Goal: Task Accomplishment & Management: Manage account settings

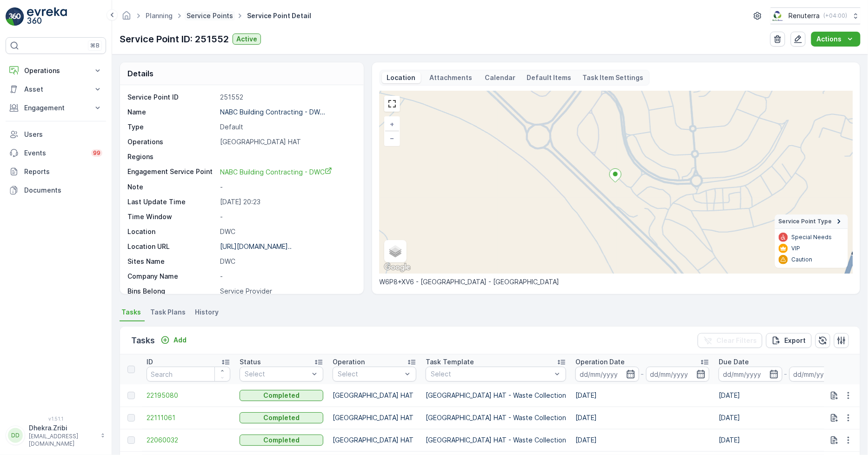
click at [216, 14] on link "Service Points" at bounding box center [210, 16] width 47 height 8
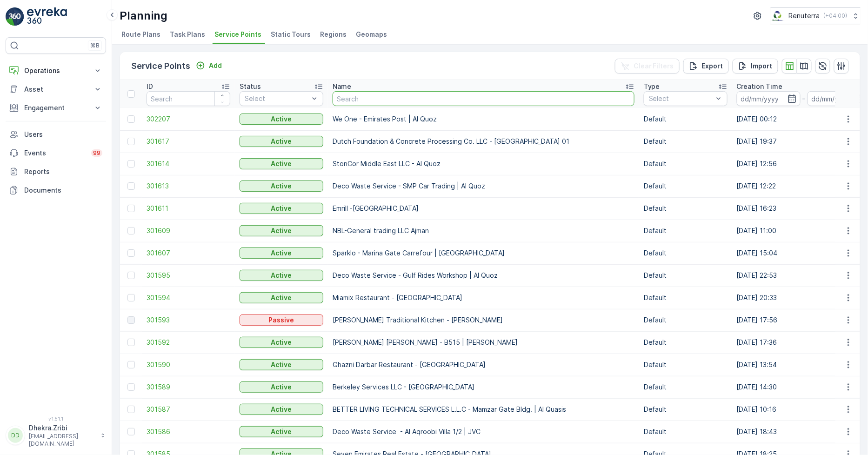
click at [374, 94] on input "text" at bounding box center [484, 98] width 302 height 15
type input "mariam"
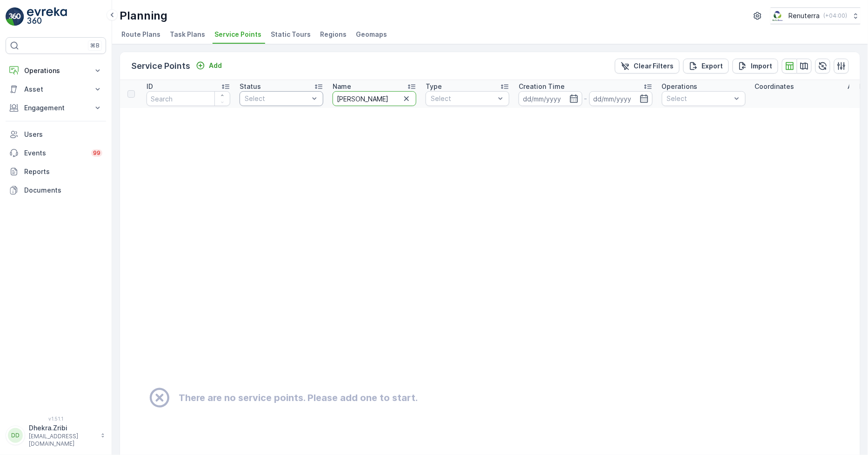
drag, startPoint x: 374, startPoint y: 95, endPoint x: 302, endPoint y: 94, distance: 71.2
type input "ais"
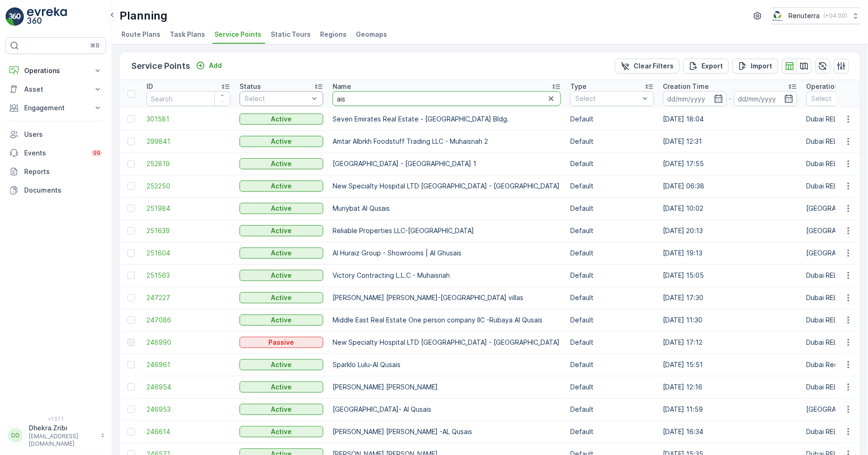
drag, startPoint x: 371, startPoint y: 100, endPoint x: 286, endPoint y: 94, distance: 85.3
type input "Marian"
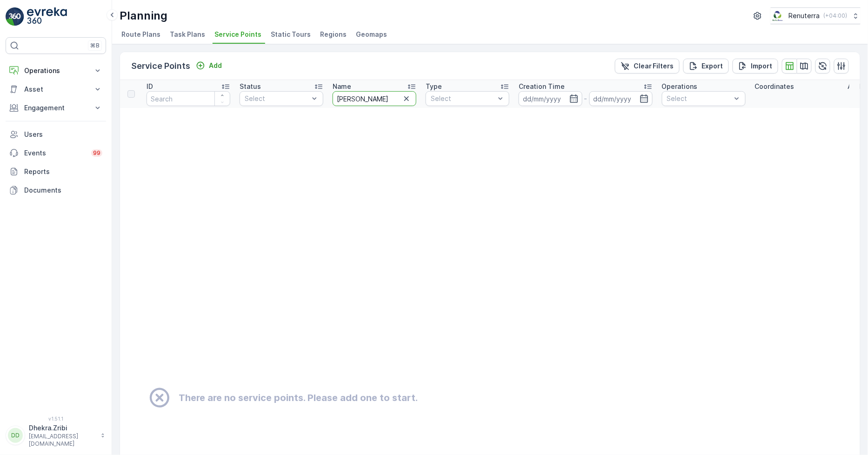
click at [367, 103] on input "Marian" at bounding box center [375, 98] width 84 height 15
type input "Mariam"
drag, startPoint x: 373, startPoint y: 95, endPoint x: 281, endPoint y: 89, distance: 91.8
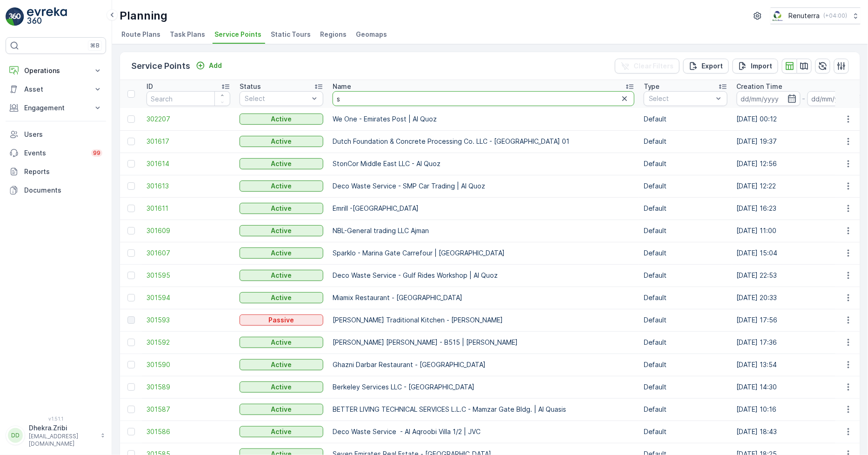
type input "sh"
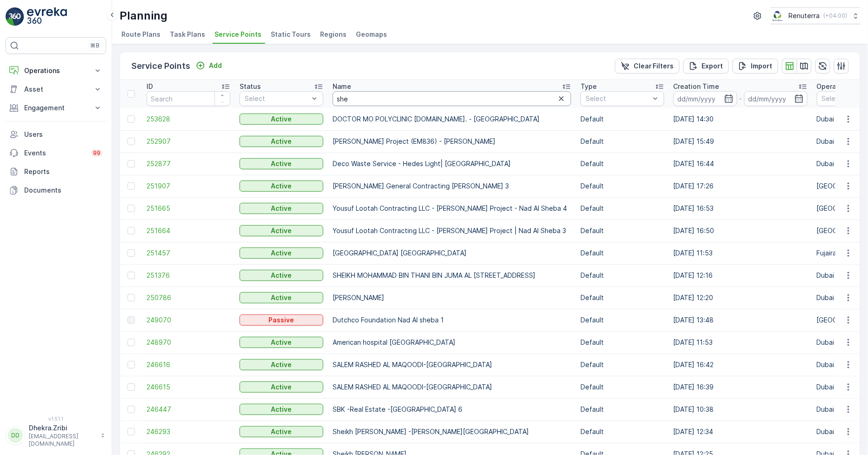
click at [352, 94] on input "she" at bounding box center [452, 98] width 239 height 15
type input "sheikh"
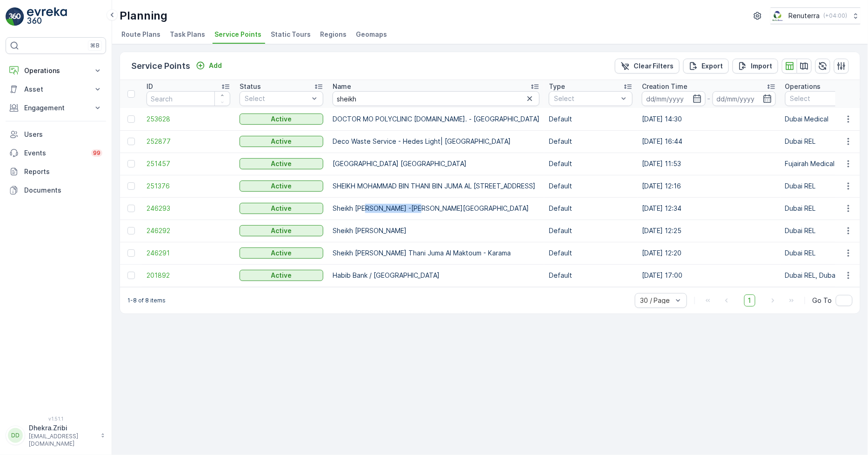
drag, startPoint x: 383, startPoint y: 207, endPoint x: 426, endPoint y: 210, distance: 42.5
click at [426, 207] on p "Sheikh Saaed Obaid Thani Juma Al Maktoum -Sheika Aliya Building" at bounding box center [436, 208] width 207 height 9
drag, startPoint x: 346, startPoint y: 232, endPoint x: 388, endPoint y: 239, distance: 42.4
click at [388, 234] on p "Sheikh Saaed Obaid Thani Juma Al Maktoum - Muteena" at bounding box center [436, 230] width 207 height 9
drag, startPoint x: 369, startPoint y: 248, endPoint x: 435, endPoint y: 248, distance: 66.1
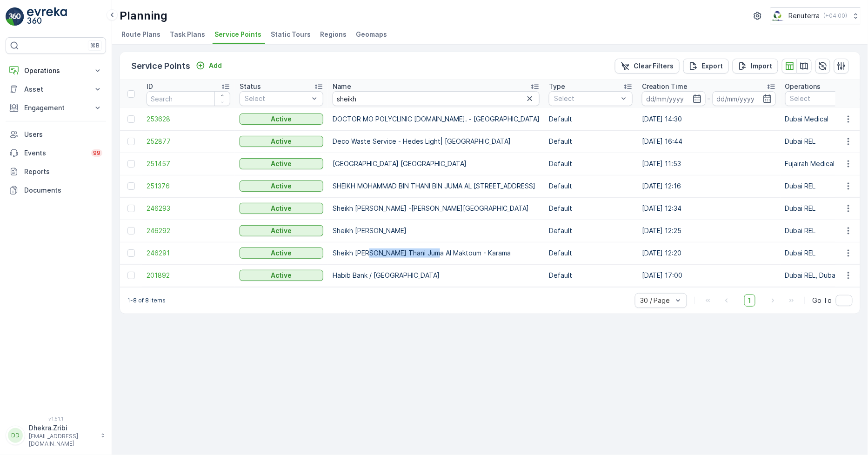
click at [435, 248] on td "Sheikh Saaed Obaid Thani Juma Al Maktoum - Karama" at bounding box center [436, 253] width 216 height 22
click at [393, 230] on p "Sheikh Saaed Obaid Thani Juma Al Maktoum - Muteena" at bounding box center [436, 230] width 207 height 9
click at [392, 205] on p "Sheikh Saaed Obaid Thani Juma Al Maktoum -Sheika Aliya Building" at bounding box center [436, 208] width 207 height 9
drag, startPoint x: 399, startPoint y: 185, endPoint x: 586, endPoint y: 190, distance: 187.5
click at [540, 190] on p "SHEIKH MOHAMMAD BIN THANI BIN JUMA AL MAKTOUM - Bldg. 245 - Al Hamriya, Bur Dub…" at bounding box center [436, 185] width 207 height 9
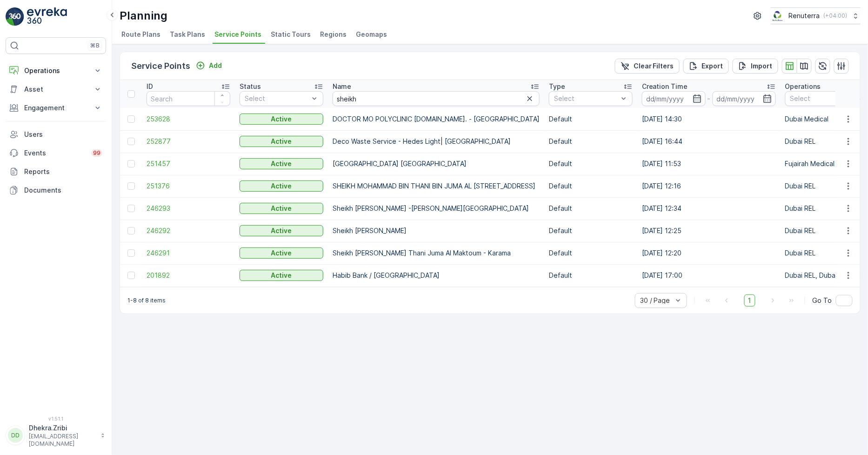
click at [540, 189] on p "SHEIKH MOHAMMAD BIN THANI BIN JUMA AL MAKTOUM - Bldg. 245 - Al Hamriya, Bur Dub…" at bounding box center [436, 185] width 207 height 9
drag, startPoint x: 375, startPoint y: 94, endPoint x: 299, endPoint y: 94, distance: 76.8
type input "shaikh"
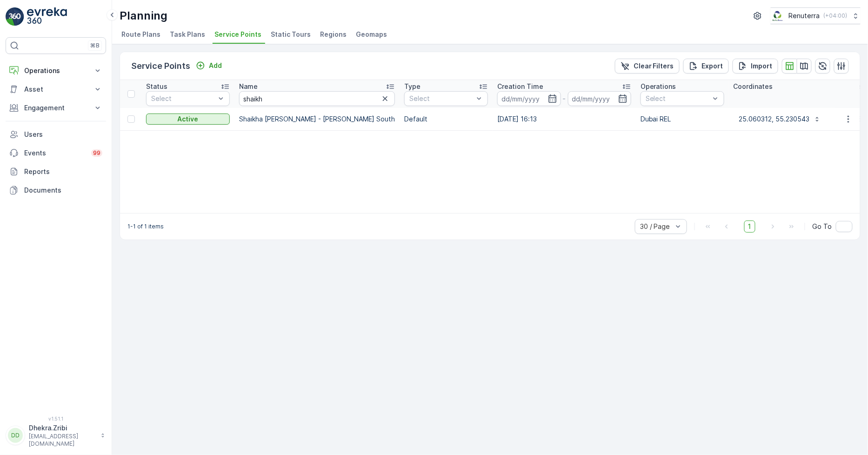
scroll to position [0, 14]
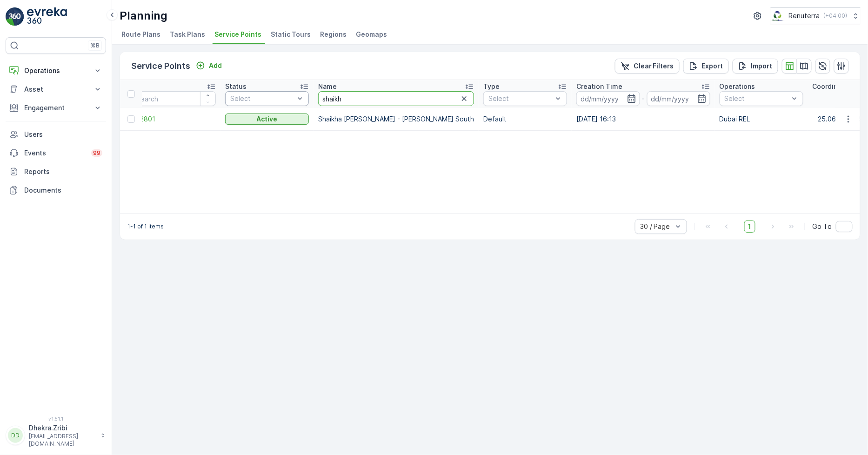
drag, startPoint x: 361, startPoint y: 98, endPoint x: 248, endPoint y: 93, distance: 112.2
type input "maryam"
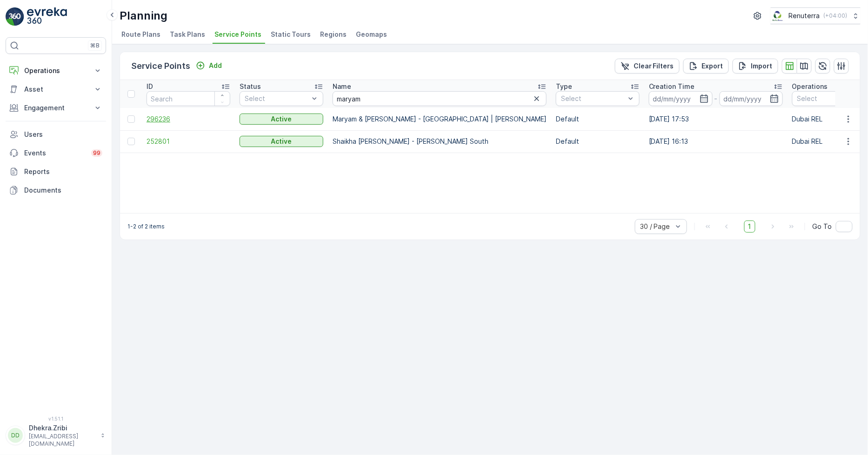
click at [172, 117] on span "296236" at bounding box center [189, 118] width 84 height 9
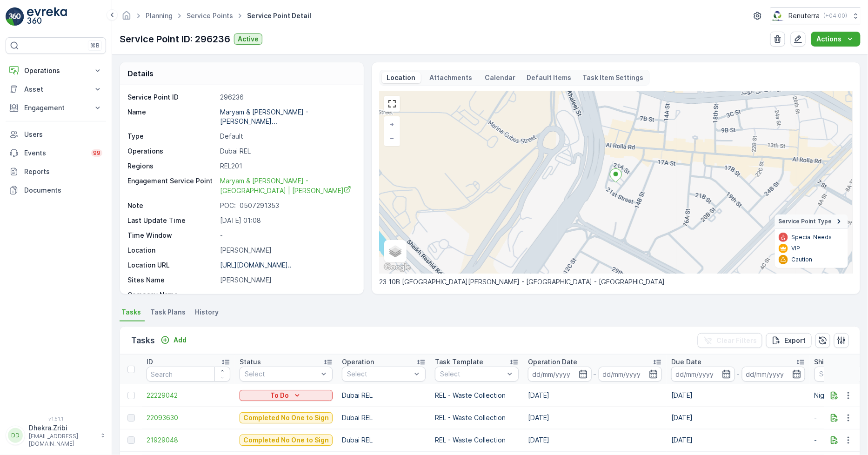
click at [179, 312] on span "Task Plans" at bounding box center [167, 312] width 35 height 9
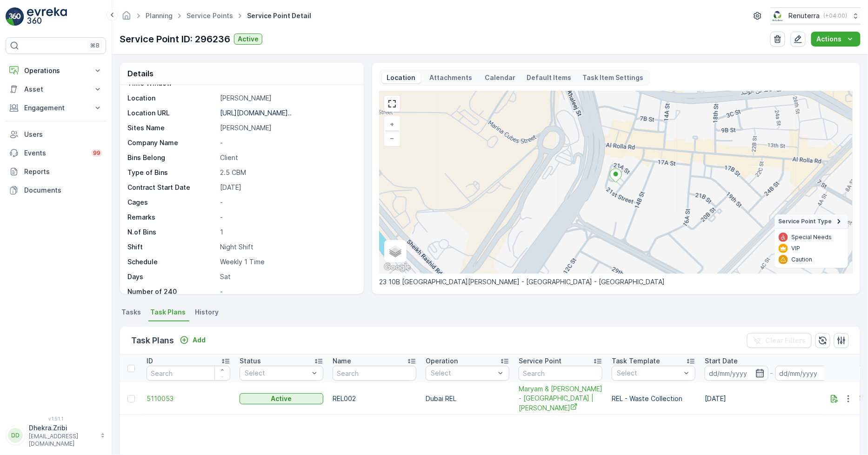
scroll to position [153, 0]
click at [286, 230] on div "Service Point ID 296236 Name Maryam & Ayesha A.A - Al Ghura... Type Default Ope…" at bounding box center [240, 118] width 227 height 356
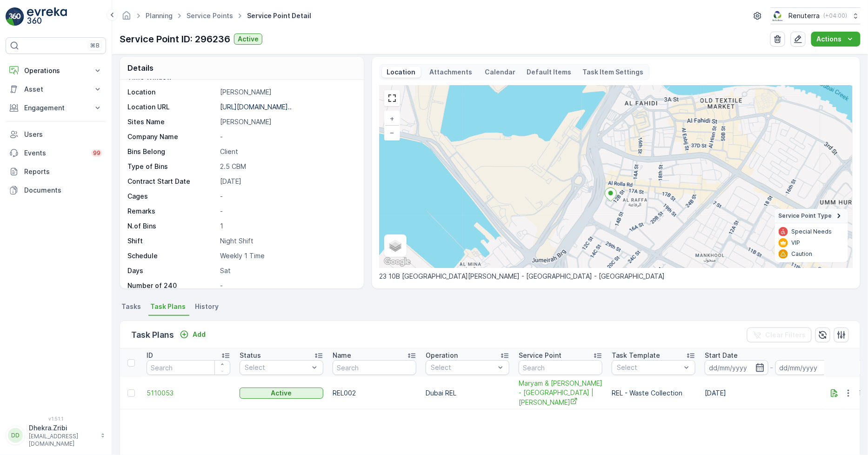
scroll to position [0, 0]
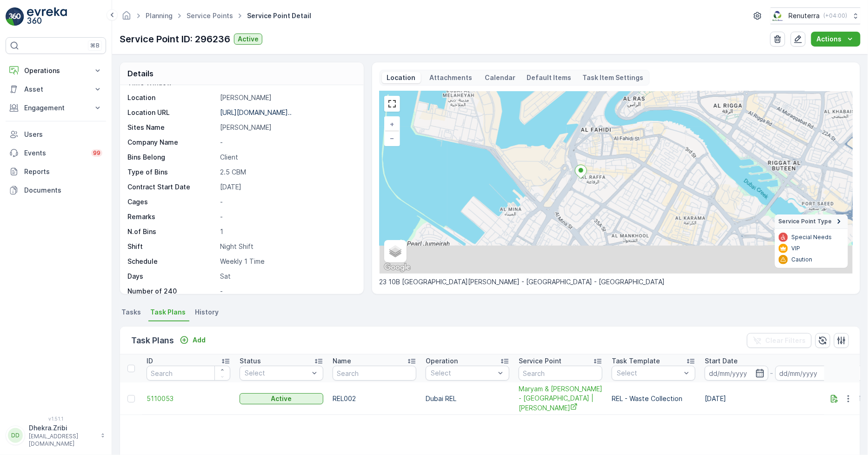
drag, startPoint x: 619, startPoint y: 242, endPoint x: 585, endPoint y: 201, distance: 52.9
click at [585, 201] on div "+ − Satellite Roadmap Terrain Hybrid Leaflet Keyboard shortcuts Map Data Map da…" at bounding box center [616, 182] width 473 height 182
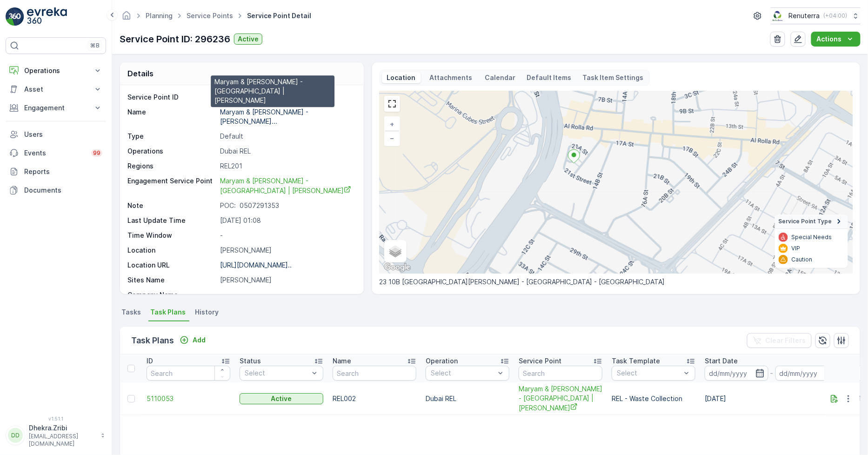
click at [247, 111] on p "Maryam & Ayesha A.A - Al Ghura..." at bounding box center [265, 116] width 90 height 17
click at [296, 112] on p "Maryam & Ayesha A.A - Al Ghura..." at bounding box center [265, 116] width 90 height 17
click at [263, 112] on p "Maryam & Ayesha A.A - Al Ghura..." at bounding box center [265, 116] width 90 height 17
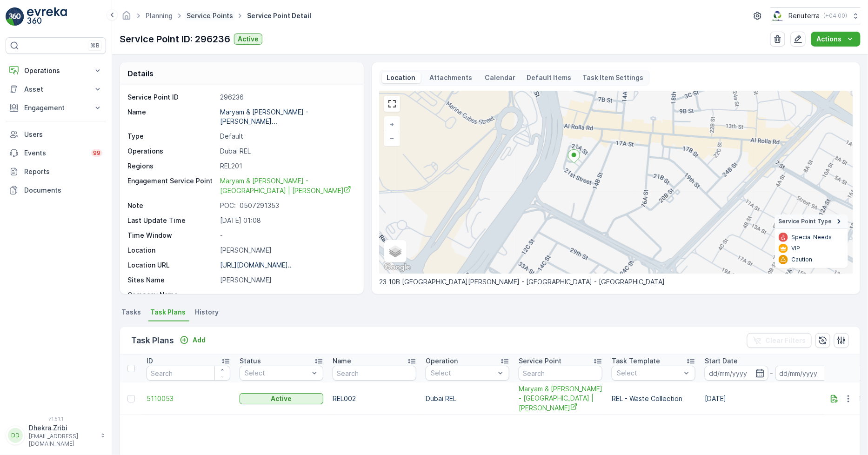
click at [205, 13] on link "Service Points" at bounding box center [210, 16] width 47 height 8
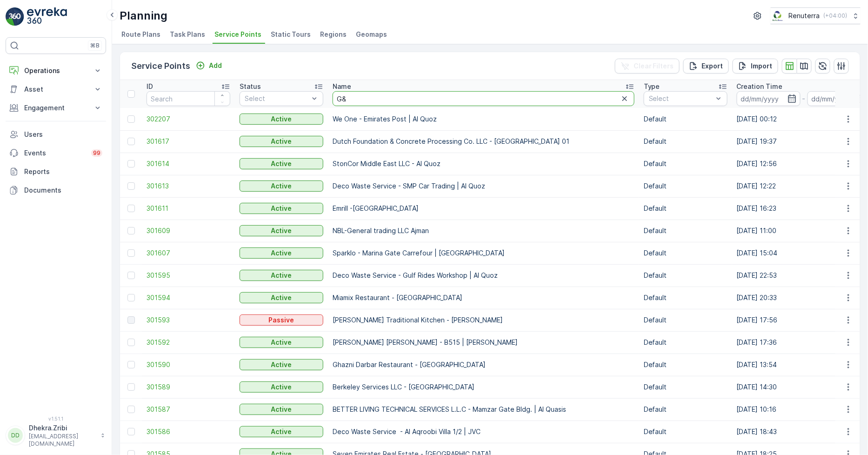
type input "G&B"
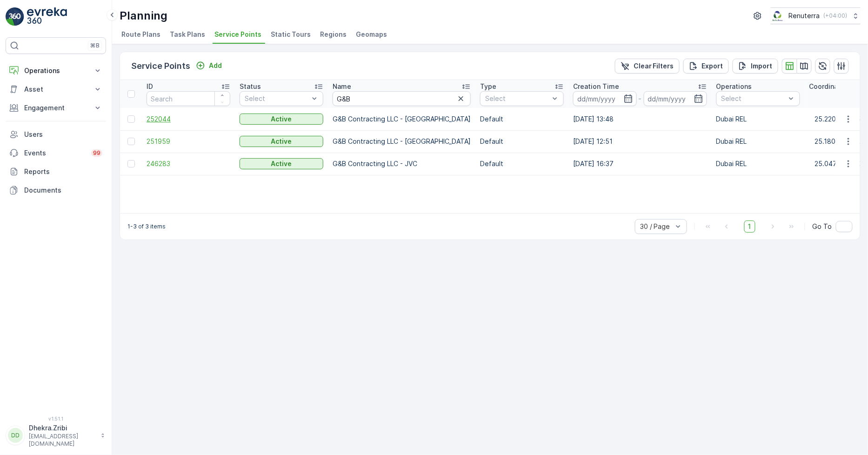
click at [166, 122] on span "252044" at bounding box center [189, 118] width 84 height 9
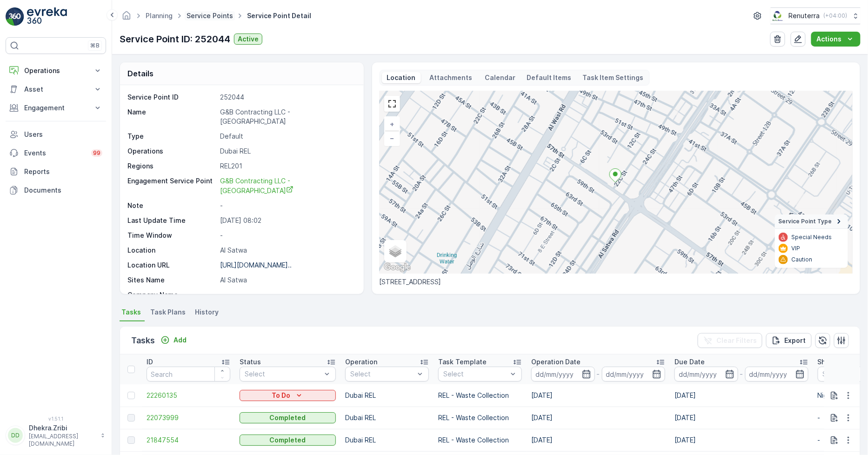
click at [216, 16] on link "Service Points" at bounding box center [210, 16] width 47 height 8
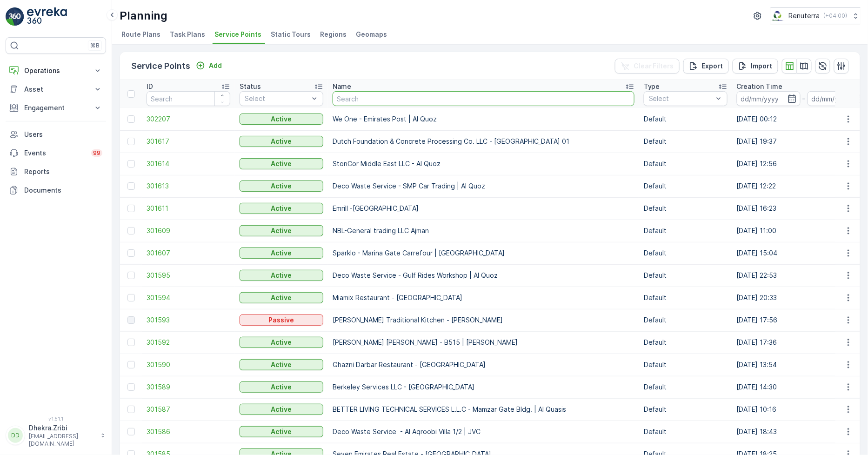
click at [344, 96] on input "text" at bounding box center [484, 98] width 302 height 15
type input "nomac"
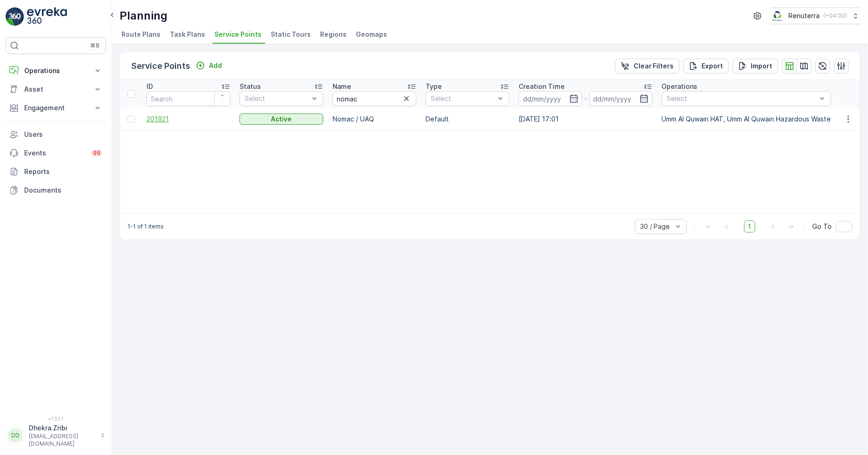
click at [163, 120] on span "201921" at bounding box center [189, 118] width 84 height 9
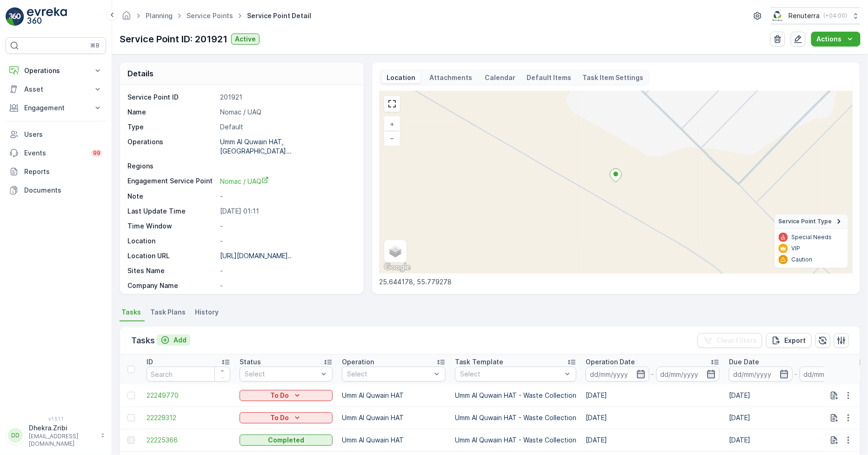
click at [167, 340] on icon "Add" at bounding box center [165, 339] width 9 height 9
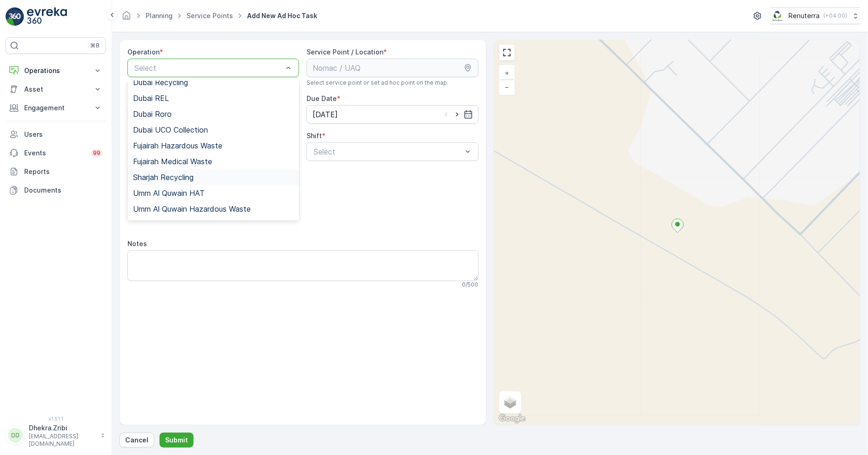
scroll to position [117, 0]
click at [205, 181] on span "Umm Al Quwain HAT" at bounding box center [169, 179] width 72 height 8
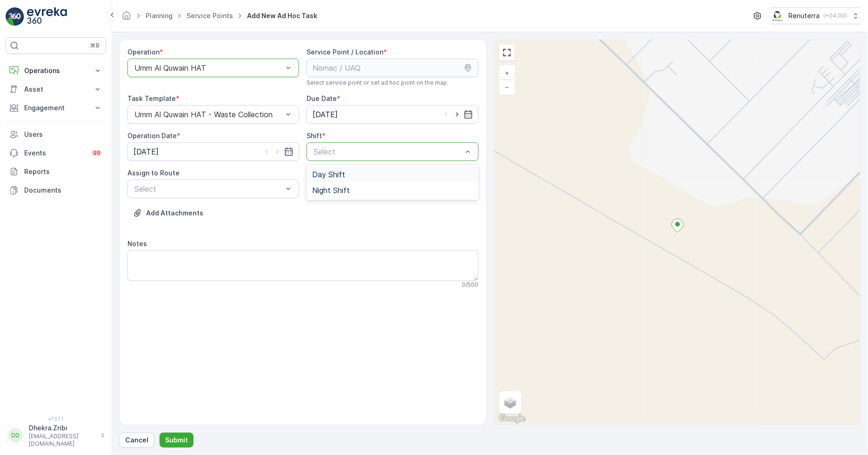
click at [323, 173] on span "Day Shift" at bounding box center [328, 174] width 33 height 8
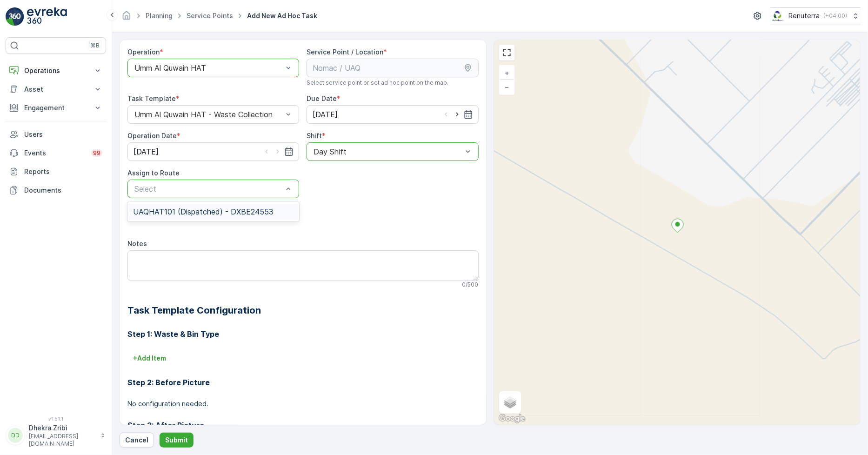
click at [211, 213] on span "UAQHAT101 (Dispatched) - DXBE24553" at bounding box center [203, 211] width 140 height 8
click at [181, 438] on p "Submit" at bounding box center [176, 439] width 23 height 9
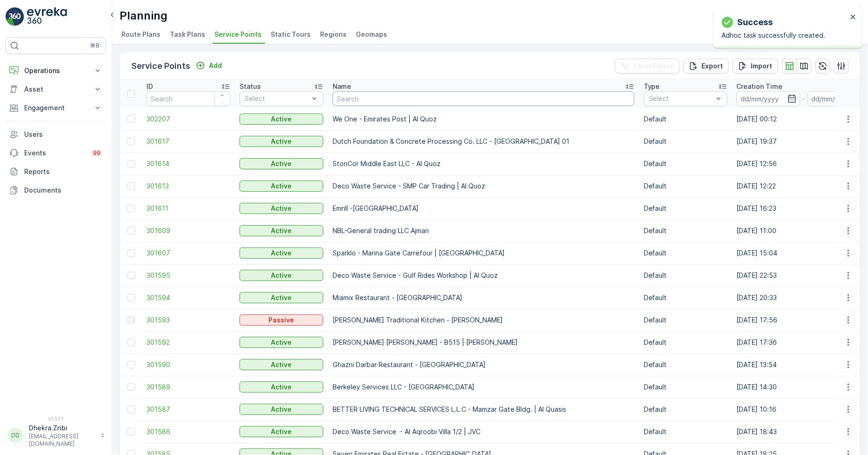
click at [363, 98] on input "text" at bounding box center [484, 98] width 302 height 15
type input "nomac"
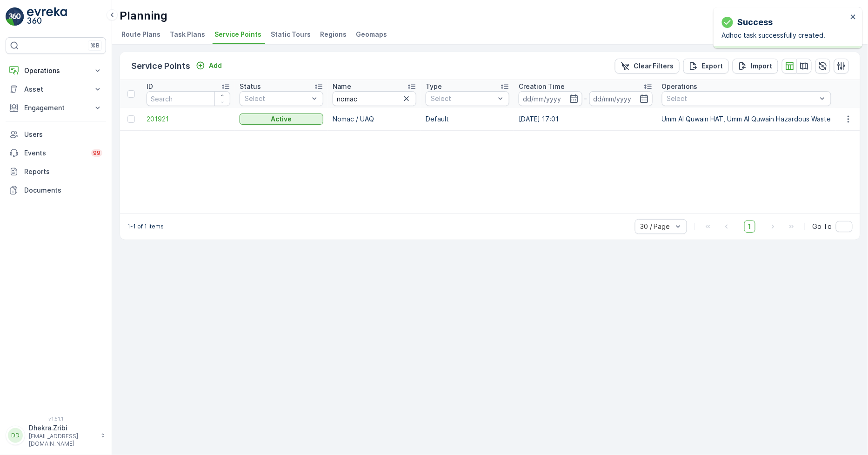
click at [150, 123] on td "201921" at bounding box center [188, 119] width 93 height 22
click at [156, 119] on span "201921" at bounding box center [189, 118] width 84 height 9
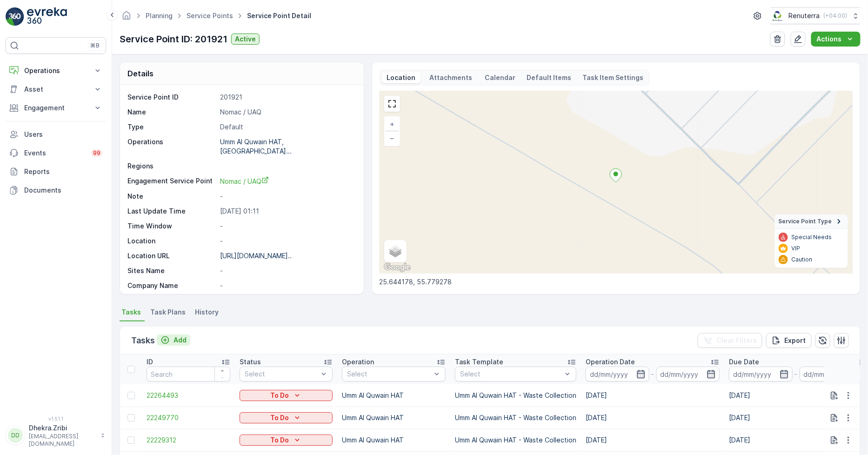
click at [179, 340] on p "Add" at bounding box center [180, 339] width 13 height 9
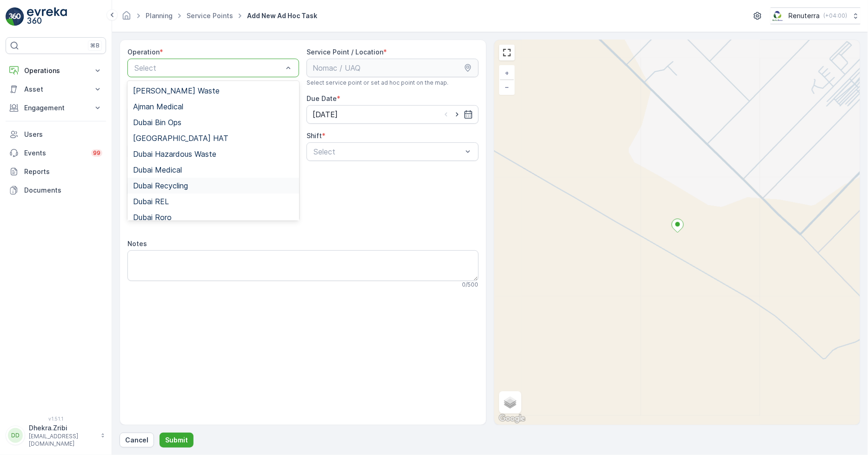
scroll to position [117, 0]
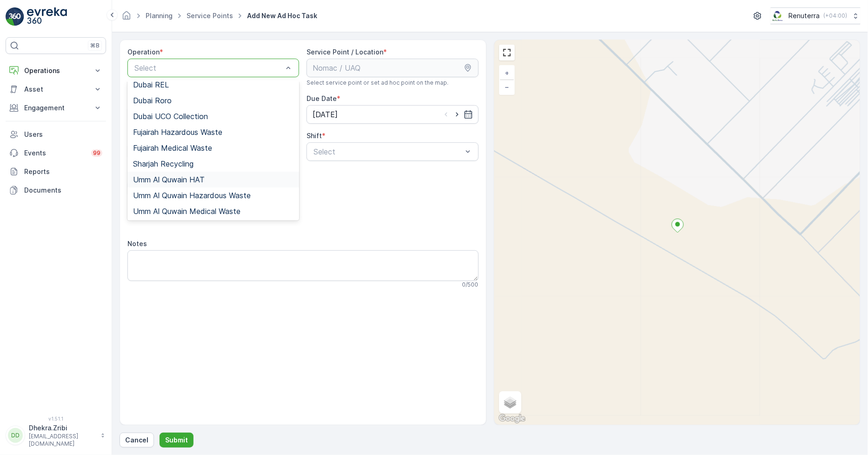
click at [181, 179] on span "Umm Al Quwain HAT" at bounding box center [169, 179] width 72 height 8
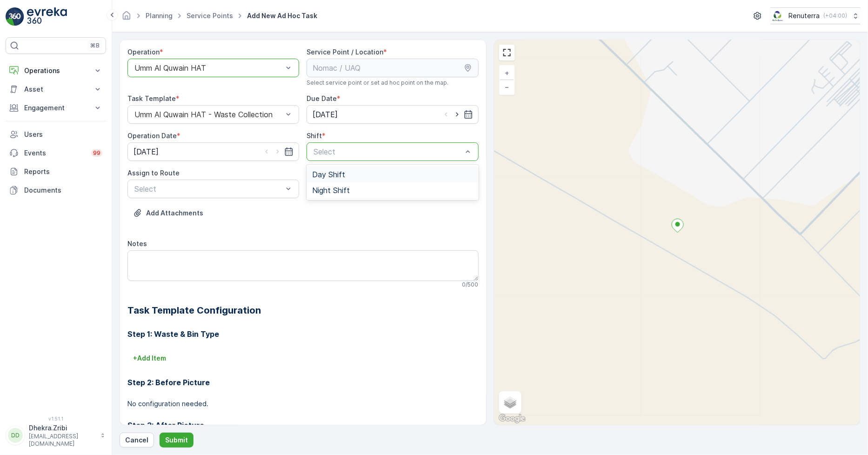
click at [330, 174] on span "Day Shift" at bounding box center [328, 174] width 33 height 8
click at [198, 210] on span "UAQHAT101 (Dispatched) - DXBE24553" at bounding box center [203, 211] width 140 height 8
click at [181, 437] on p "Submit" at bounding box center [176, 439] width 23 height 9
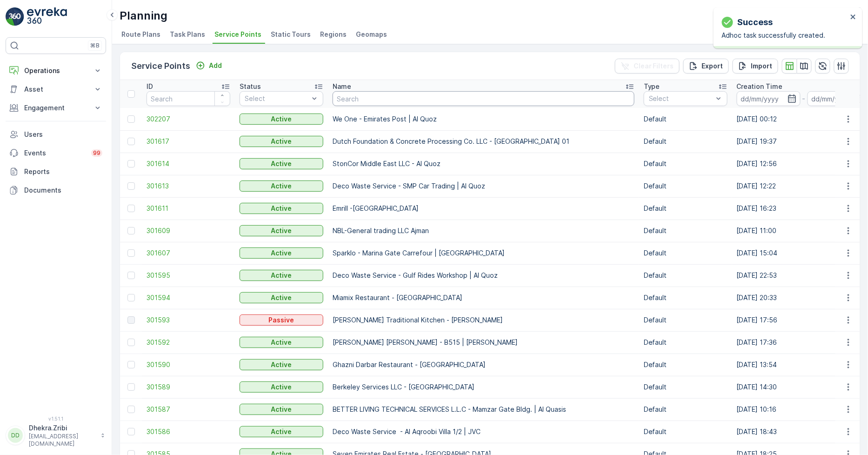
click at [389, 101] on input "text" at bounding box center [484, 98] width 302 height 15
type input "khk"
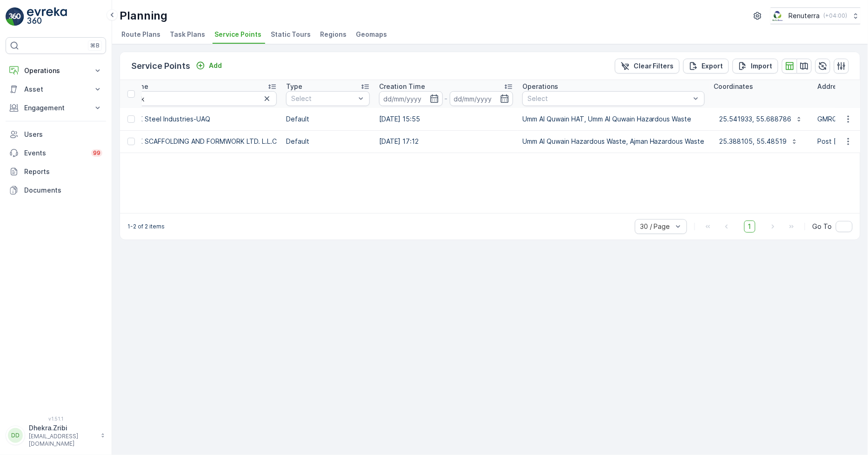
scroll to position [0, 205]
drag, startPoint x: 548, startPoint y: 142, endPoint x: 580, endPoint y: 145, distance: 32.2
click at [580, 145] on p "Umm Al Quwain Hazardous Waste, Ajman Hazardous Waste" at bounding box center [611, 141] width 182 height 9
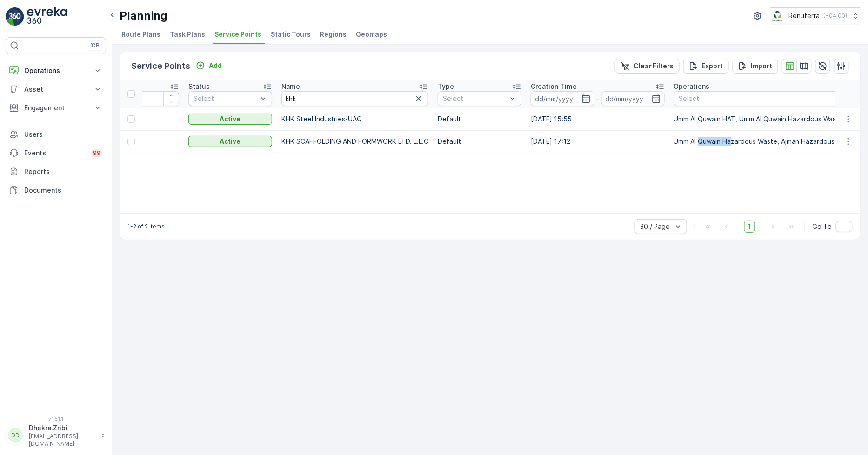
scroll to position [0, 0]
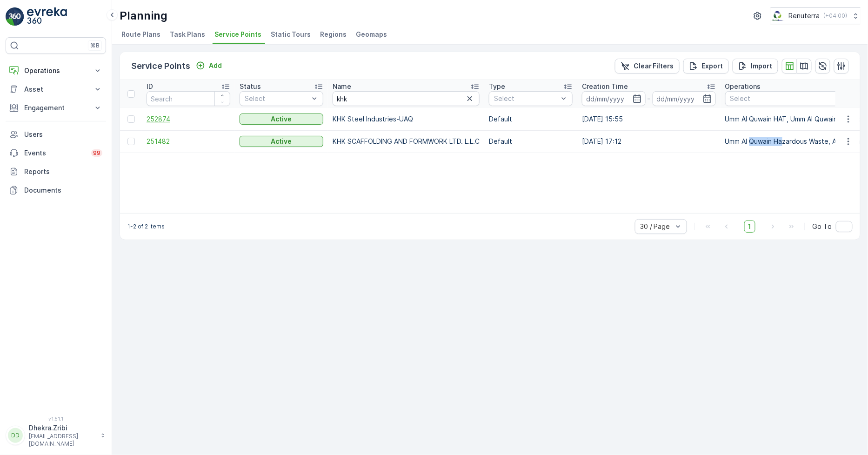
click at [160, 120] on span "252874" at bounding box center [189, 118] width 84 height 9
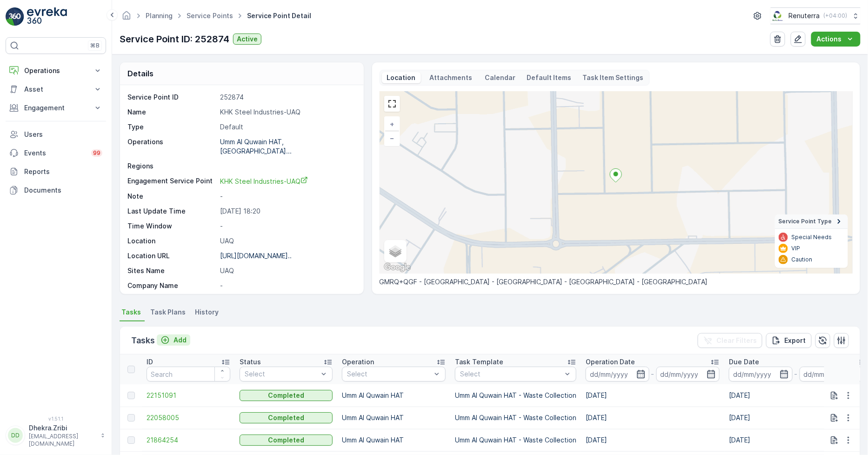
click at [181, 340] on p "Add" at bounding box center [180, 339] width 13 height 9
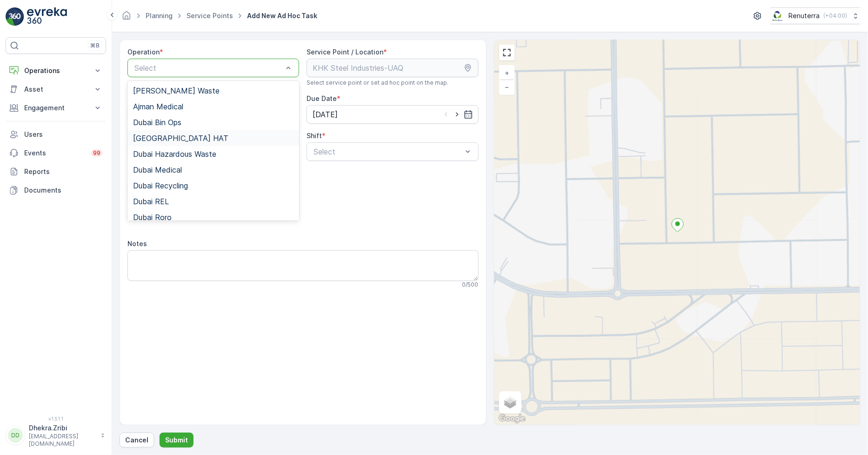
click at [179, 140] on div "[GEOGRAPHIC_DATA] HAT" at bounding box center [213, 138] width 161 height 8
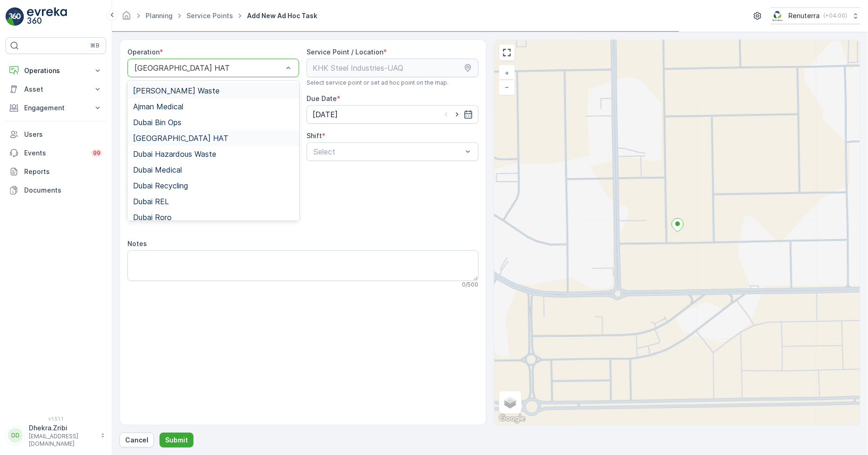
drag, startPoint x: 197, startPoint y: 67, endPoint x: 194, endPoint y: 95, distance: 29.0
click at [197, 66] on div at bounding box center [209, 68] width 150 height 8
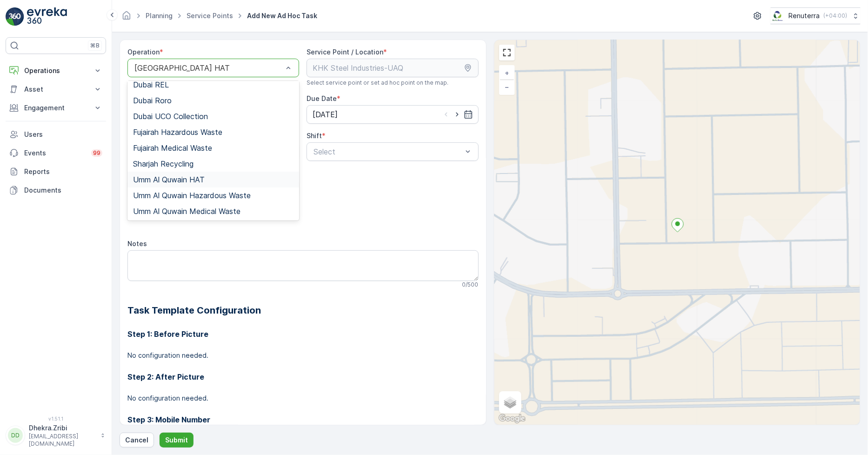
click at [190, 180] on span "Umm Al Quwain HAT" at bounding box center [169, 179] width 72 height 8
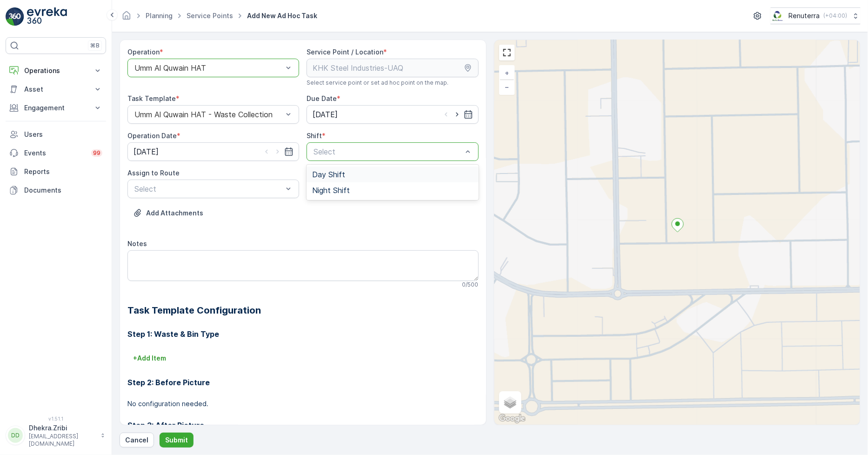
click at [336, 180] on div "Day Shift" at bounding box center [393, 175] width 172 height 16
click at [187, 213] on span "UAQHAT101 (Dispatched) - DXBE24553" at bounding box center [203, 211] width 140 height 8
click at [182, 437] on p "Submit" at bounding box center [176, 439] width 23 height 9
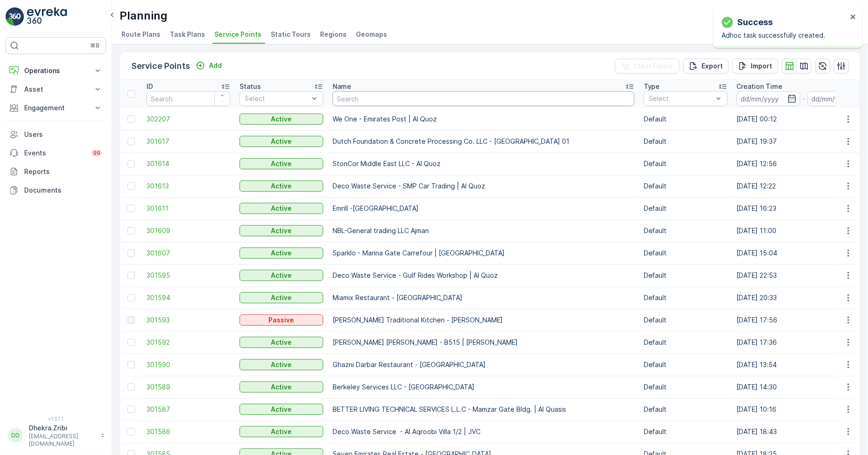
click at [383, 100] on input "text" at bounding box center [484, 98] width 302 height 15
type input "awes"
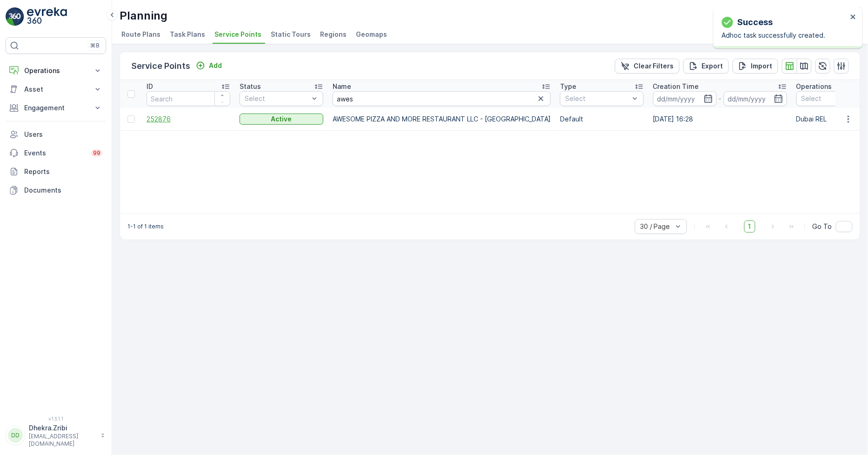
click at [159, 119] on span "252876" at bounding box center [189, 118] width 84 height 9
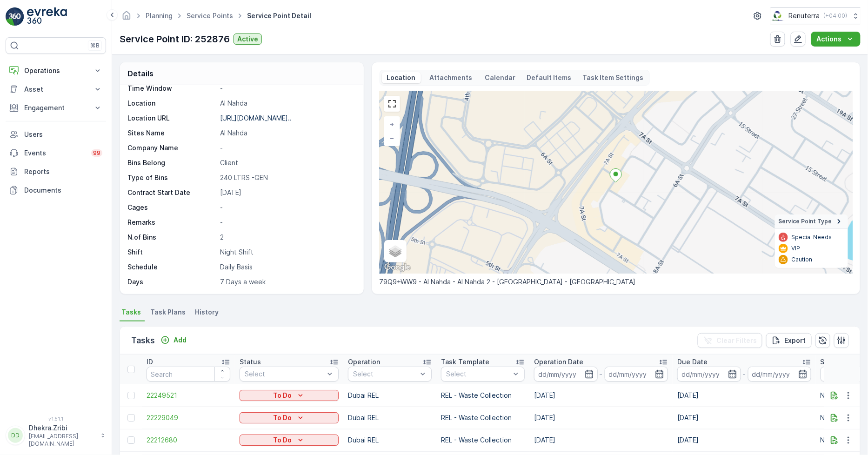
scroll to position [153, 0]
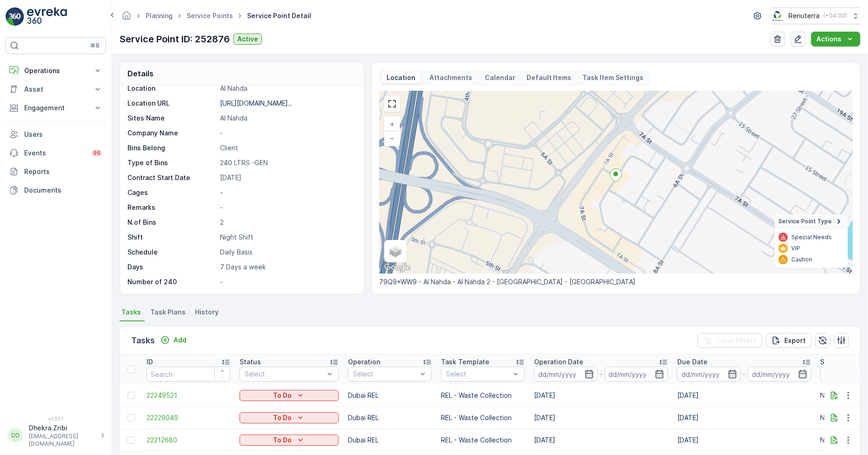
click at [162, 308] on span "Task Plans" at bounding box center [167, 312] width 35 height 9
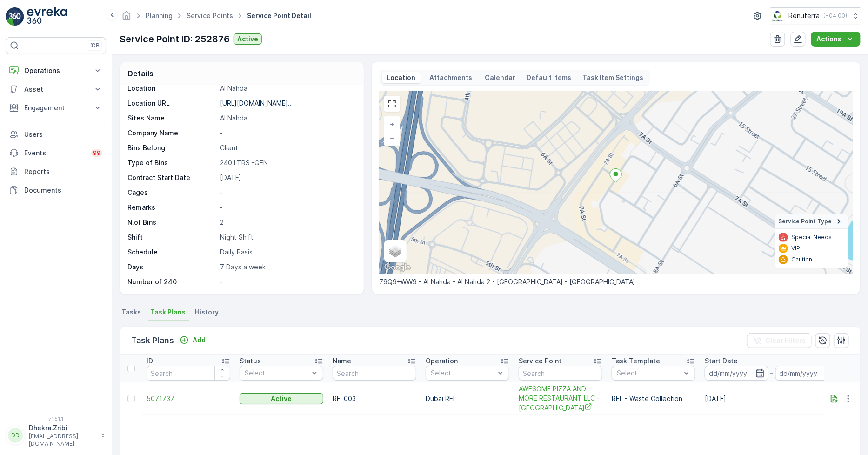
click at [134, 315] on span "Tasks" at bounding box center [131, 312] width 20 height 9
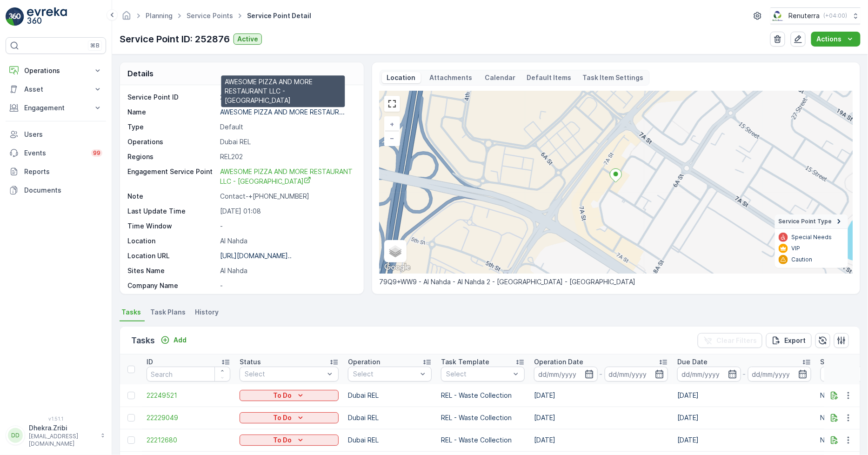
click at [261, 112] on p "AWESOME PIZZA AND MORE RESTAUR..." at bounding box center [282, 112] width 125 height 8
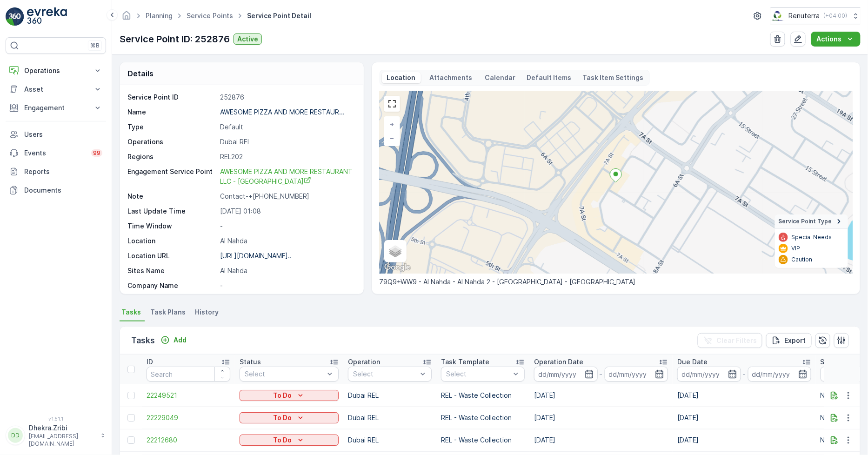
click at [175, 312] on span "Task Plans" at bounding box center [167, 312] width 35 height 9
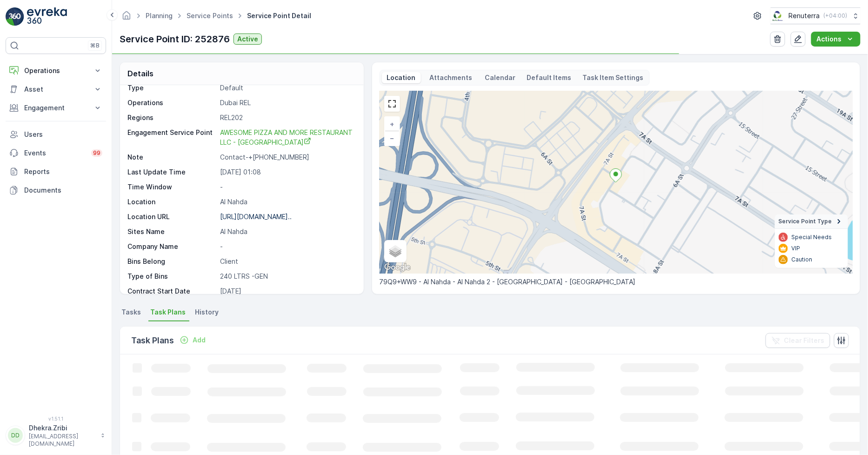
scroll to position [153, 0]
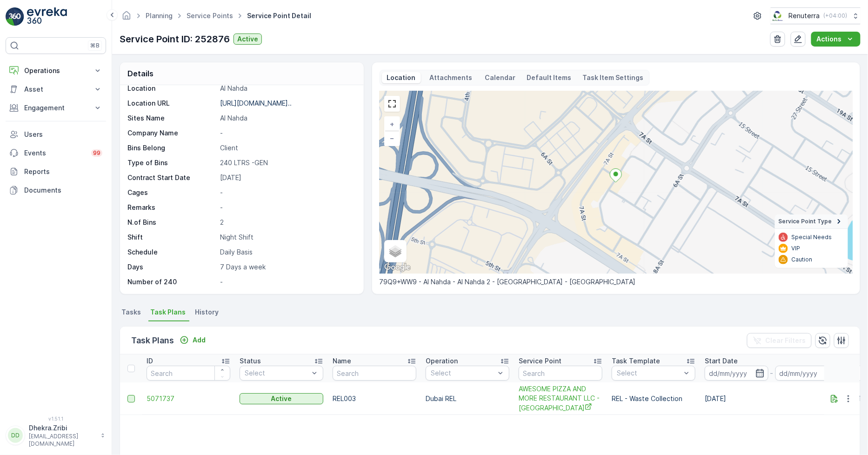
click at [134, 396] on div at bounding box center [130, 398] width 7 height 7
click at [127, 395] on input "checkbox" at bounding box center [127, 395] width 0 height 0
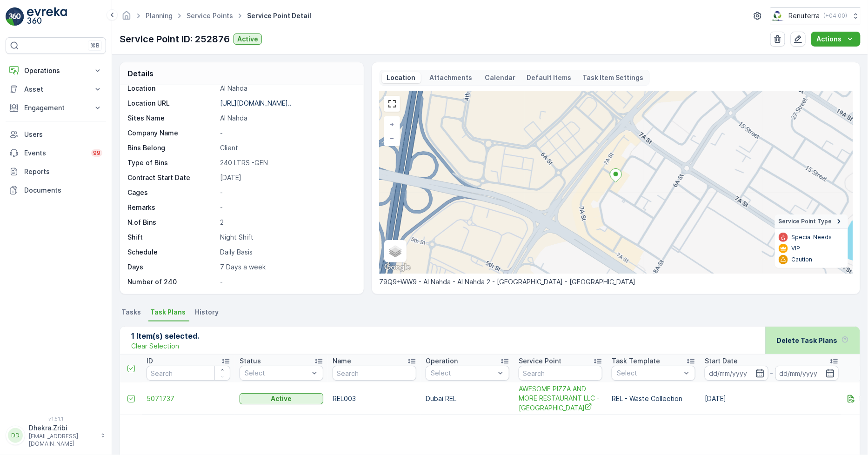
click at [793, 341] on p "Delete Task Plans" at bounding box center [807, 340] width 61 height 9
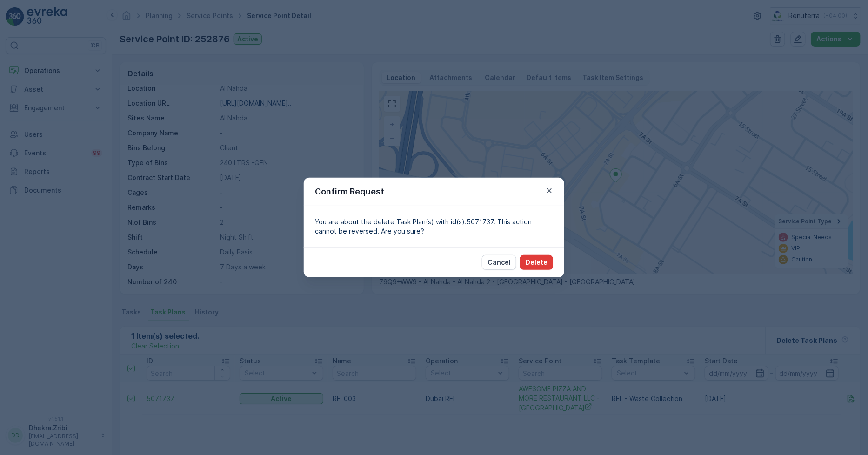
click at [546, 262] on p "Delete" at bounding box center [537, 262] width 22 height 9
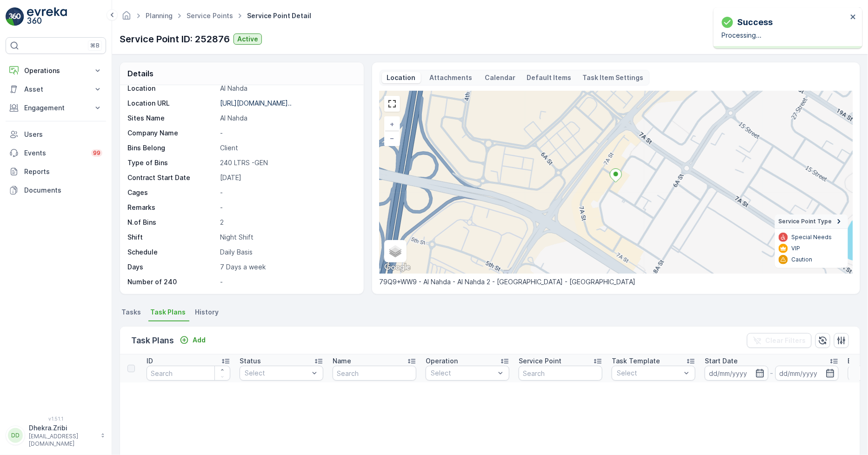
click at [142, 313] on li "Tasks" at bounding box center [132, 314] width 25 height 16
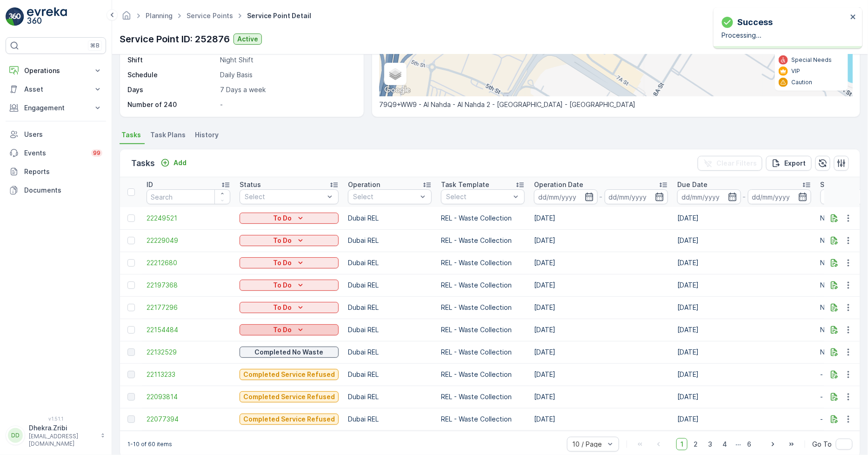
scroll to position [196, 0]
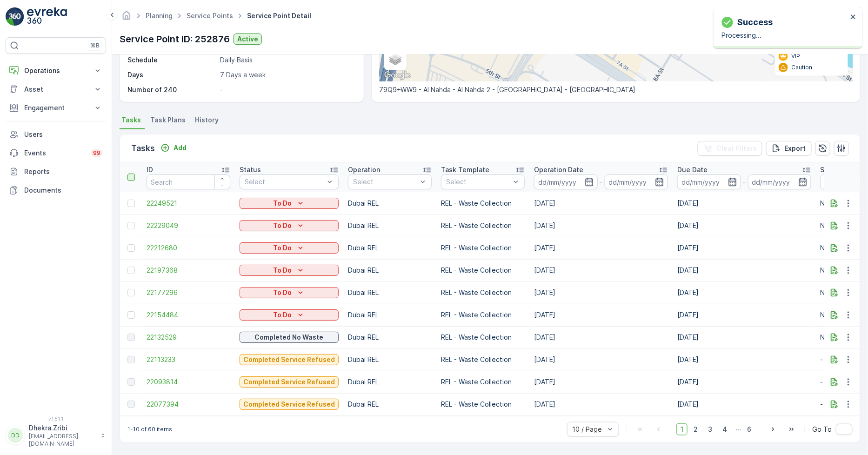
click at [129, 174] on div at bounding box center [130, 177] width 7 height 7
click at [133, 174] on input "checkbox" at bounding box center [133, 174] width 0 height 0
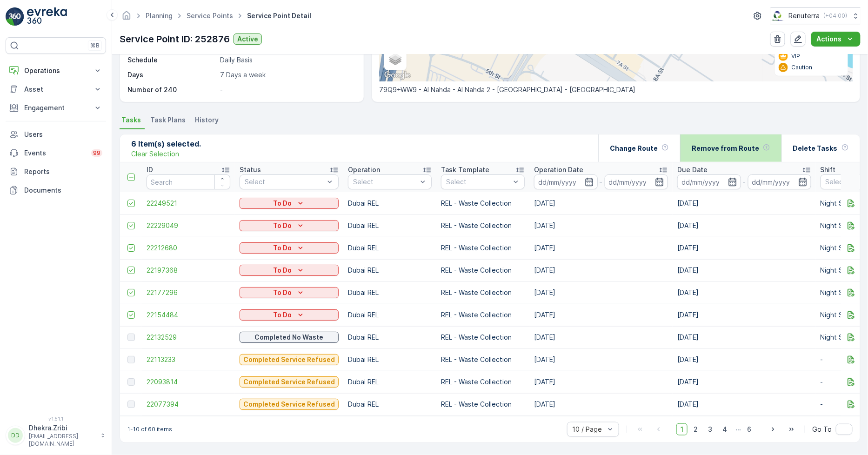
click at [736, 150] on div "Remove from Route" at bounding box center [731, 147] width 79 height 27
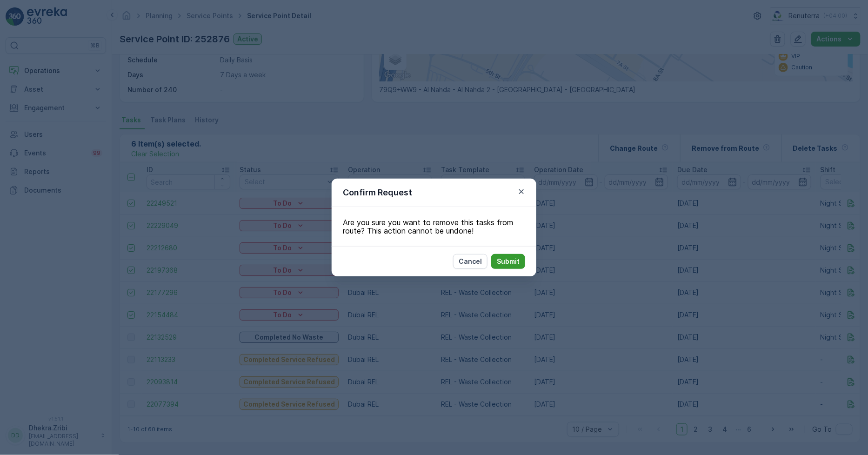
click at [522, 257] on button "Submit" at bounding box center [508, 261] width 34 height 15
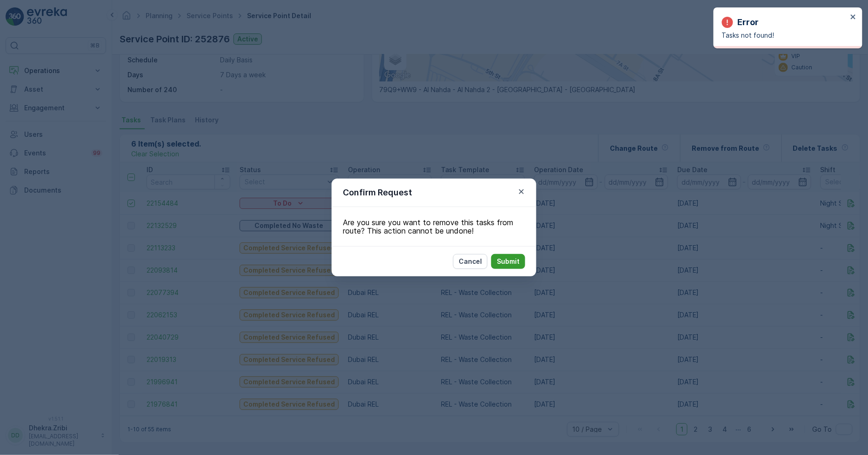
click at [503, 257] on p "Submit" at bounding box center [508, 261] width 23 height 9
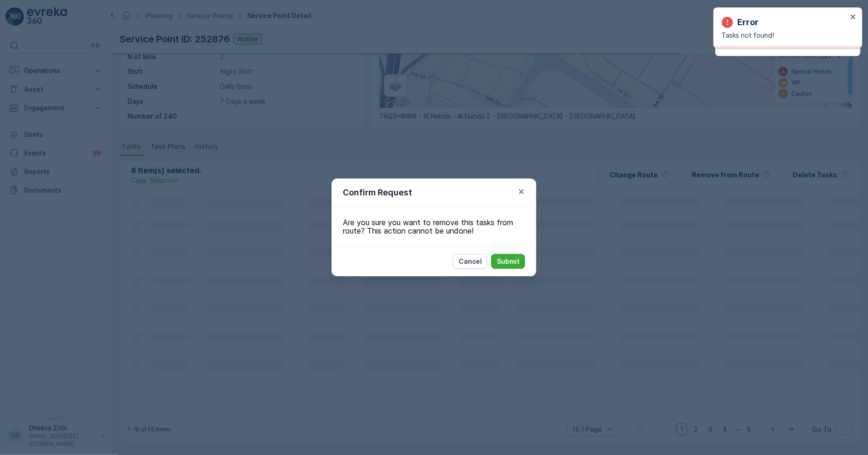
scroll to position [165, 0]
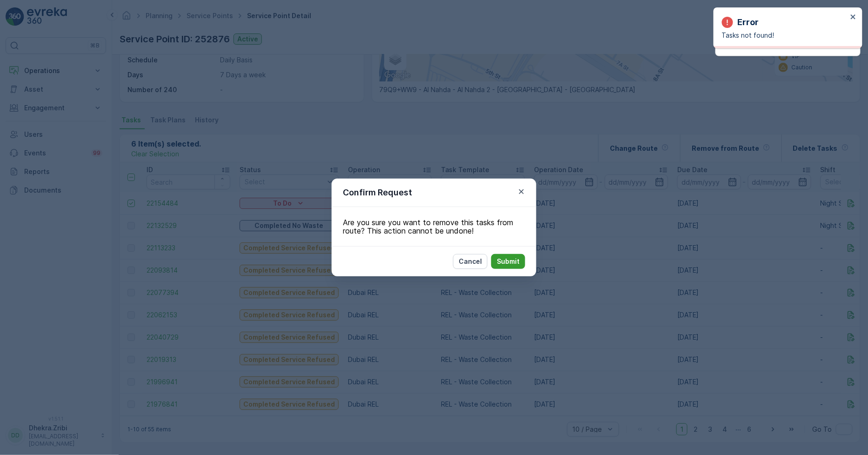
click at [505, 256] on button "Submit" at bounding box center [508, 261] width 34 height 15
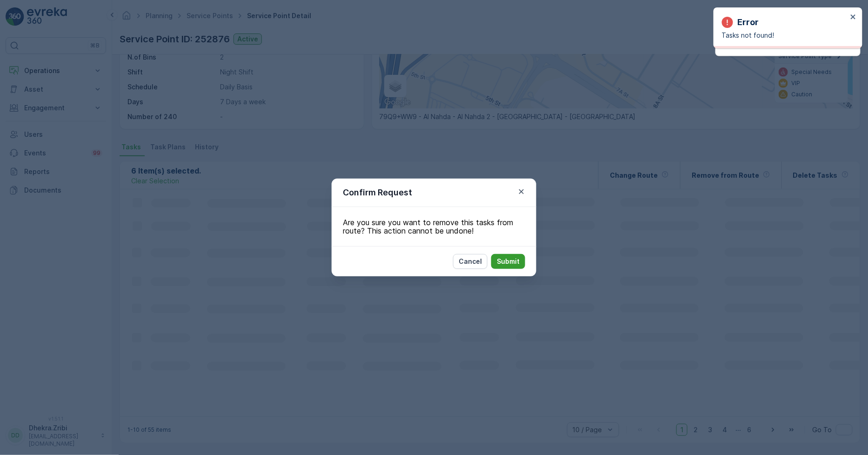
click at [508, 258] on p "Submit" at bounding box center [508, 261] width 23 height 9
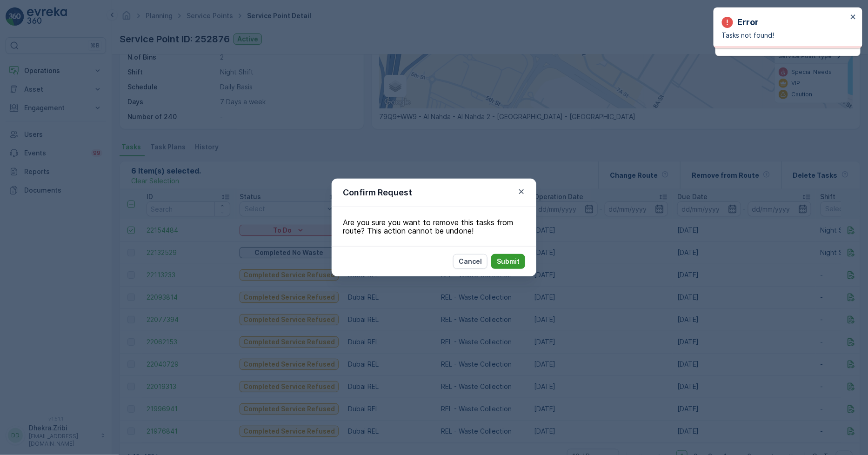
scroll to position [196, 0]
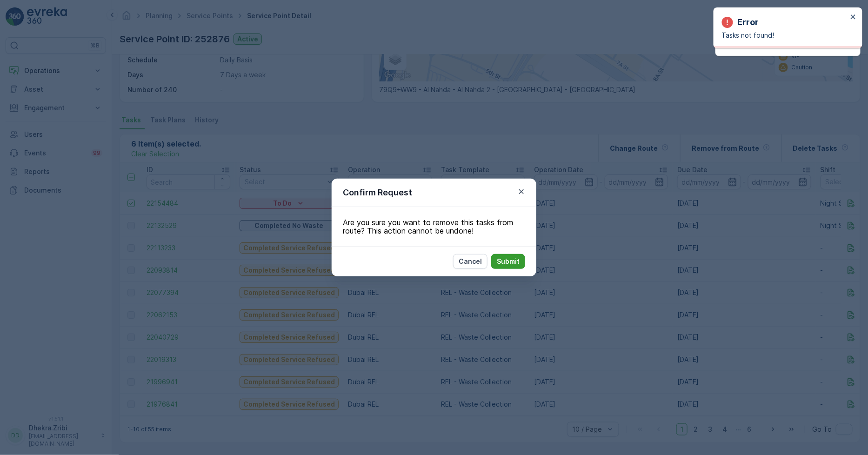
click at [508, 258] on p "Submit" at bounding box center [508, 261] width 23 height 9
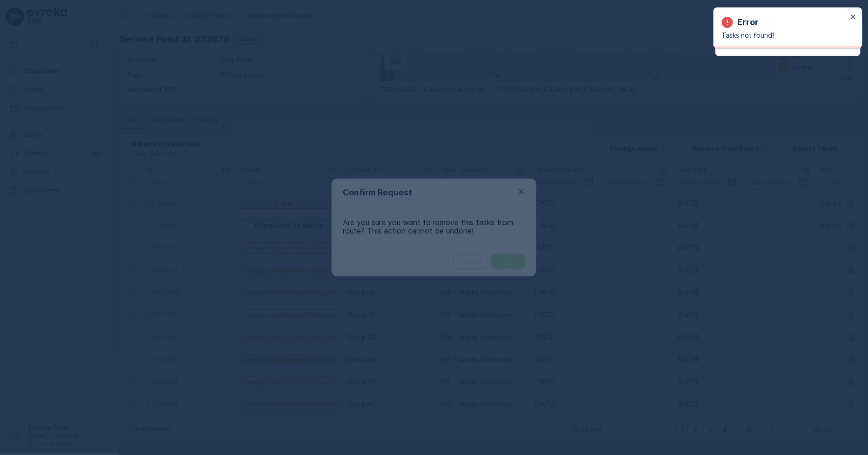
scroll to position [165, 0]
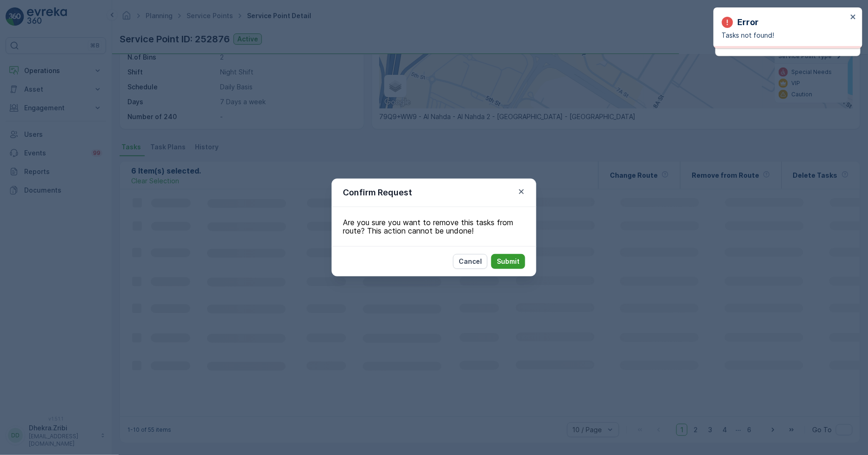
click at [508, 258] on p "Submit" at bounding box center [508, 261] width 23 height 9
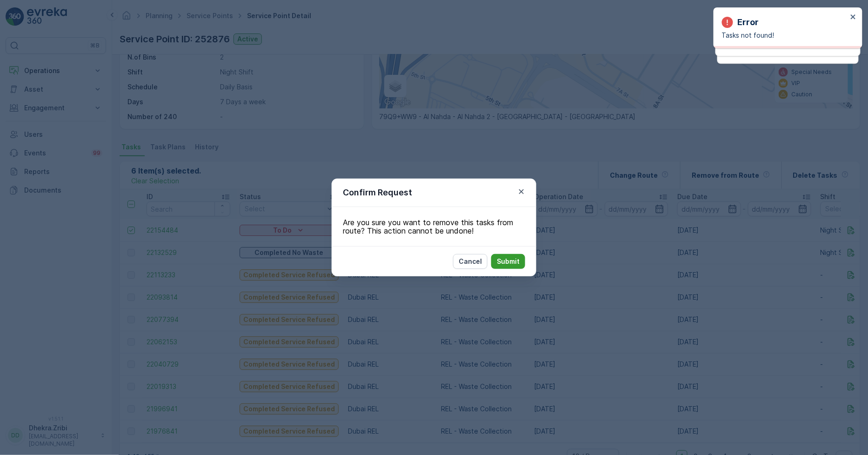
scroll to position [196, 0]
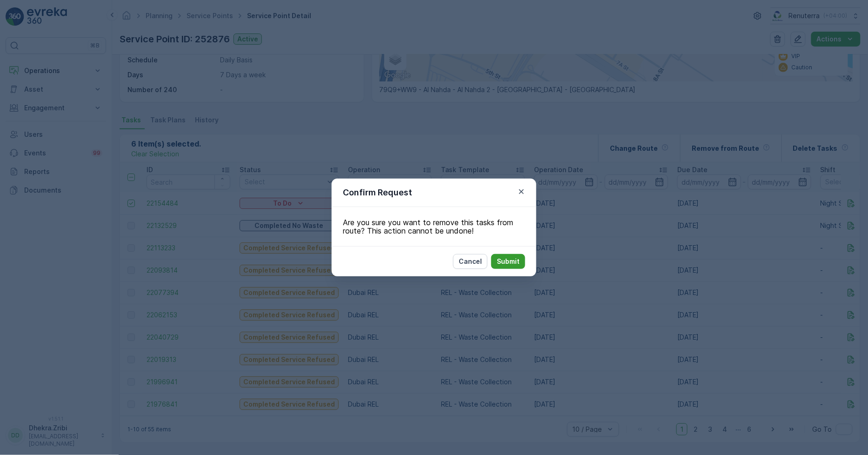
click at [502, 260] on p "Submit" at bounding box center [508, 261] width 23 height 9
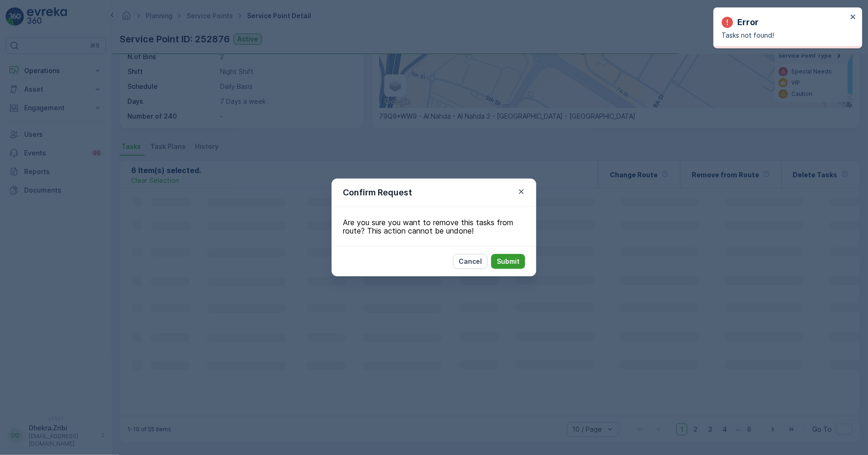
scroll to position [165, 0]
click at [502, 260] on p "Submit" at bounding box center [508, 261] width 23 height 9
click at [472, 262] on p "Cancel" at bounding box center [470, 261] width 23 height 9
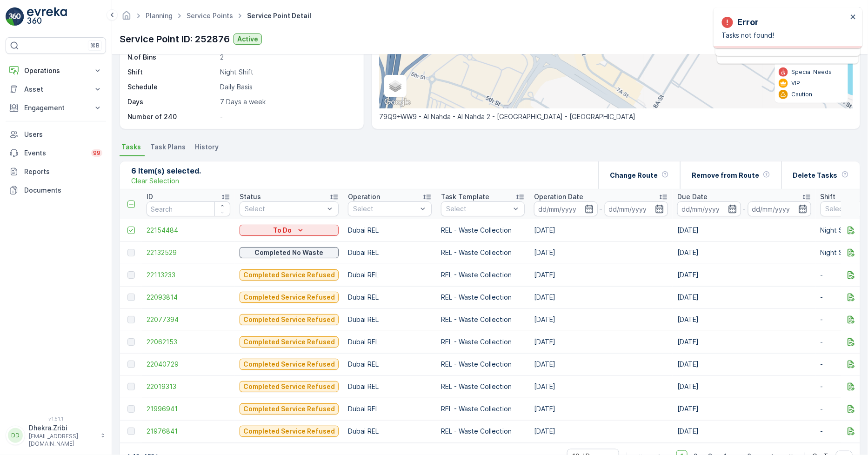
scroll to position [196, 0]
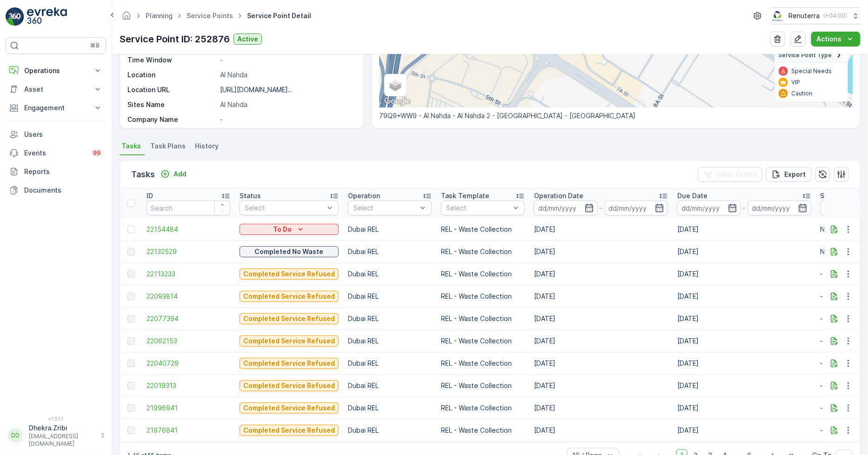
scroll to position [196, 0]
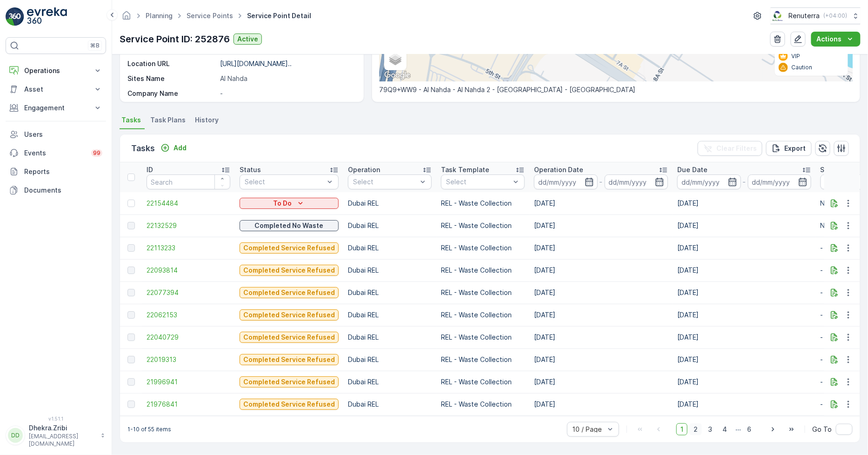
click at [698, 426] on span "2" at bounding box center [695, 429] width 13 height 12
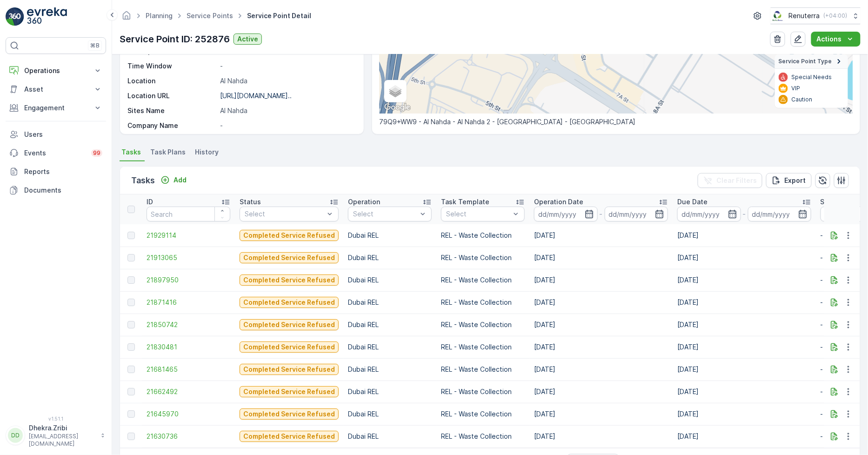
scroll to position [196, 0]
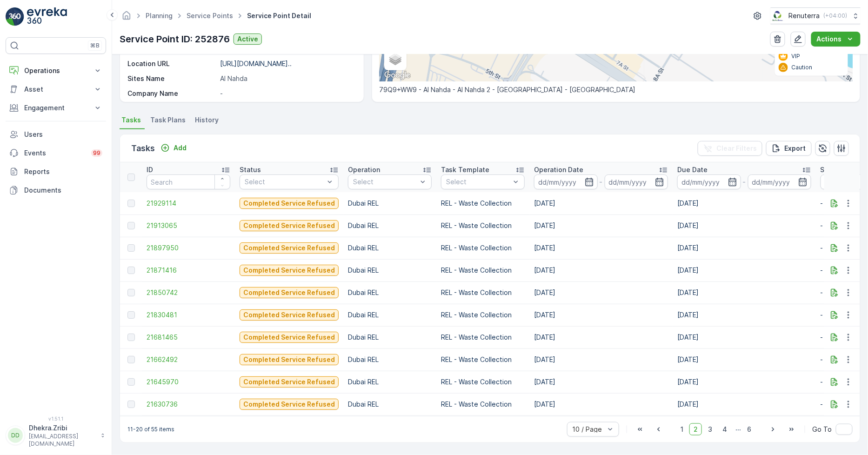
click at [199, 21] on ul "Service Points" at bounding box center [215, 15] width 60 height 13
click at [199, 12] on link "Service Points" at bounding box center [210, 16] width 47 height 8
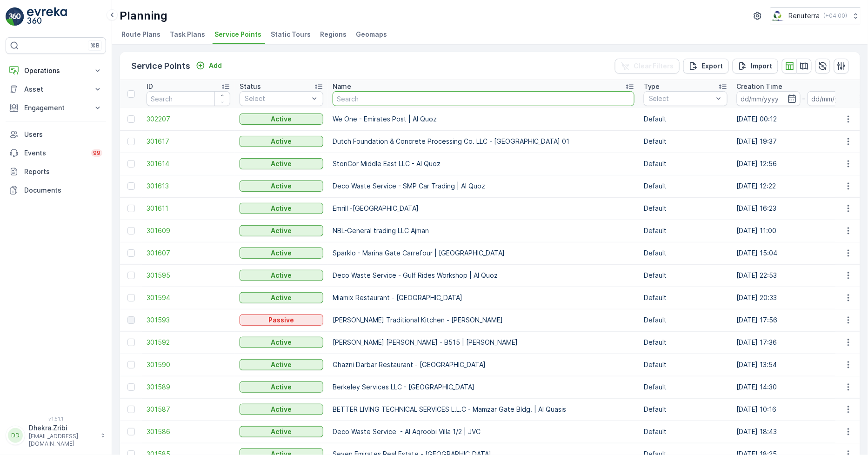
click at [344, 97] on input "text" at bounding box center [484, 98] width 302 height 15
type input "saudi"
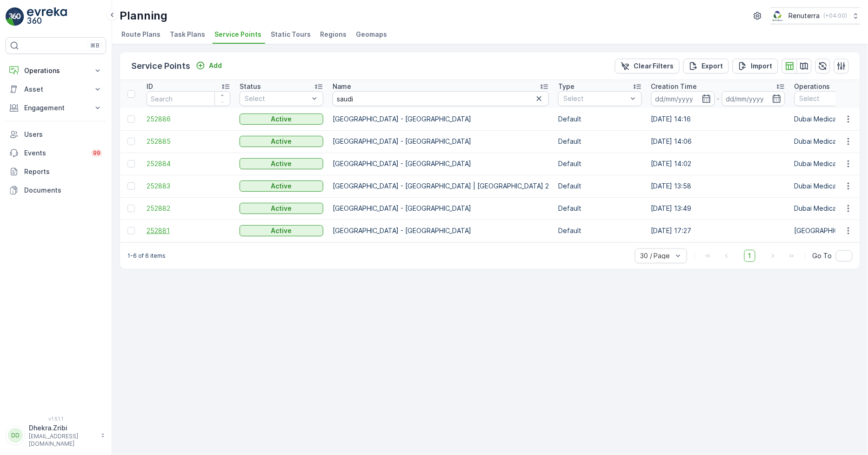
click at [152, 226] on span "252881" at bounding box center [189, 230] width 84 height 9
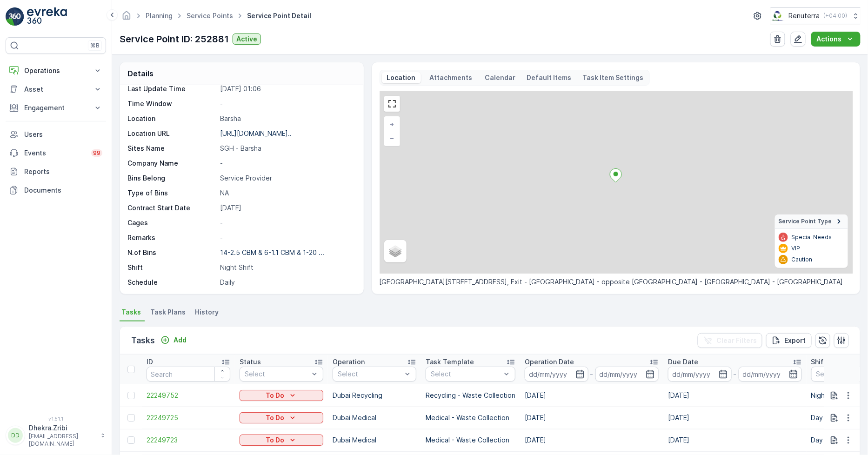
scroll to position [143, 0]
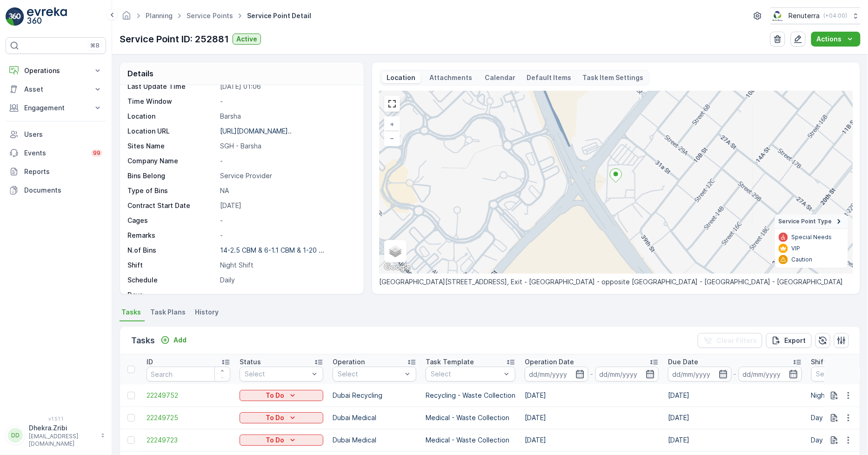
click at [160, 314] on span "Task Plans" at bounding box center [167, 312] width 35 height 9
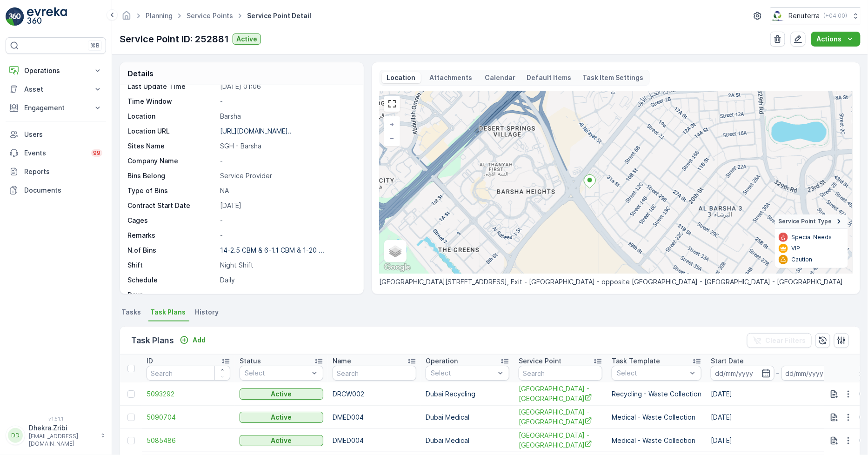
drag, startPoint x: 524, startPoint y: 215, endPoint x: 536, endPoint y: 205, distance: 15.8
click at [537, 203] on div "+ − Satellite Roadmap Terrain Hybrid Leaflet Keyboard shortcuts Map Data Map da…" at bounding box center [616, 182] width 473 height 182
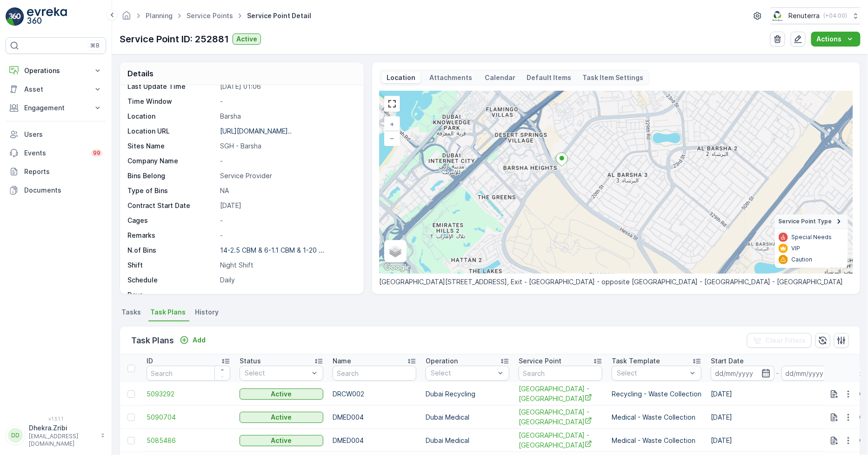
drag, startPoint x: 538, startPoint y: 225, endPoint x: 537, endPoint y: 194, distance: 31.2
click at [537, 194] on div "+ − Satellite Roadmap Terrain Hybrid Leaflet Keyboard shortcuts Map Data Map da…" at bounding box center [616, 182] width 473 height 182
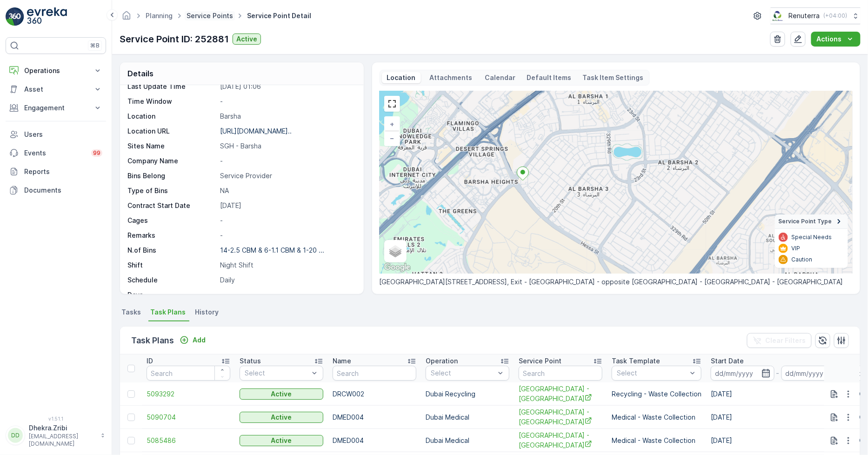
click at [197, 13] on link "Service Points" at bounding box center [210, 16] width 47 height 8
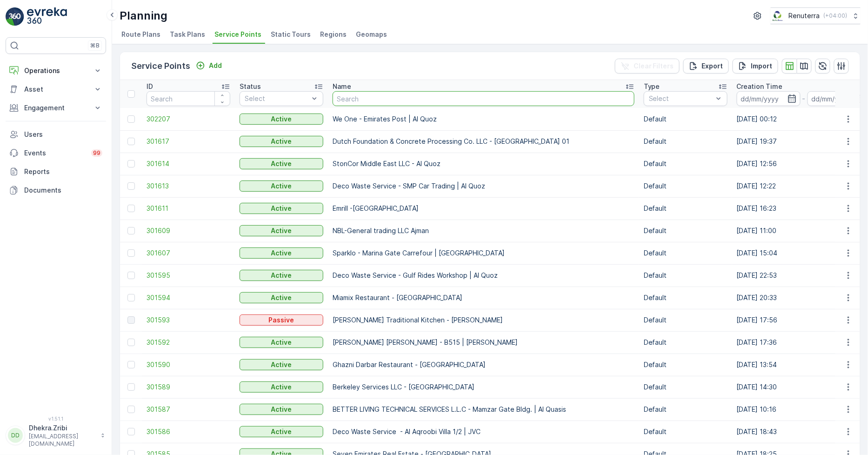
click at [351, 96] on input "text" at bounding box center [484, 98] width 302 height 15
type input "saadi"
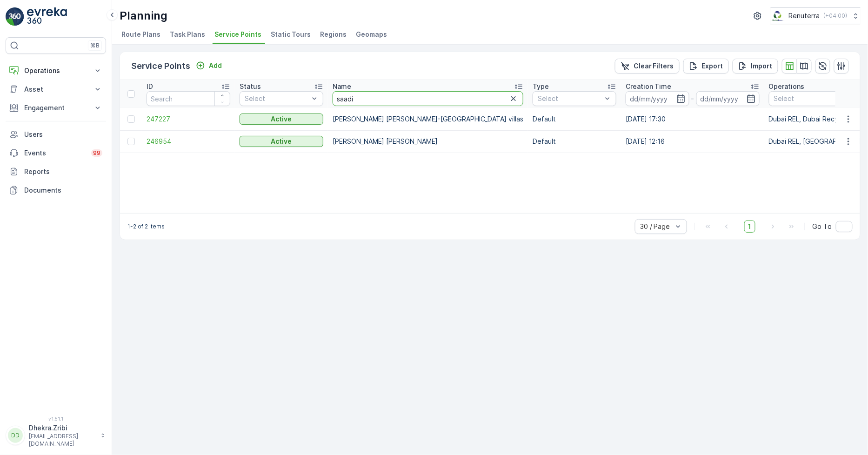
drag, startPoint x: 371, startPoint y: 97, endPoint x: 278, endPoint y: 87, distance: 94.0
type input "motor"
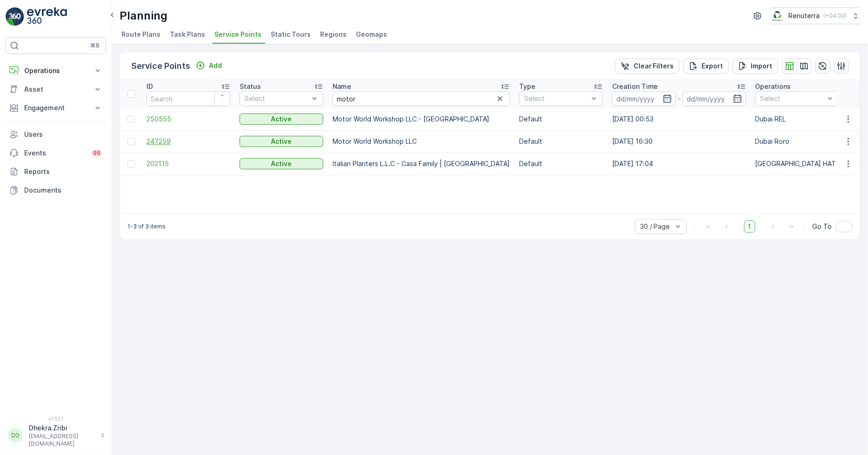
click at [163, 141] on span "247259" at bounding box center [189, 141] width 84 height 9
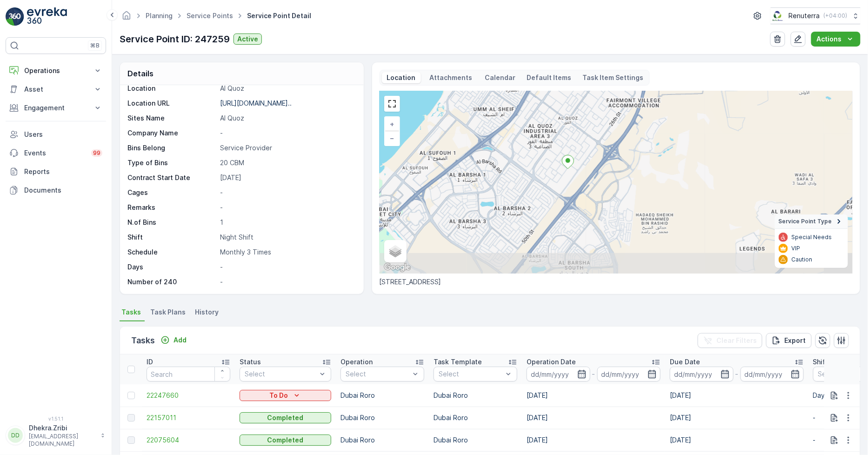
drag, startPoint x: 490, startPoint y: 249, endPoint x: 517, endPoint y: 208, distance: 49.0
click at [517, 208] on div "+ − Satellite Roadmap Terrain Hybrid Leaflet Keyboard shortcuts Map Data Map da…" at bounding box center [616, 182] width 473 height 182
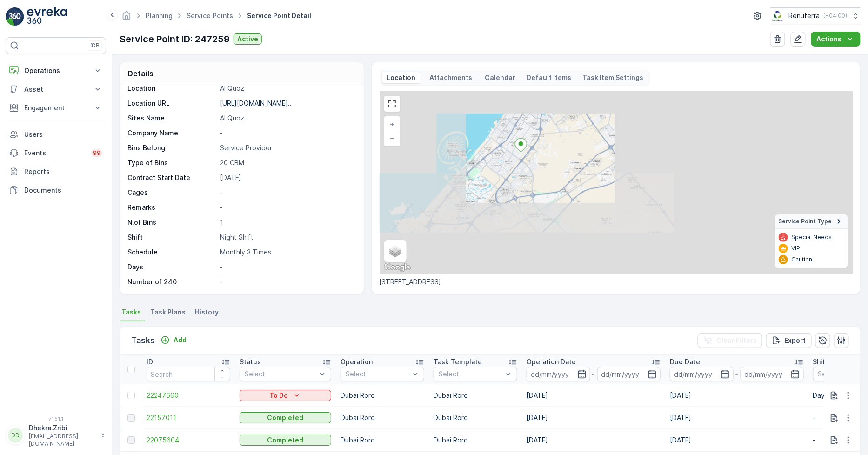
drag, startPoint x: 564, startPoint y: 232, endPoint x: 525, endPoint y: 189, distance: 58.0
click at [525, 189] on div "+ − Satellite Roadmap Terrain Hybrid Leaflet Keyboard shortcuts Map Data Map da…" at bounding box center [616, 182] width 473 height 182
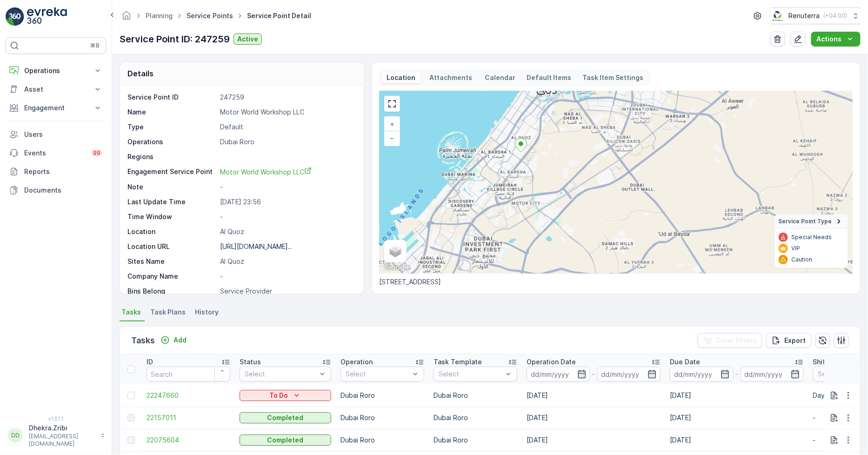
click at [202, 16] on link "Service Points" at bounding box center [210, 16] width 47 height 8
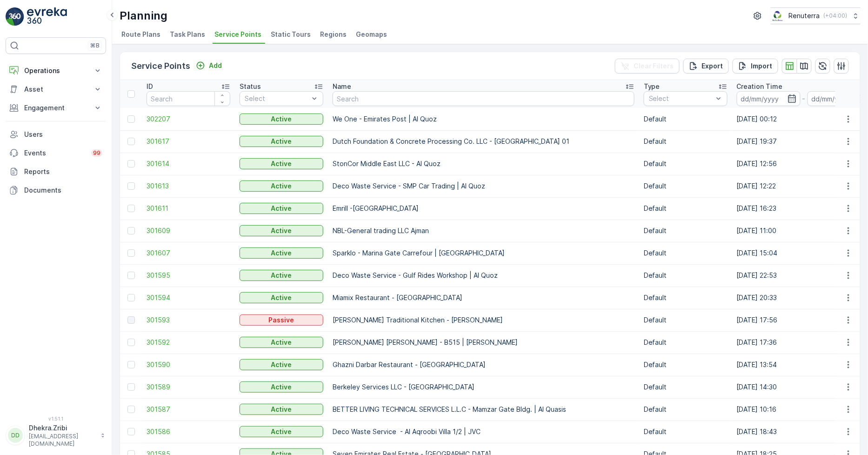
click at [349, 96] on input "text" at bounding box center [484, 98] width 302 height 15
type input "unilab"
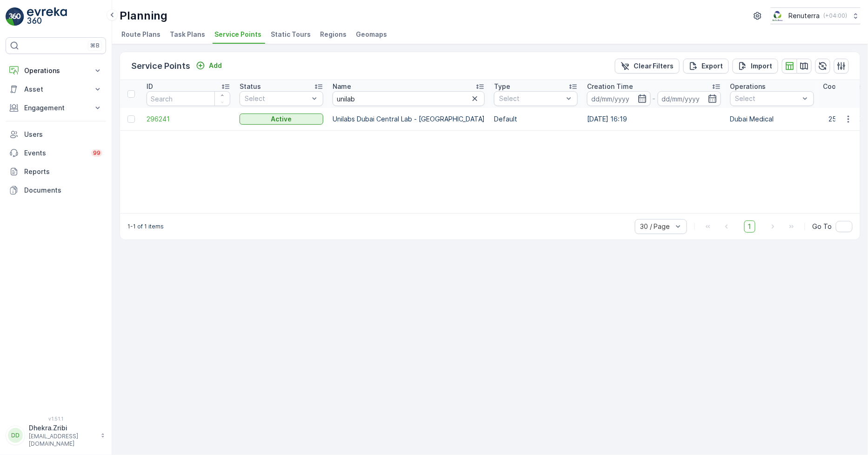
click at [164, 113] on td "296241" at bounding box center [188, 119] width 93 height 22
click at [161, 122] on span "296241" at bounding box center [189, 118] width 84 height 9
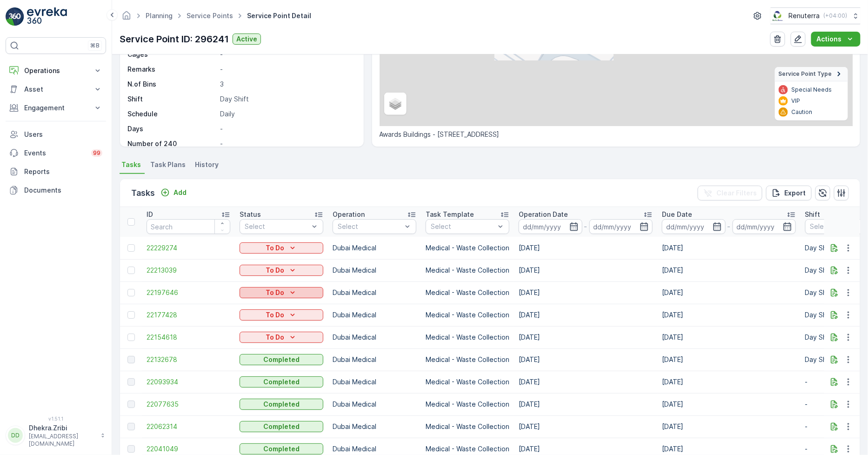
scroll to position [155, 0]
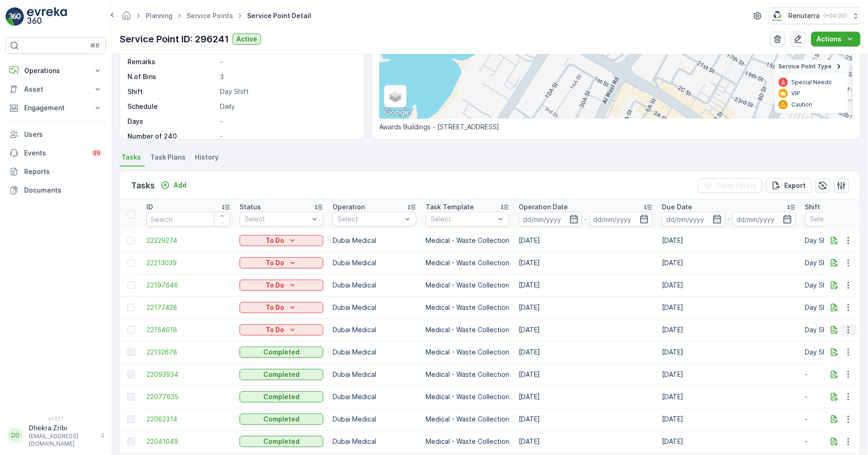
click at [849, 327] on icon "button" at bounding box center [848, 329] width 9 height 9
click at [824, 369] on span "Change Route" at bounding box center [824, 368] width 45 height 9
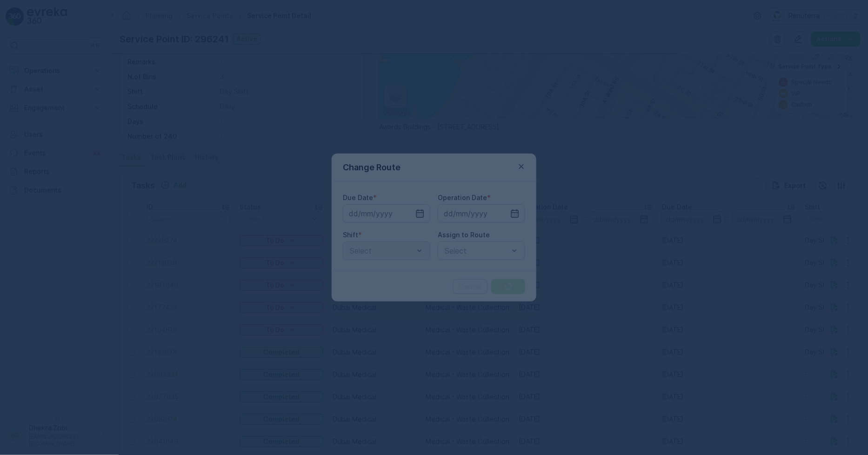
type input "[DATE]"
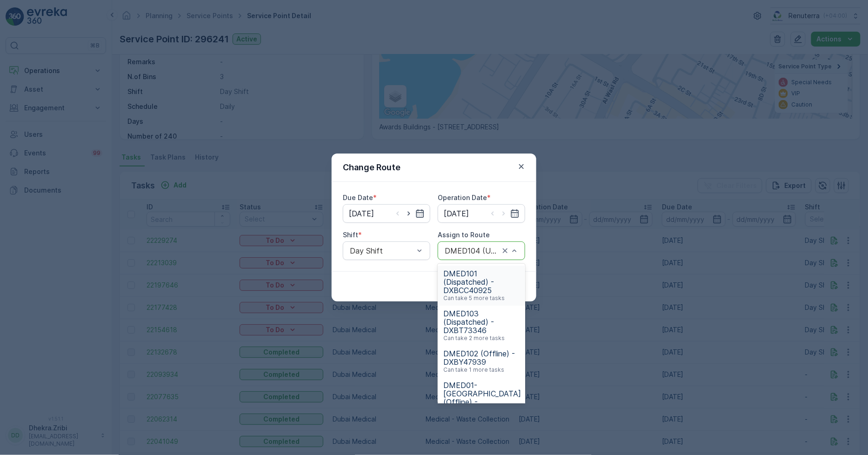
click at [498, 244] on div "DMED104 (Undispatched ) - DXBU71498" at bounding box center [481, 250] width 87 height 19
click at [475, 315] on span "DMED103 (Dispatched) - DXBT73346" at bounding box center [481, 321] width 76 height 25
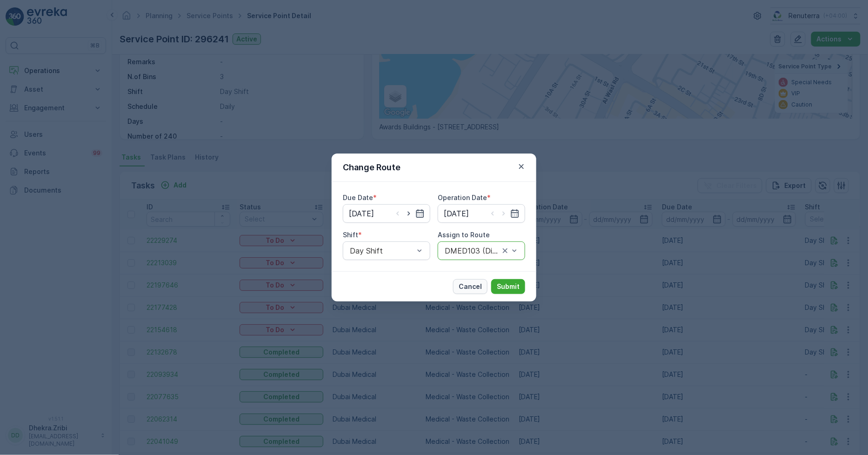
click at [470, 285] on p "Cancel" at bounding box center [470, 286] width 23 height 9
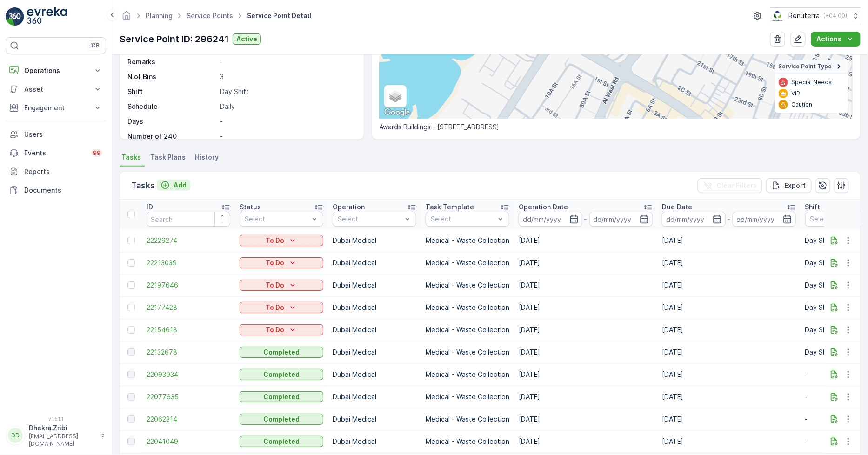
click at [168, 184] on icon "Add" at bounding box center [165, 185] width 9 height 9
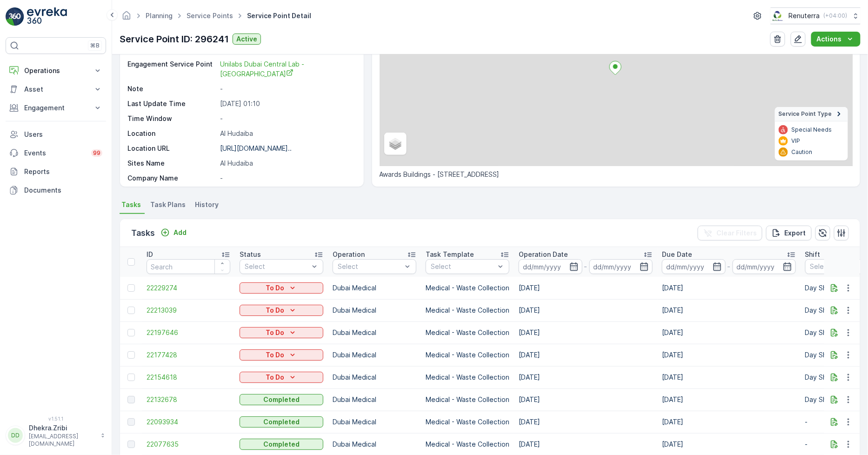
scroll to position [155, 0]
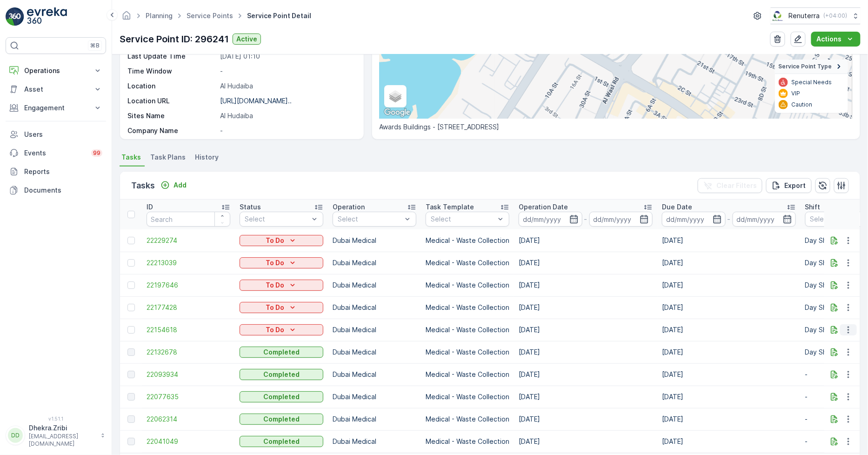
click at [847, 328] on icon "button" at bounding box center [848, 329] width 9 height 9
click at [830, 370] on span "Change Route" at bounding box center [824, 368] width 45 height 9
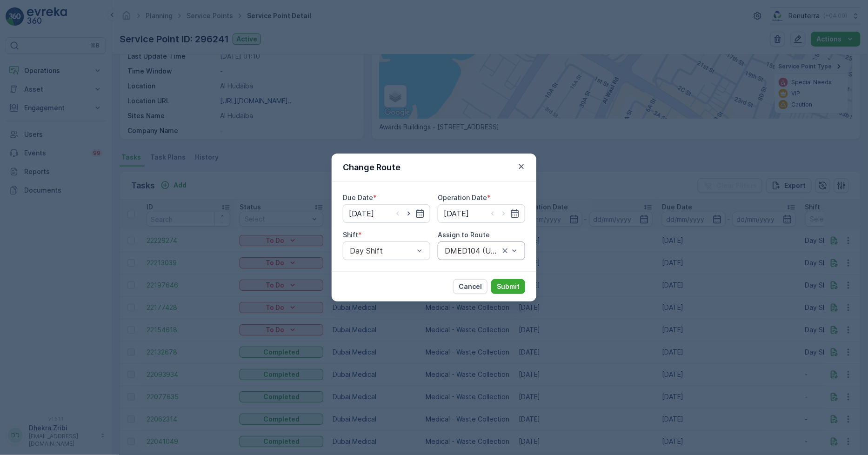
click at [379, 274] on div "Cancel Submit" at bounding box center [434, 286] width 205 height 30
click at [524, 163] on icon "button" at bounding box center [521, 166] width 9 height 9
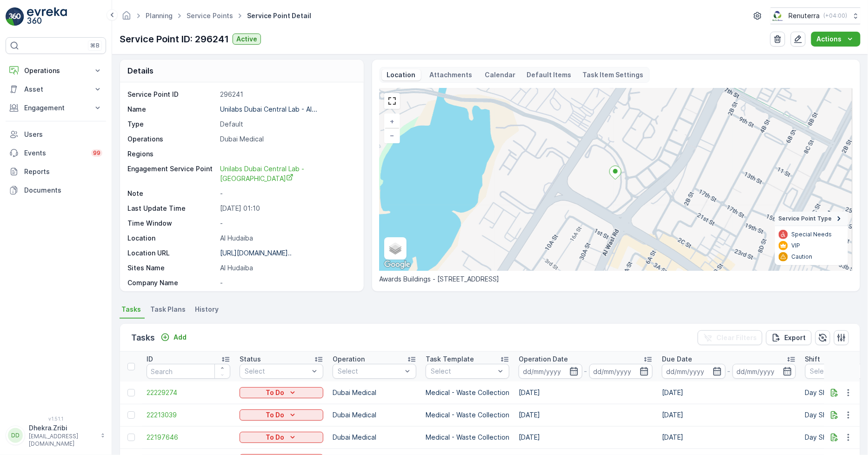
scroll to position [0, 0]
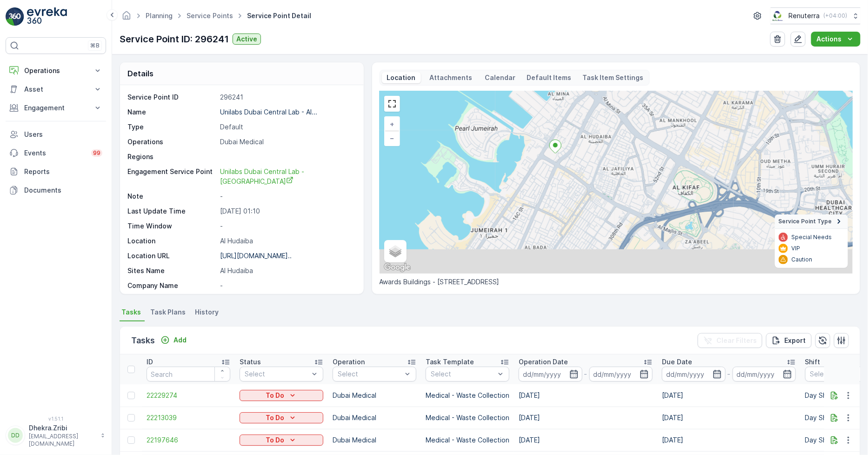
drag, startPoint x: 519, startPoint y: 236, endPoint x: 527, endPoint y: 174, distance: 62.0
click at [527, 174] on div "+ − Satellite Roadmap Terrain Hybrid Leaflet Keyboard shortcuts Map Data Map da…" at bounding box center [616, 182] width 473 height 182
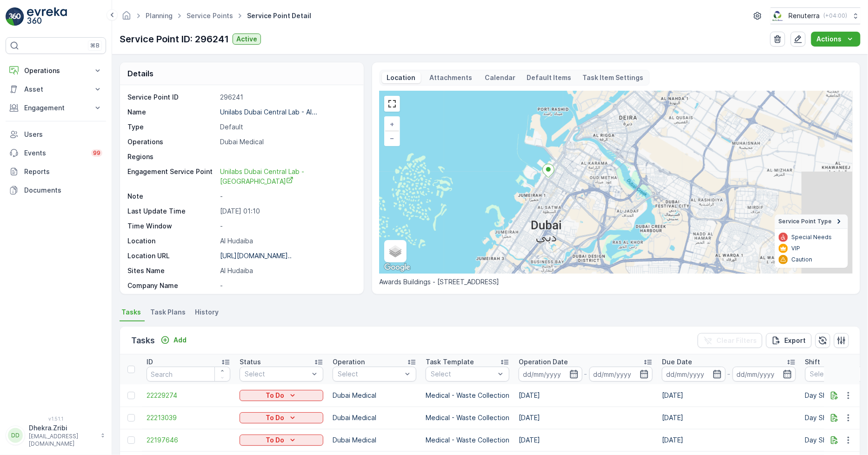
drag, startPoint x: 573, startPoint y: 197, endPoint x: 560, endPoint y: 198, distance: 12.6
click at [560, 198] on div "+ − Satellite Roadmap Terrain Hybrid Leaflet Keyboard shortcuts Map Data Map da…" at bounding box center [616, 182] width 473 height 182
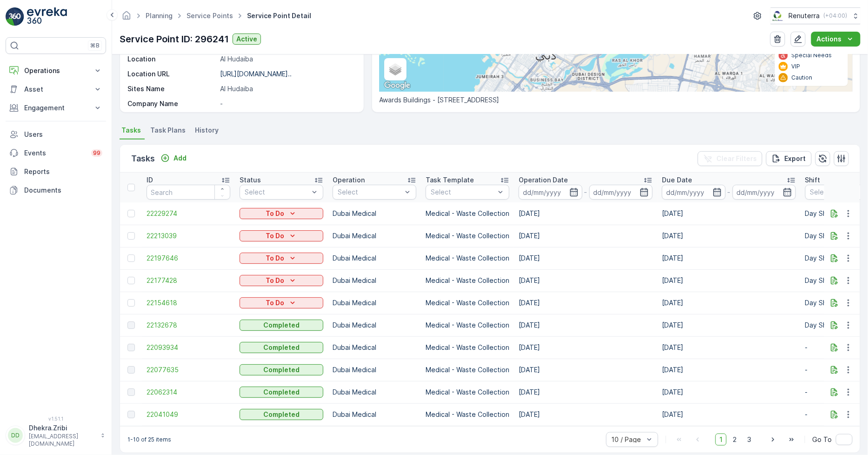
scroll to position [196, 0]
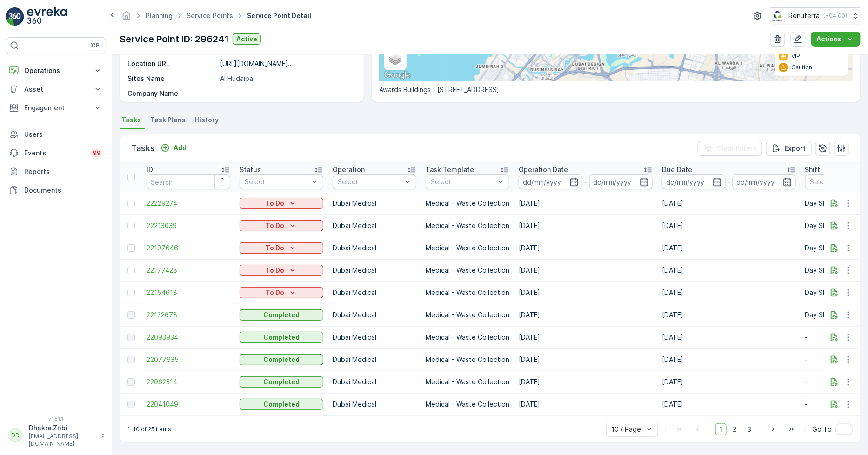
drag, startPoint x: 396, startPoint y: 289, endPoint x: 574, endPoint y: 292, distance: 177.7
click at [574, 292] on tr "22154618 To Do Dubai Medical Medical - Waste Collection 07.10.2025 07.10.2025 D…" at bounding box center [874, 292] width 1509 height 22
click at [574, 292] on td "[DATE]" at bounding box center [585, 292] width 143 height 22
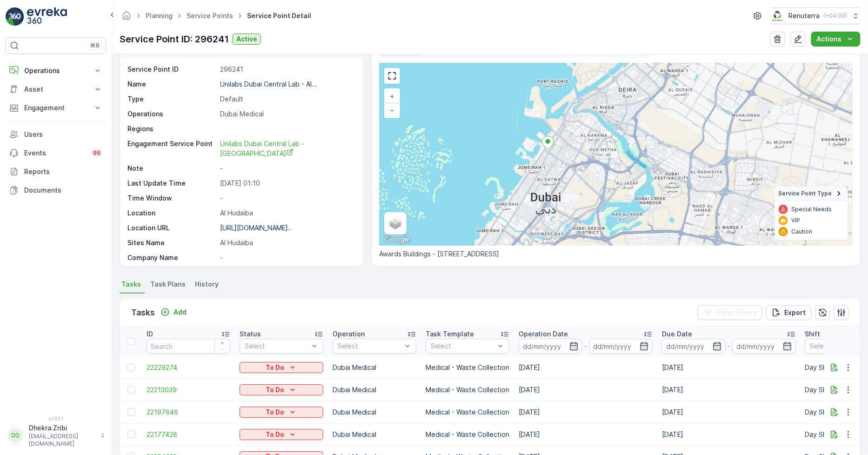
scroll to position [0, 0]
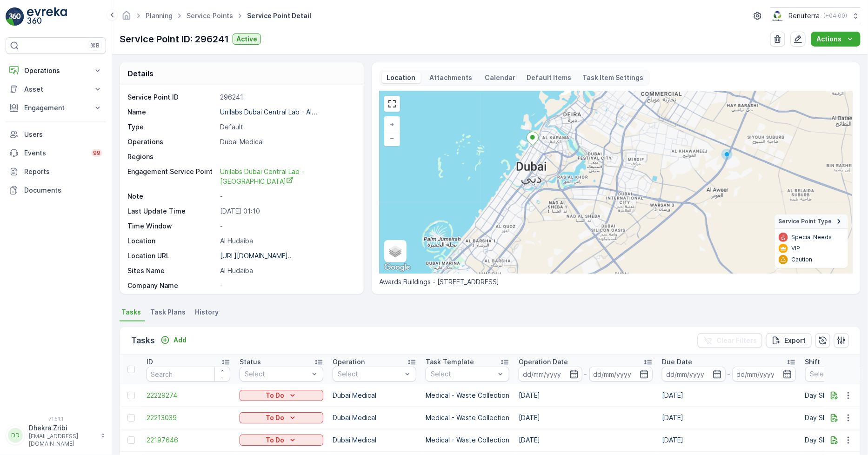
drag, startPoint x: 523, startPoint y: 233, endPoint x: 526, endPoint y: 207, distance: 25.8
click at [526, 207] on div "+ − Satellite Roadmap Terrain Hybrid Leaflet Keyboard shortcuts Map Data Map da…" at bounding box center [616, 182] width 473 height 182
click at [214, 13] on link "Service Points" at bounding box center [210, 16] width 47 height 8
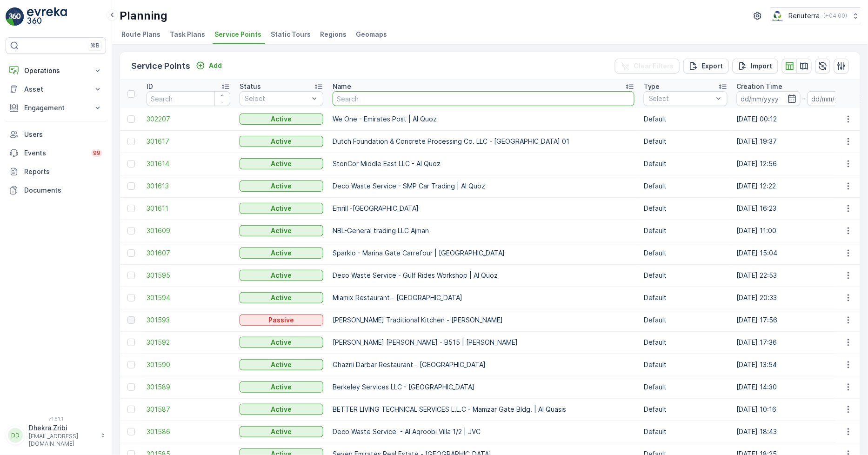
click at [371, 103] on input "text" at bounding box center [484, 98] width 302 height 15
type input "deco waste"
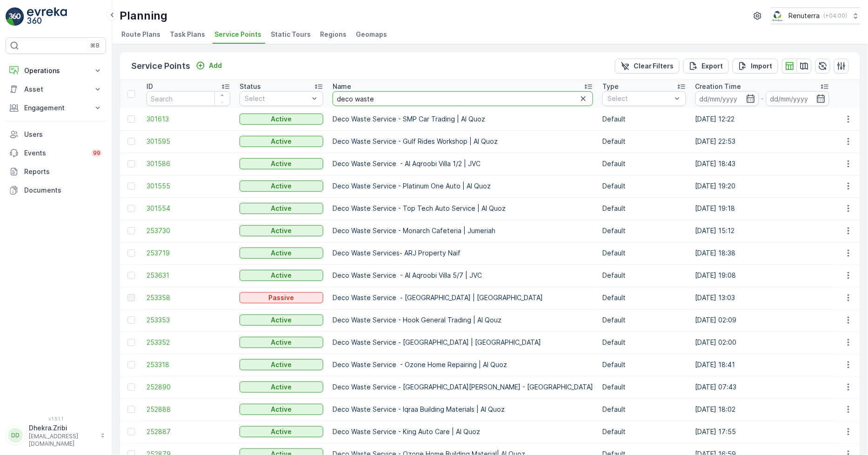
type input "iff"
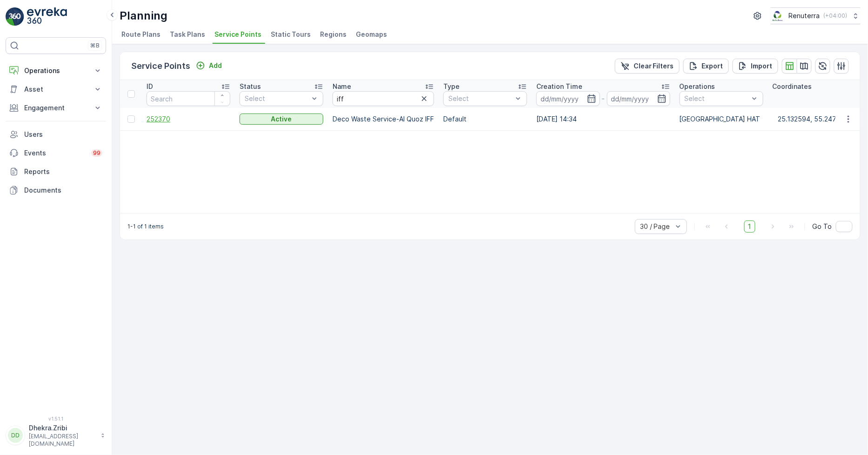
click at [171, 120] on span "252370" at bounding box center [189, 118] width 84 height 9
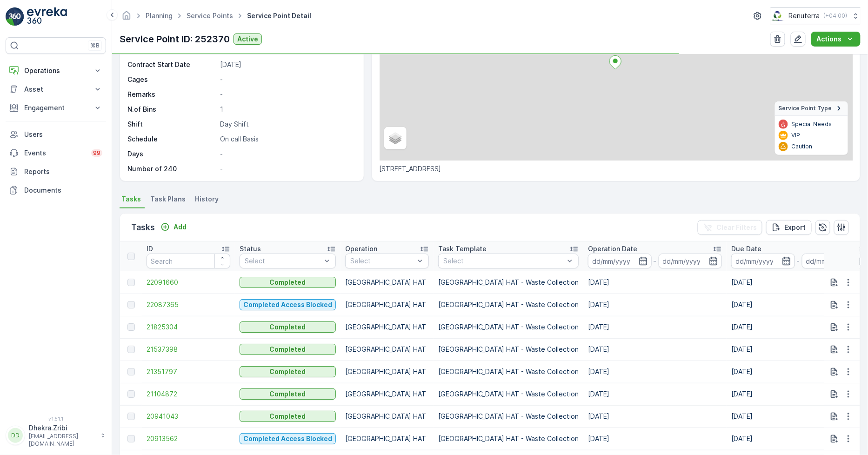
scroll to position [165, 0]
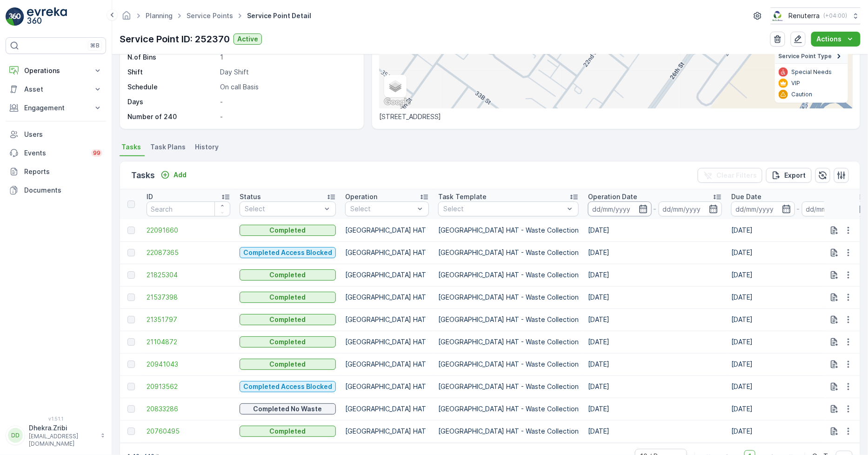
click at [588, 213] on input at bounding box center [620, 208] width 64 height 15
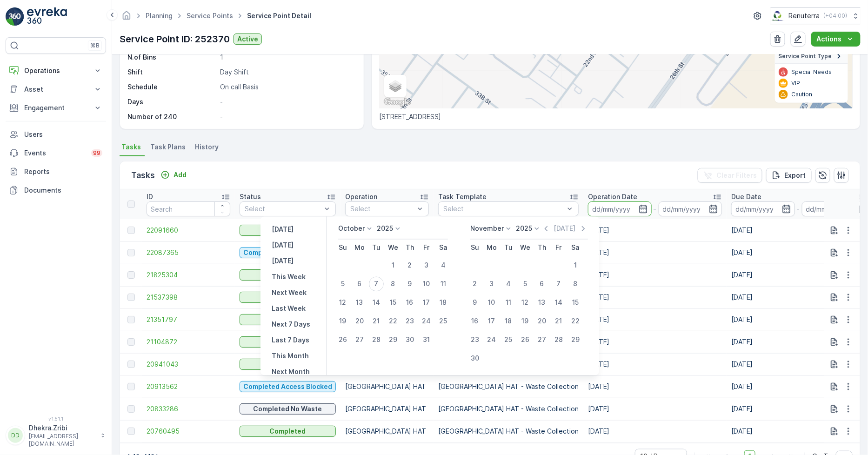
click at [364, 227] on p "October" at bounding box center [351, 228] width 27 height 9
click at [364, 289] on div "September" at bounding box center [361, 294] width 43 height 13
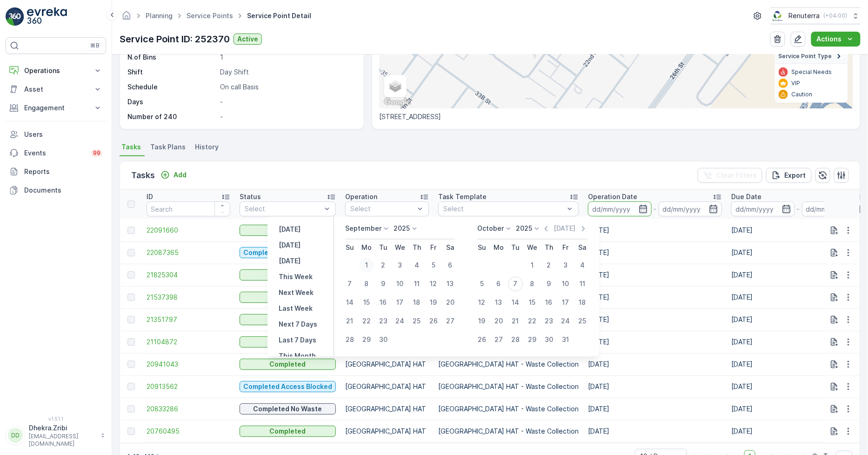
click at [362, 265] on div "1" at bounding box center [366, 265] width 15 height 15
type input "01.09.2025"
click at [378, 336] on div "30" at bounding box center [383, 340] width 15 height 15
type input "30.09.2025"
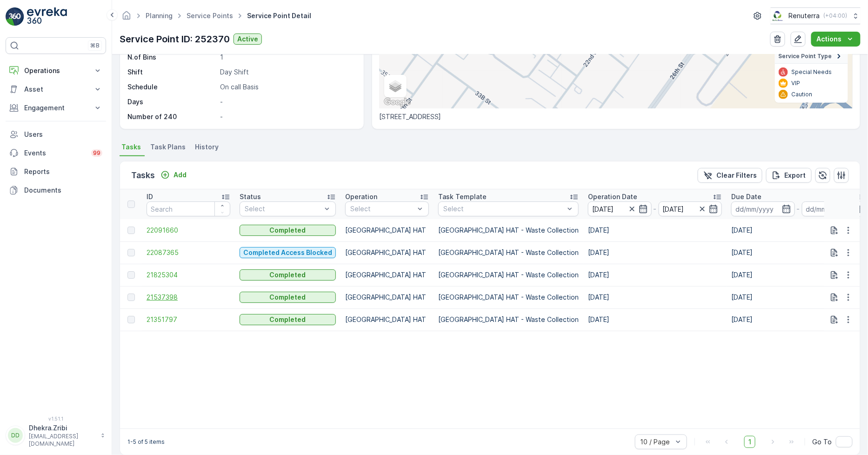
click at [156, 293] on span "21537398" at bounding box center [189, 297] width 84 height 9
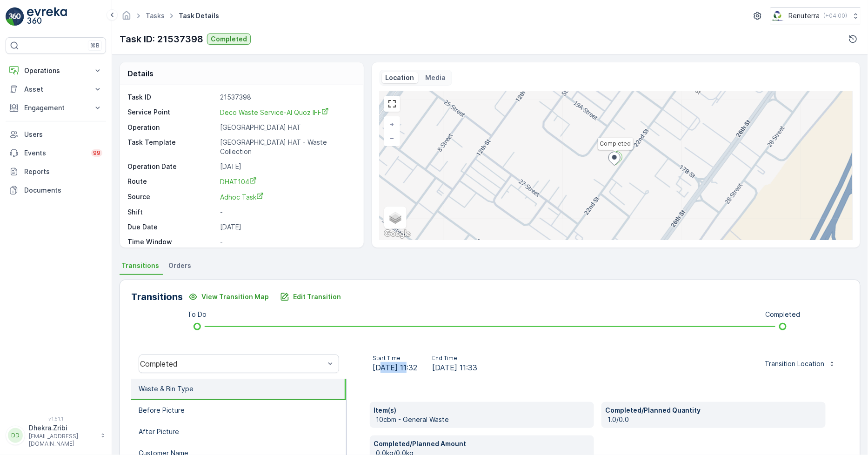
drag, startPoint x: 380, startPoint y: 371, endPoint x: 406, endPoint y: 375, distance: 26.3
click at [406, 375] on div "Start Time 10.09.2025 11:32 End Time 10.09.2025 11:33 Transition Location" at bounding box center [598, 364] width 502 height 30
drag, startPoint x: 480, startPoint y: 364, endPoint x: 560, endPoint y: 368, distance: 80.2
click at [561, 368] on div "Start Time 10.09.2025 11:32 End Time 10.09.2025 11:33 Transition Location" at bounding box center [598, 364] width 488 height 19
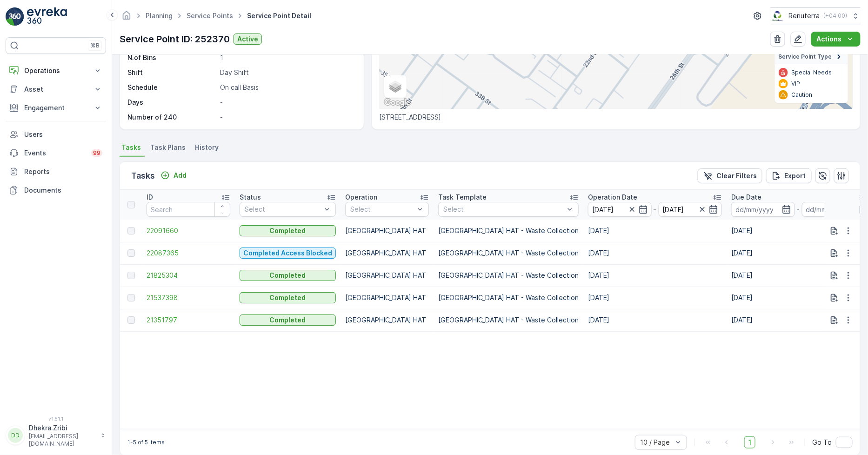
scroll to position [182, 0]
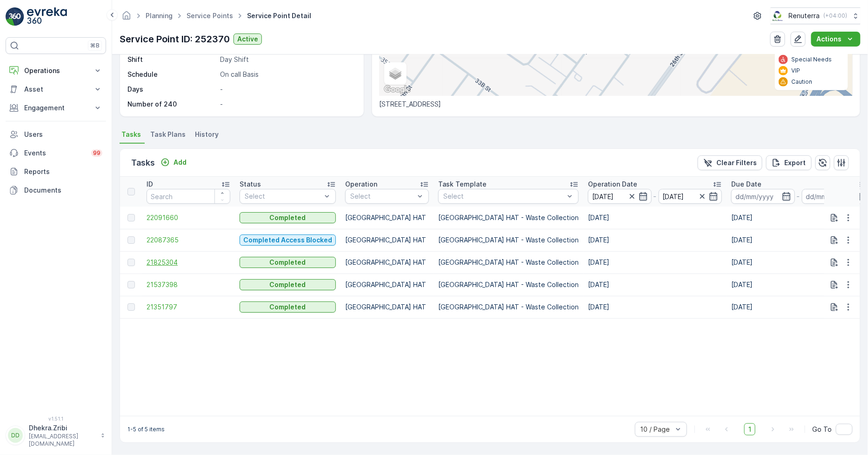
click at [175, 258] on span "21825304" at bounding box center [189, 262] width 84 height 9
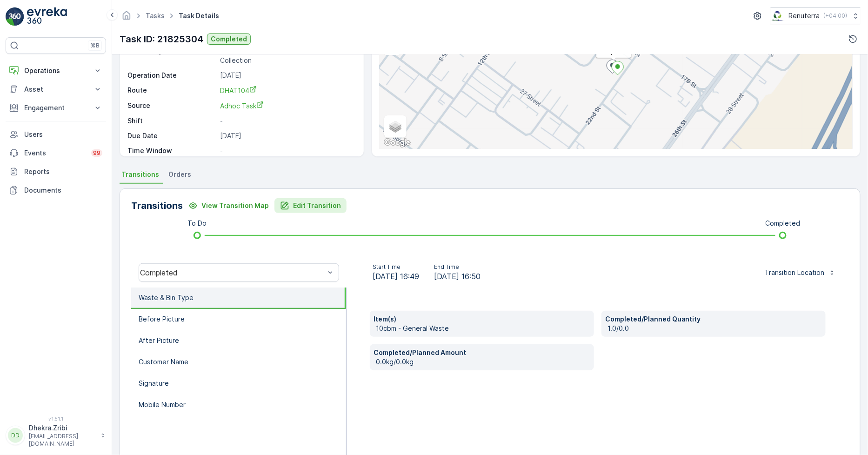
scroll to position [131, 0]
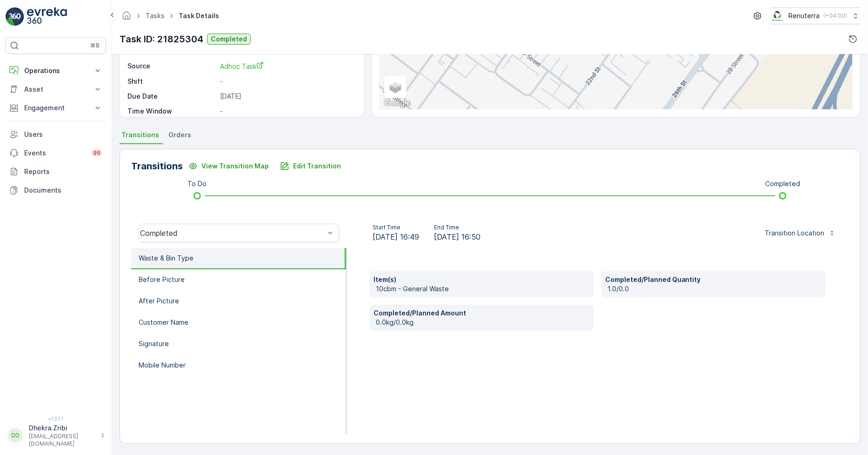
drag, startPoint x: 489, startPoint y: 234, endPoint x: 524, endPoint y: 239, distance: 35.1
click at [499, 238] on div "Start Time 17.09.2025 16:49 End Time 17.09.2025 16:50" at bounding box center [426, 233] width 145 height 19
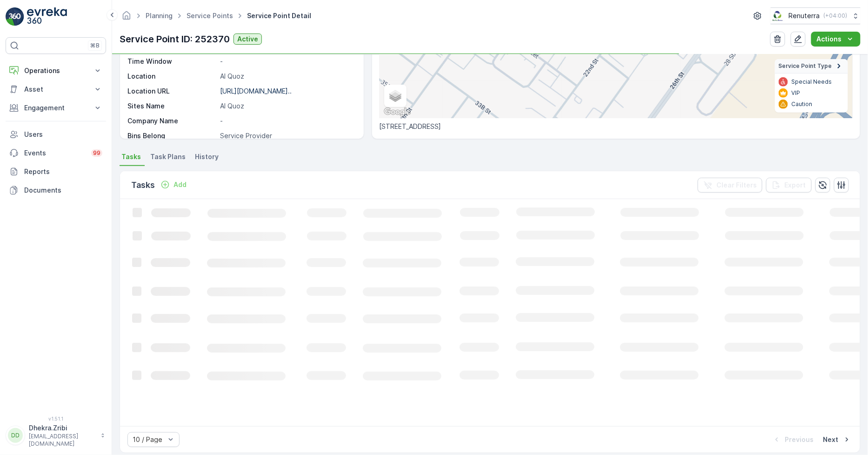
scroll to position [165, 0]
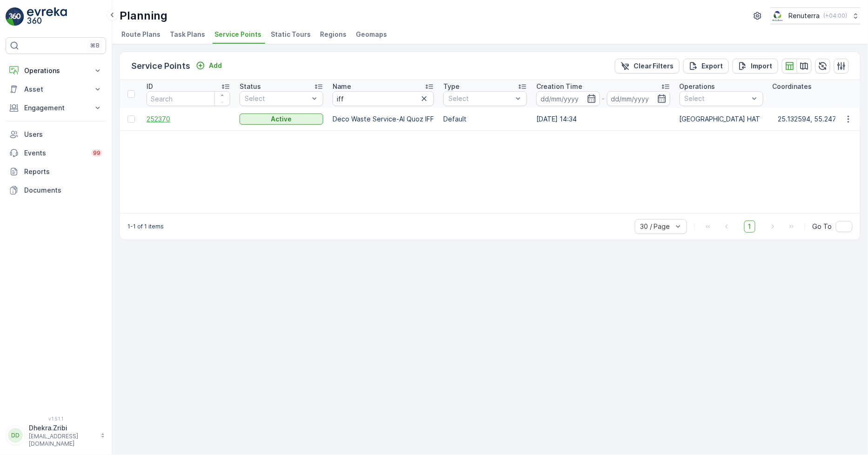
click at [160, 117] on span "252370" at bounding box center [189, 118] width 84 height 9
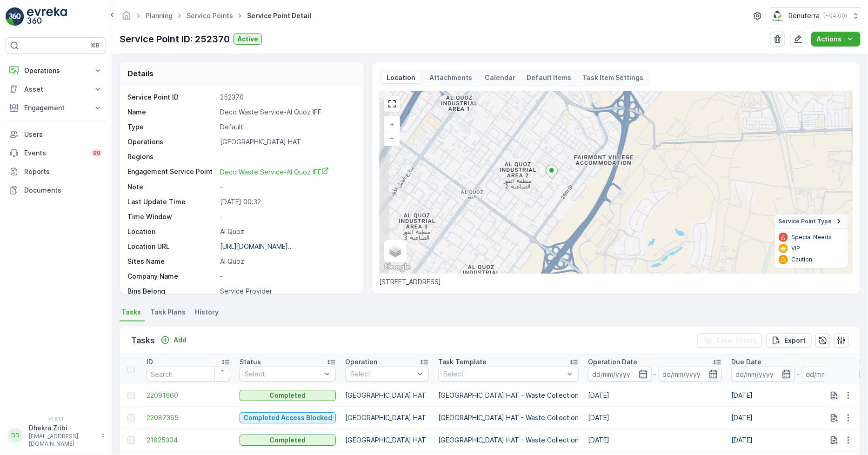
drag, startPoint x: 518, startPoint y: 232, endPoint x: 528, endPoint y: 196, distance: 37.4
click at [528, 196] on div "+ − Satellite Roadmap Terrain Hybrid Leaflet Keyboard shortcuts Map Data Map da…" at bounding box center [616, 182] width 473 height 182
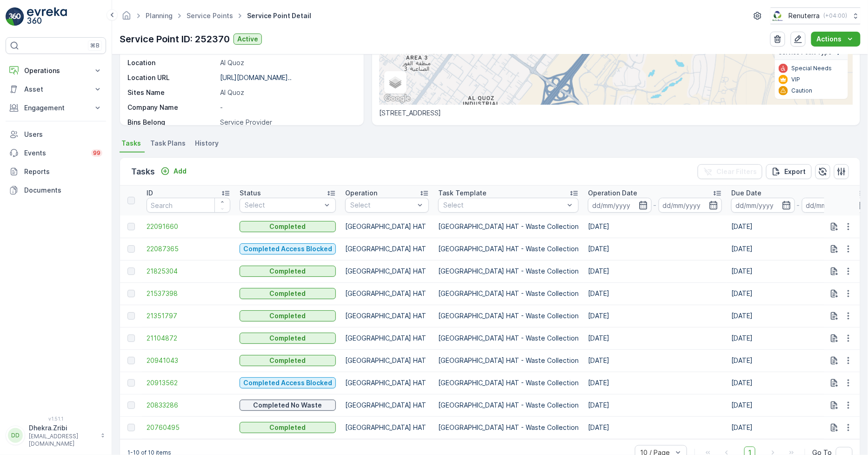
scroll to position [196, 0]
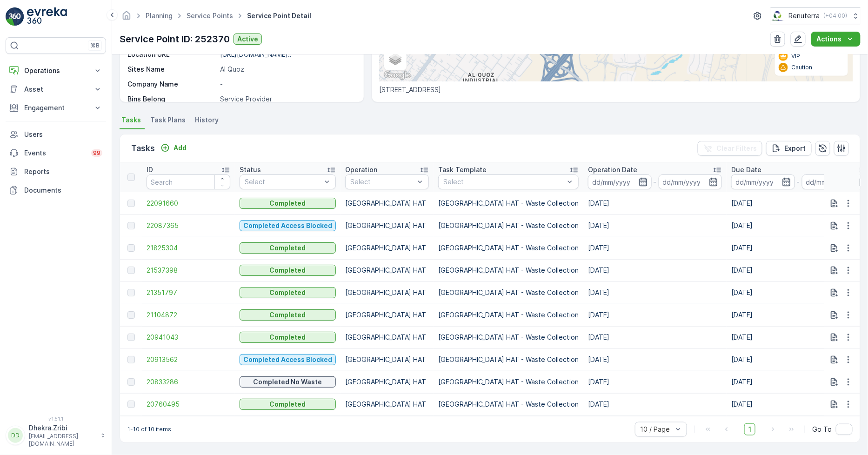
click at [639, 178] on icon "button" at bounding box center [643, 182] width 8 height 8
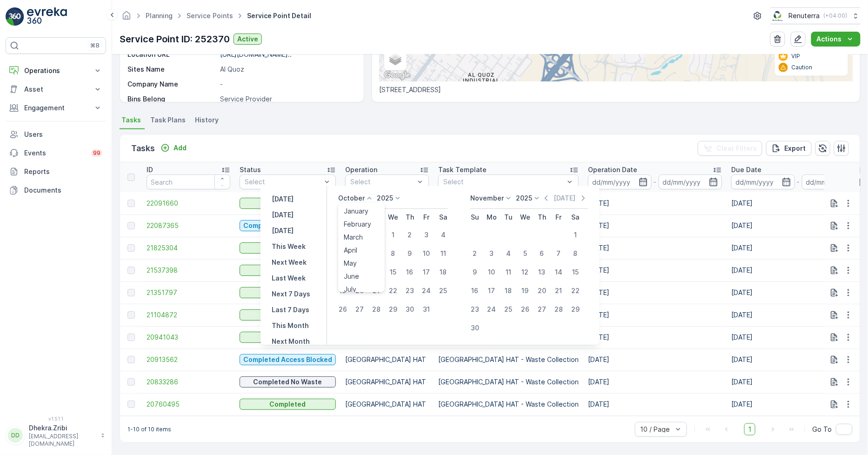
click at [358, 197] on p "October" at bounding box center [351, 198] width 27 height 9
click at [369, 264] on span "September" at bounding box center [361, 263] width 35 height 9
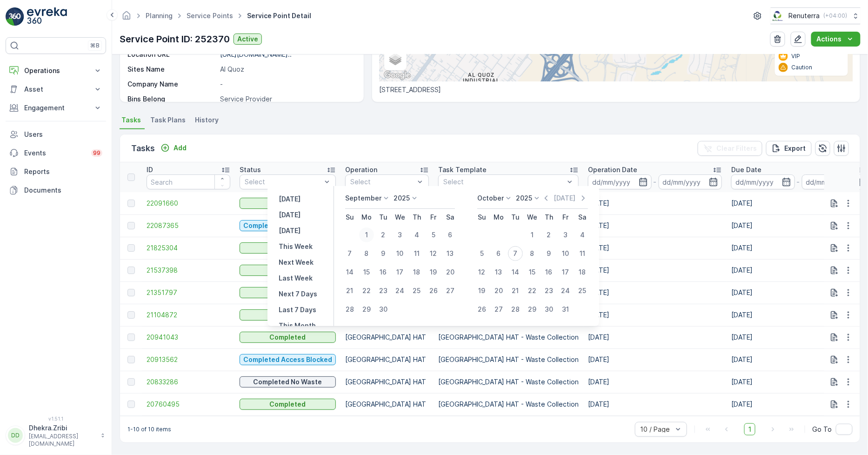
click at [369, 230] on div "1" at bounding box center [366, 234] width 15 height 15
type input "01.09.2025"
click at [387, 308] on div "30" at bounding box center [383, 309] width 15 height 15
type input "30.09.2025"
click at [368, 227] on div "1" at bounding box center [366, 234] width 15 height 15
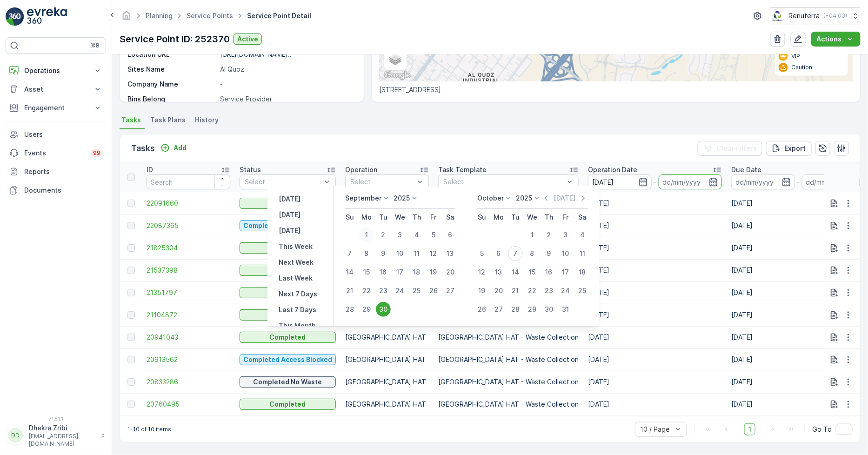
type input "01.09.2025"
click at [384, 306] on div "30" at bounding box center [383, 309] width 15 height 15
type input "30.09.2025"
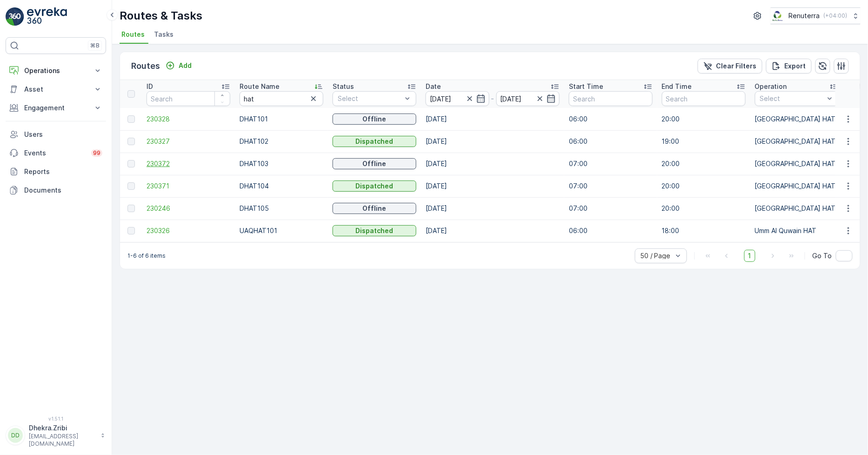
click at [161, 164] on span "230372" at bounding box center [189, 163] width 84 height 9
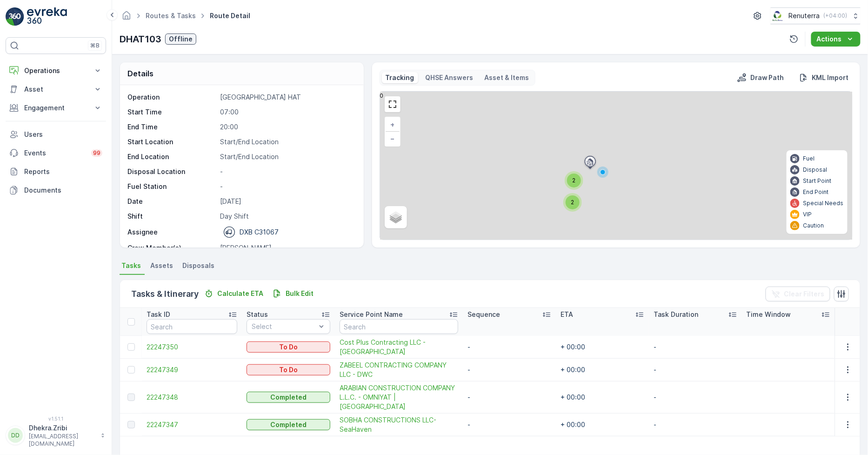
click at [572, 199] on span "2" at bounding box center [572, 202] width 3 height 7
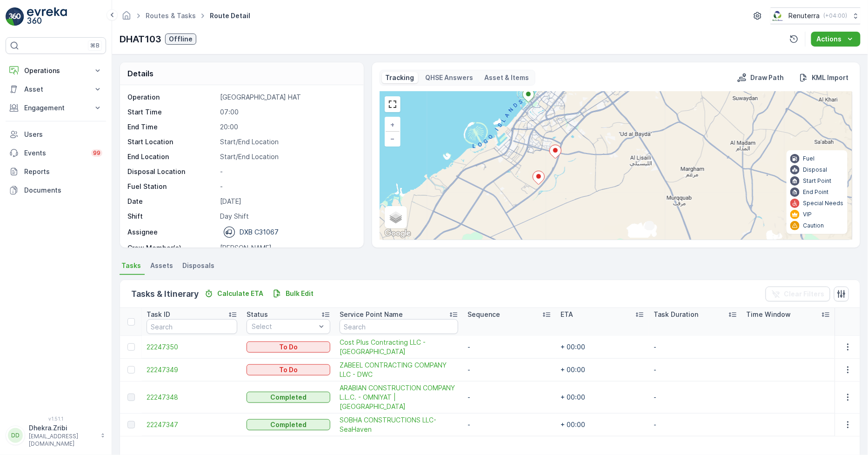
drag, startPoint x: 660, startPoint y: 185, endPoint x: 591, endPoint y: 191, distance: 68.7
click at [591, 191] on div "+ − Satellite Roadmap Terrain Hybrid Leaflet Keyboard shortcuts Map Data Map da…" at bounding box center [616, 166] width 472 height 148
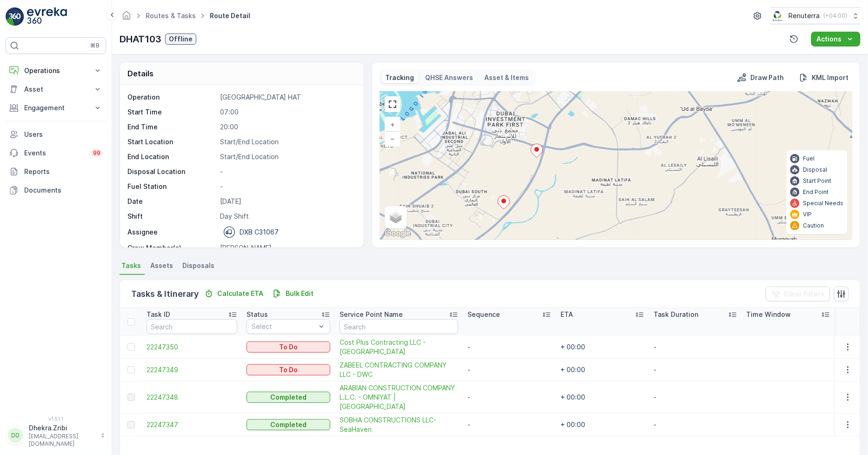
click at [537, 152] on icon at bounding box center [537, 150] width 12 height 13
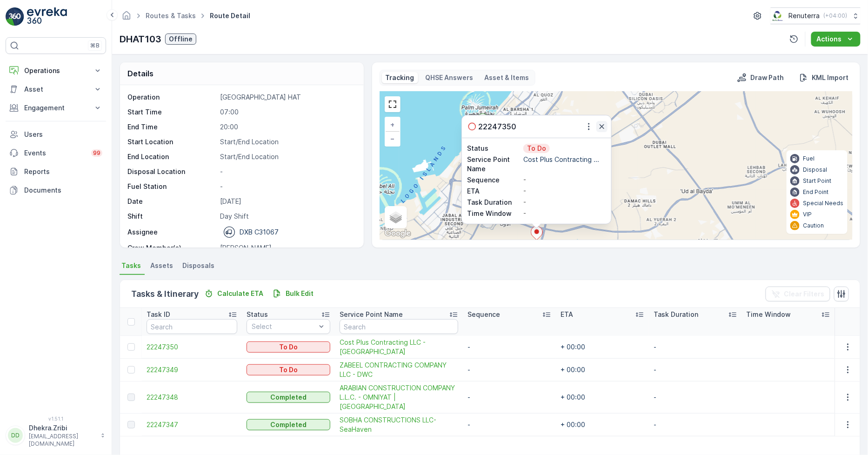
click at [602, 127] on icon "button" at bounding box center [601, 126] width 9 height 9
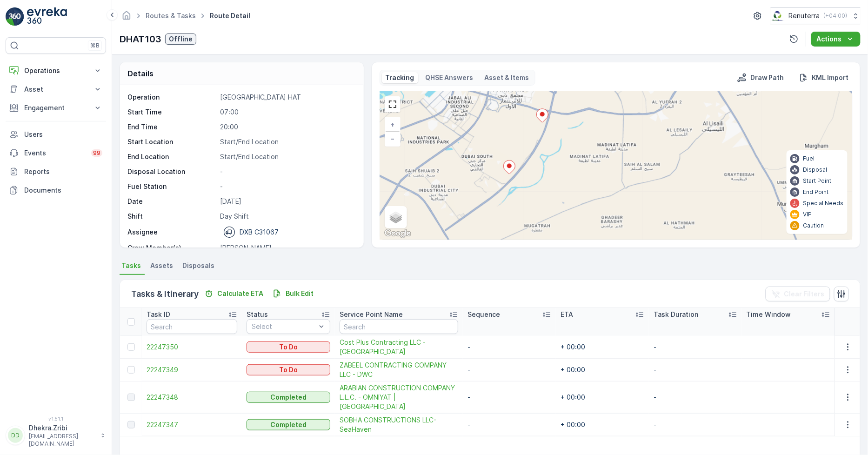
drag, startPoint x: 605, startPoint y: 214, endPoint x: 611, endPoint y: 96, distance: 117.8
click at [611, 96] on div "+ − Satellite Roadmap Terrain Hybrid Leaflet Keyboard shortcuts Map Data Map da…" at bounding box center [616, 166] width 472 height 148
click at [510, 163] on icon at bounding box center [509, 167] width 12 height 13
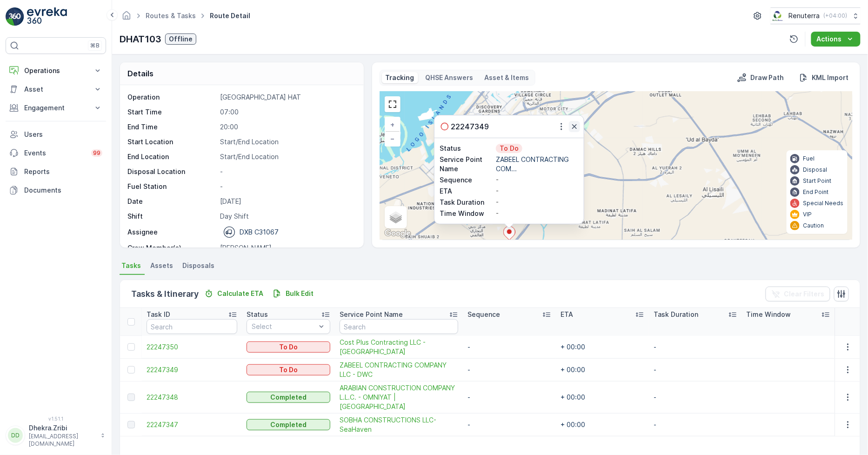
click at [575, 127] on icon "button" at bounding box center [574, 126] width 9 height 9
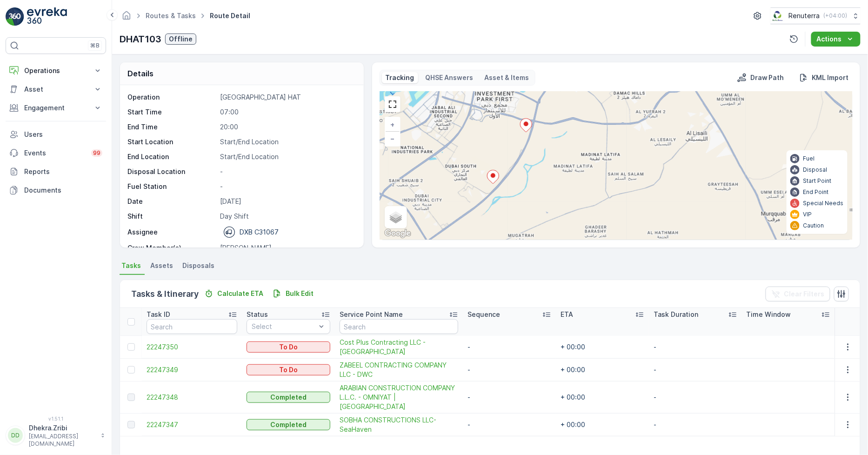
drag, startPoint x: 519, startPoint y: 215, endPoint x: 502, endPoint y: 159, distance: 58.6
click at [502, 159] on div "+ − Satellite Roadmap Terrain Hybrid Leaflet Keyboard shortcuts Map Data Map da…" at bounding box center [616, 166] width 472 height 148
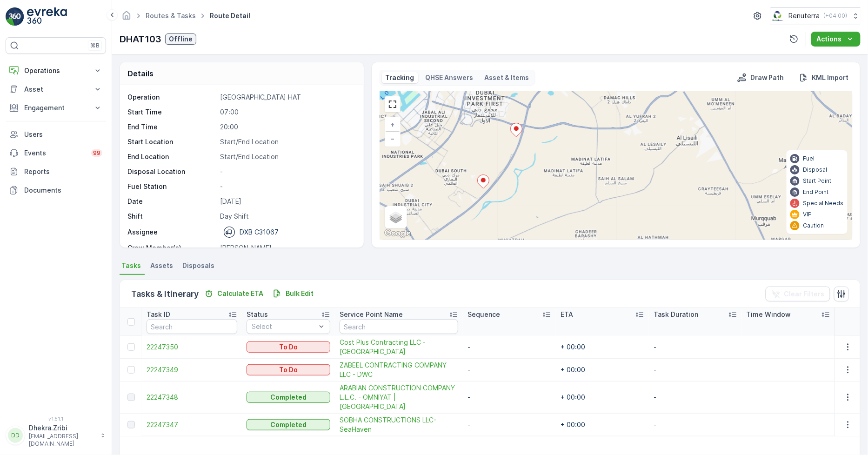
drag, startPoint x: 501, startPoint y: 139, endPoint x: 491, endPoint y: 143, distance: 10.8
click at [491, 143] on div "+ − Satellite Roadmap Terrain Hybrid Leaflet Keyboard shortcuts Map Data Map da…" at bounding box center [616, 166] width 472 height 148
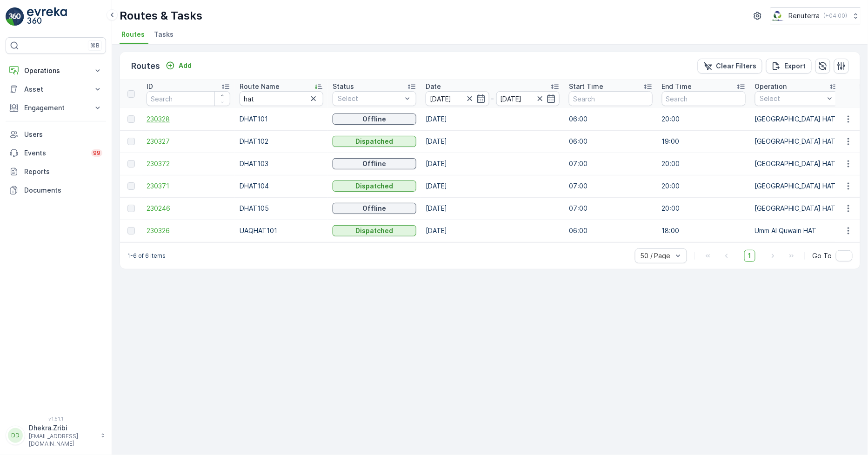
click at [164, 115] on span "230328" at bounding box center [189, 118] width 84 height 9
click at [166, 140] on span "230327" at bounding box center [189, 141] width 84 height 9
click at [157, 162] on span "230372" at bounding box center [189, 163] width 84 height 9
click at [163, 186] on span "230371" at bounding box center [189, 185] width 84 height 9
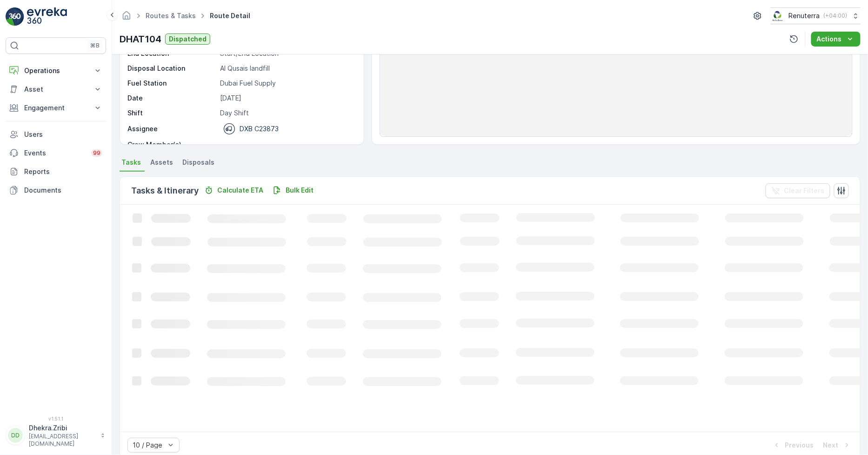
scroll to position [103, 0]
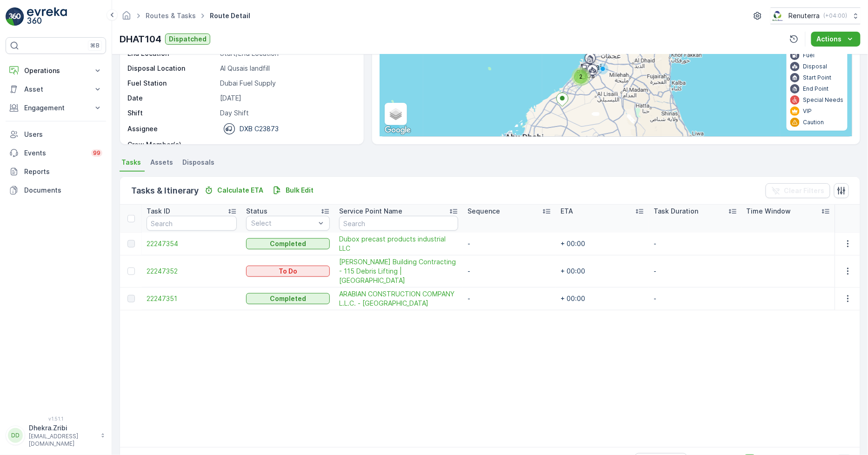
drag, startPoint x: 37, startPoint y: 0, endPoint x: 482, endPoint y: 367, distance: 576.0
click at [482, 367] on table "Task ID Status Select Service Point Name Sequence ETA Task Duration Time Window…" at bounding box center [490, 326] width 740 height 242
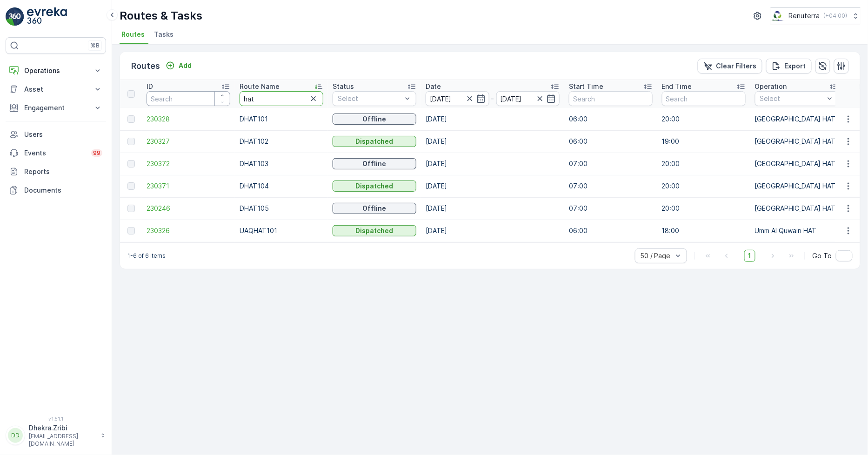
drag, startPoint x: 270, startPoint y: 103, endPoint x: 189, endPoint y: 95, distance: 81.4
type input "roro"
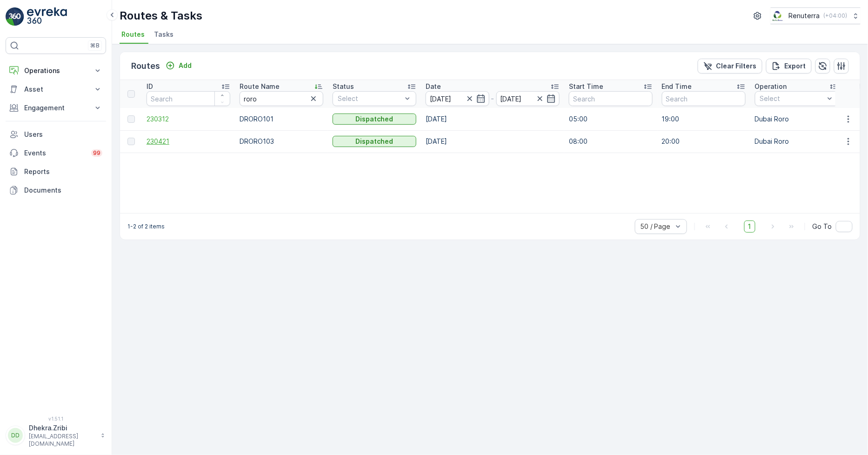
click at [165, 137] on span "230421" at bounding box center [189, 141] width 84 height 9
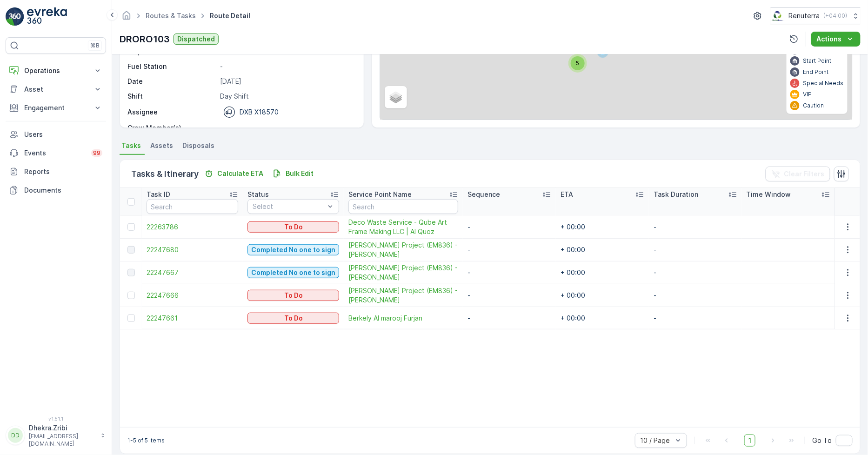
scroll to position [130, 0]
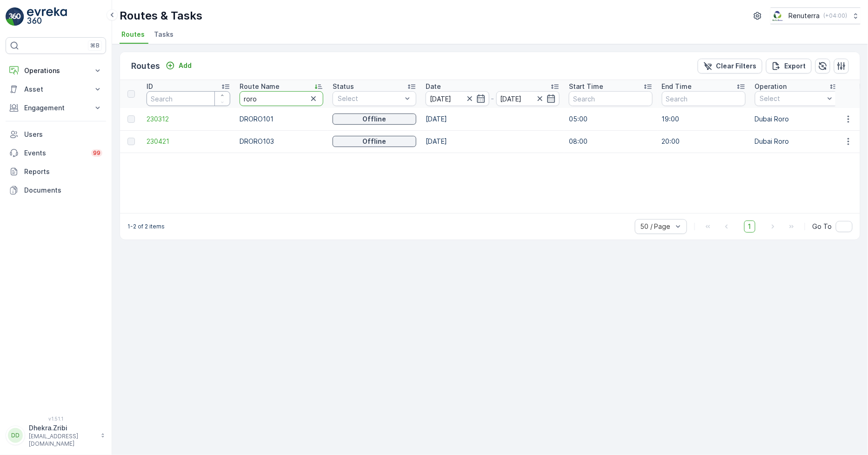
drag, startPoint x: 215, startPoint y: 98, endPoint x: 192, endPoint y: 98, distance: 23.7
type input "hat"
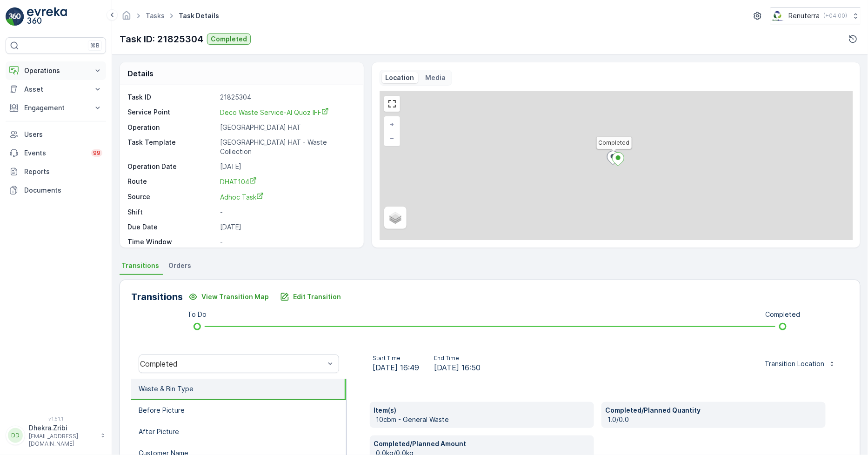
click at [36, 68] on p "Operations" at bounding box center [55, 70] width 63 height 9
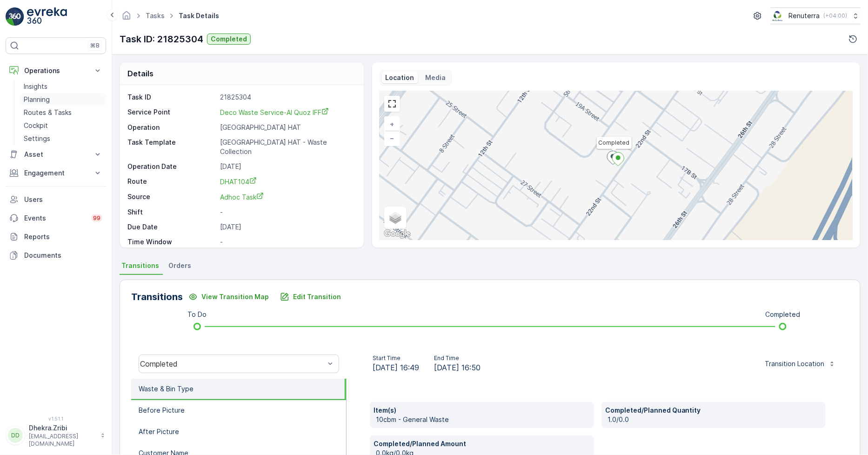
click at [53, 100] on link "Planning" at bounding box center [63, 99] width 86 height 13
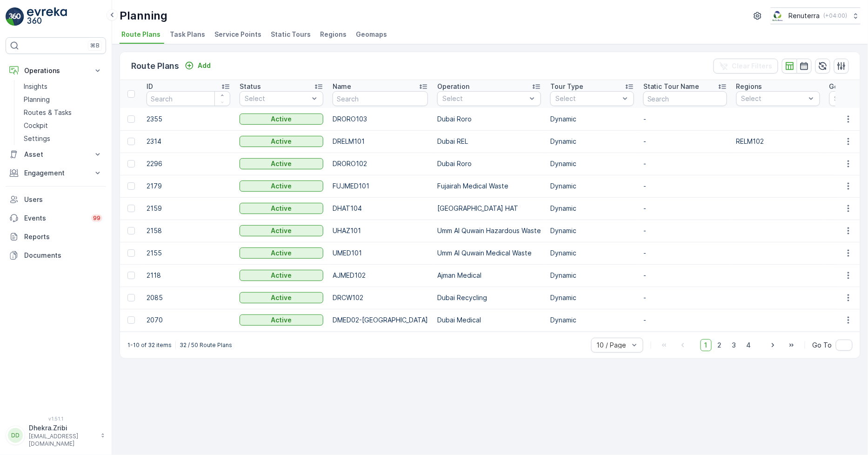
click at [241, 28] on li "Service Points" at bounding box center [239, 36] width 53 height 16
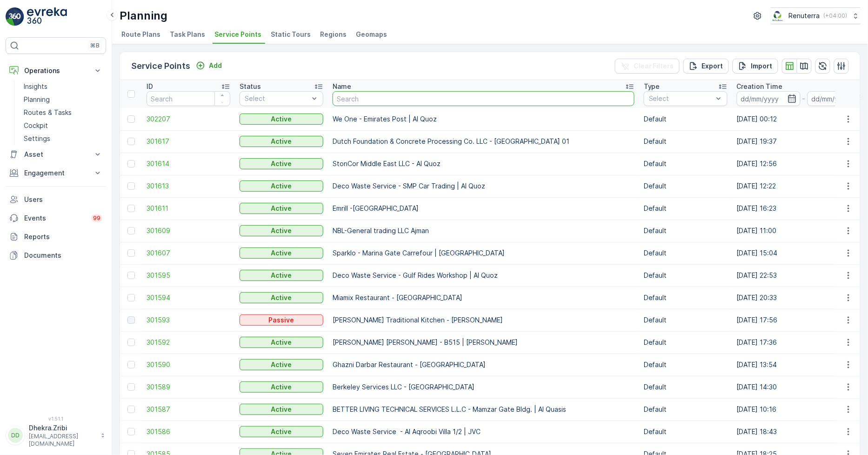
click at [368, 95] on input "text" at bounding box center [484, 98] width 302 height 15
click at [373, 96] on input "text" at bounding box center [484, 98] width 302 height 15
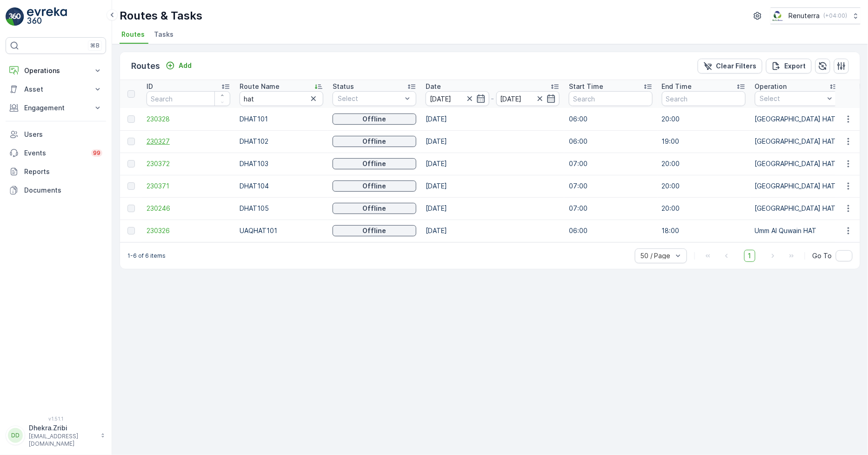
click at [164, 140] on span "230327" at bounding box center [189, 141] width 84 height 9
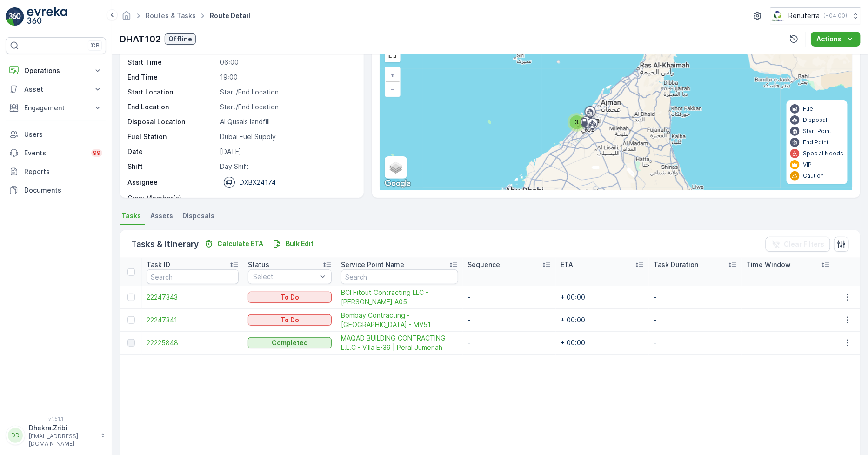
scroll to position [52, 0]
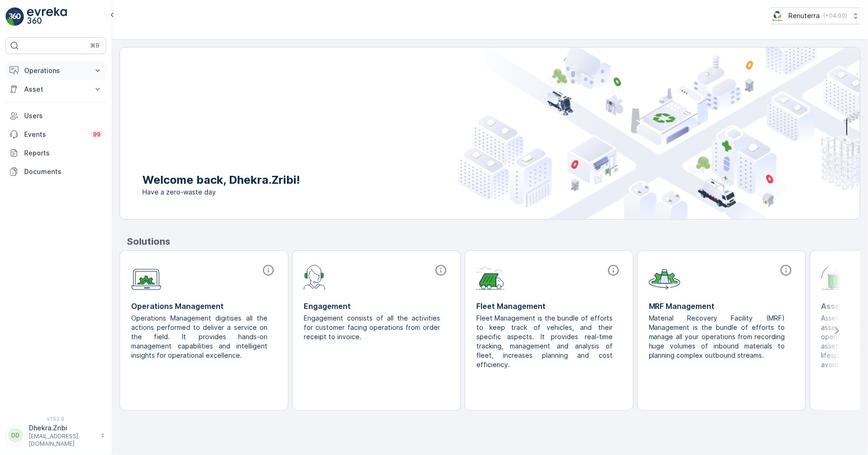
click at [38, 71] on p "Operations" at bounding box center [55, 70] width 63 height 9
click at [51, 98] on link "Planning" at bounding box center [63, 99] width 86 height 13
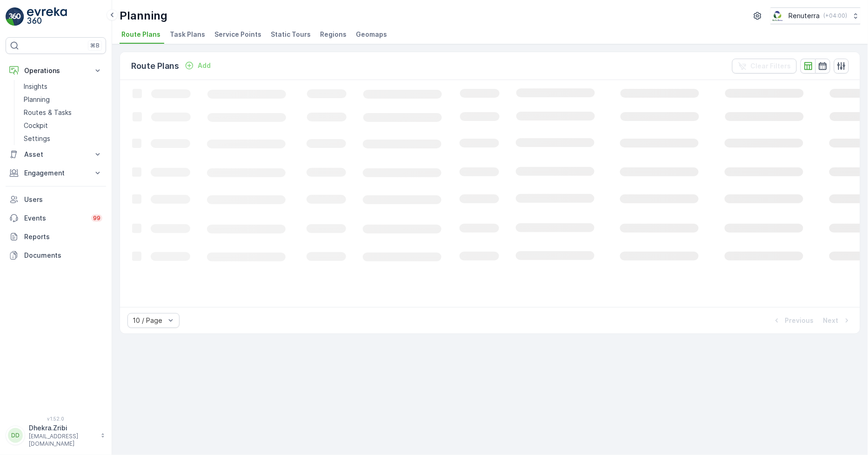
click at [228, 36] on span "Service Points" at bounding box center [237, 34] width 47 height 9
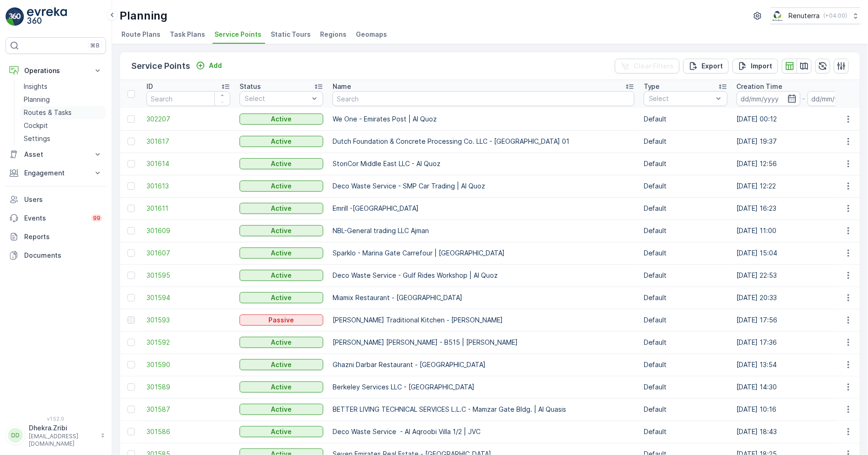
click at [48, 108] on p "Routes & Tasks" at bounding box center [48, 112] width 48 height 9
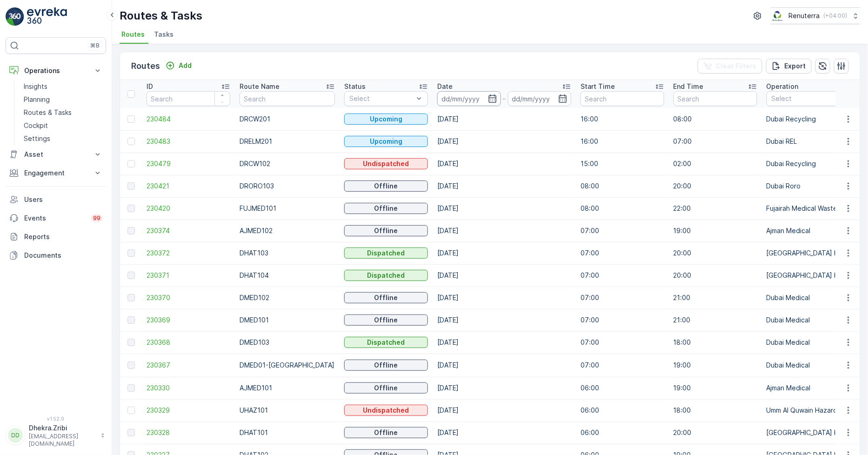
drag, startPoint x: 474, startPoint y: 94, endPoint x: 472, endPoint y: 101, distance: 7.2
click at [473, 94] on input at bounding box center [469, 98] width 64 height 15
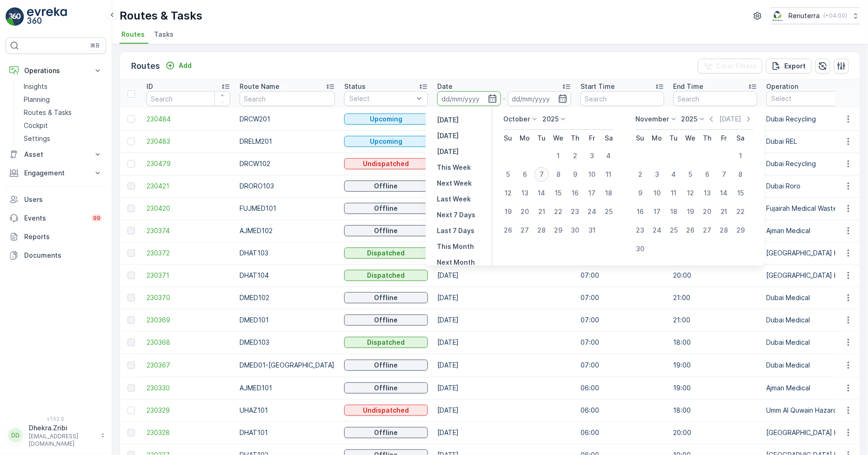
click at [540, 170] on div "7" at bounding box center [542, 174] width 15 height 15
type input "[DATE]"
click at [540, 169] on div "7" at bounding box center [542, 174] width 15 height 15
type input "[DATE]"
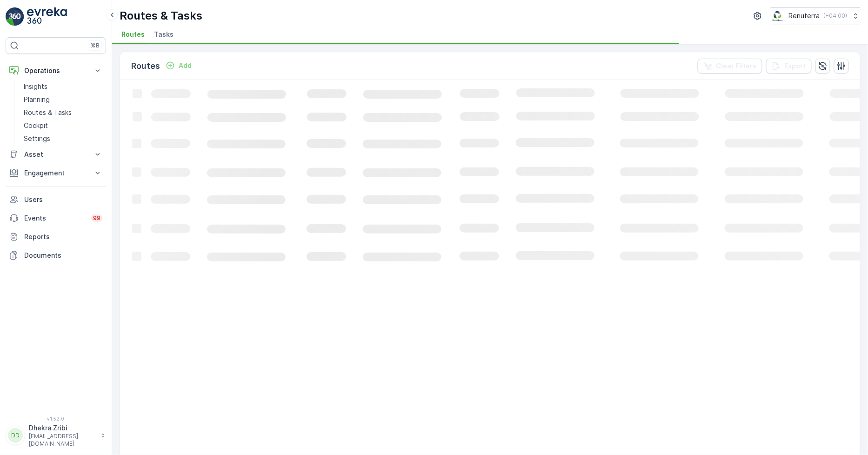
click at [450, 16] on div "Routes & Tasks Renuterra ( +04:00 )" at bounding box center [490, 15] width 741 height 17
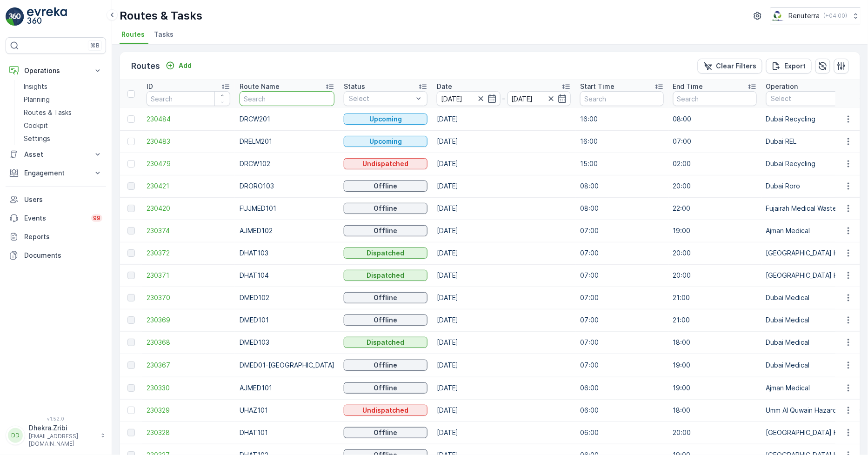
click at [264, 98] on input "text" at bounding box center [287, 98] width 95 height 15
type input "hat"
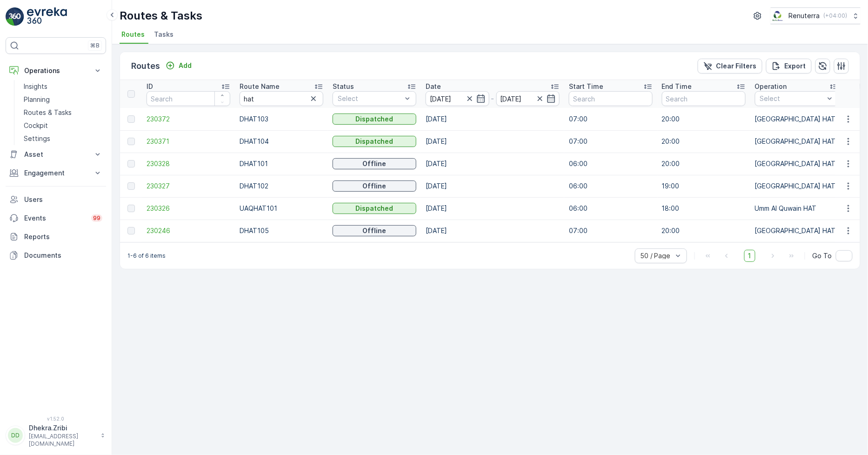
click at [317, 86] on icon at bounding box center [318, 86] width 9 height 9
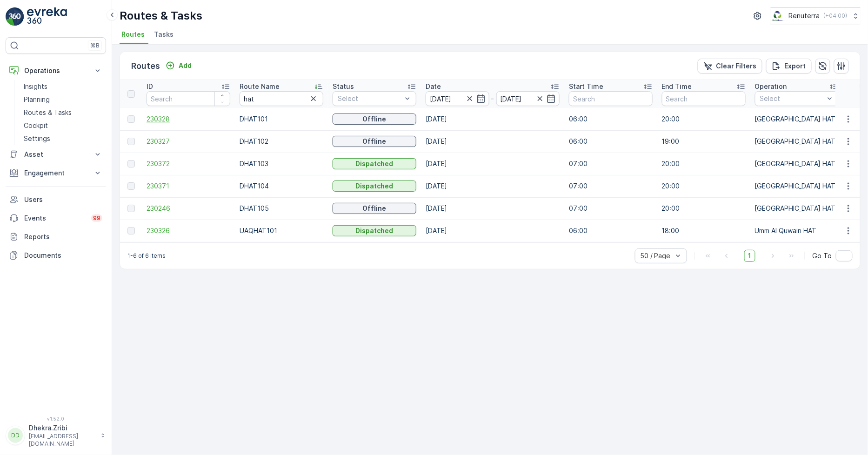
click at [168, 119] on span "230328" at bounding box center [189, 118] width 84 height 9
click at [164, 137] on span "230327" at bounding box center [189, 141] width 84 height 9
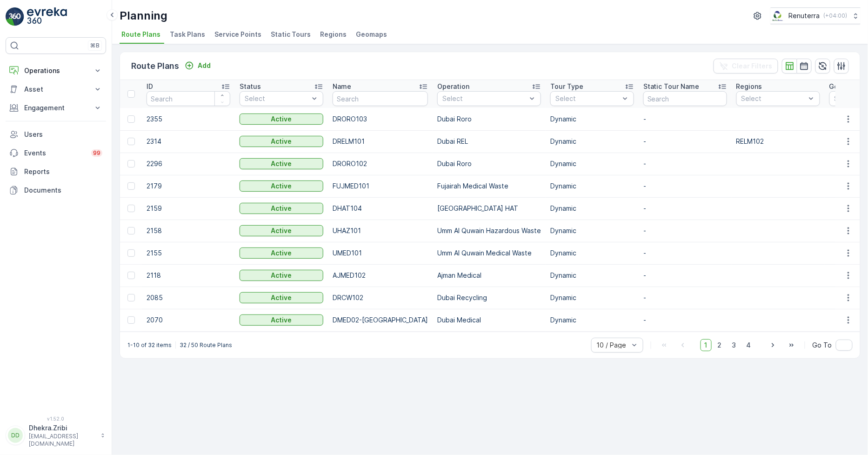
click at [236, 34] on span "Service Points" at bounding box center [237, 34] width 47 height 9
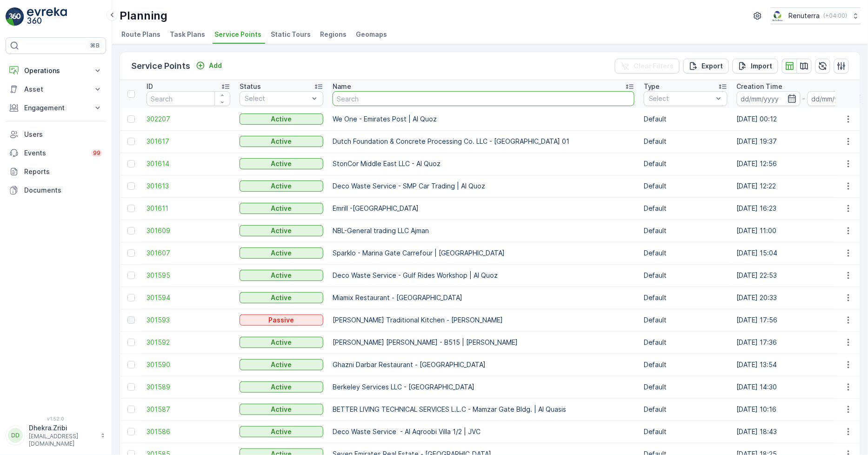
click at [365, 94] on input "text" at bounding box center [484, 98] width 302 height 15
type input "[PERSON_NAME]"
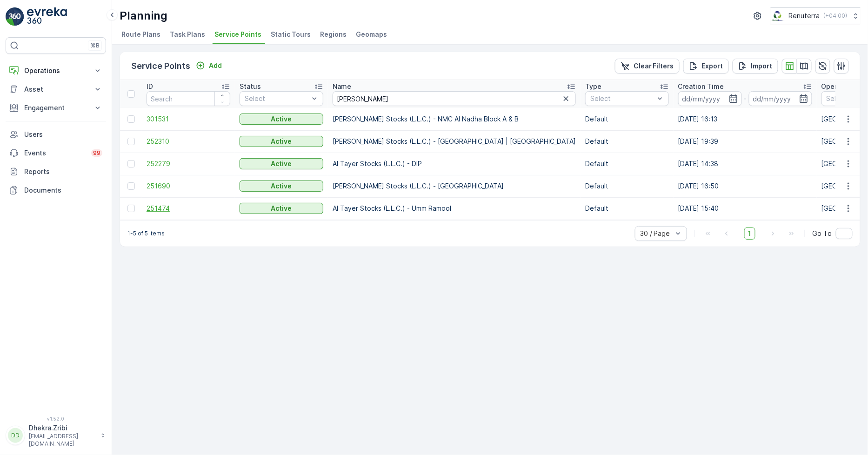
click at [159, 208] on span "251474" at bounding box center [189, 208] width 84 height 9
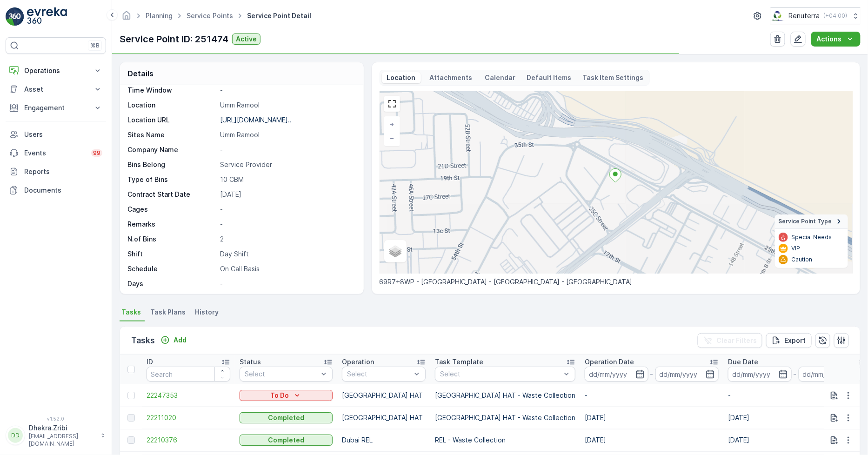
scroll to position [143, 0]
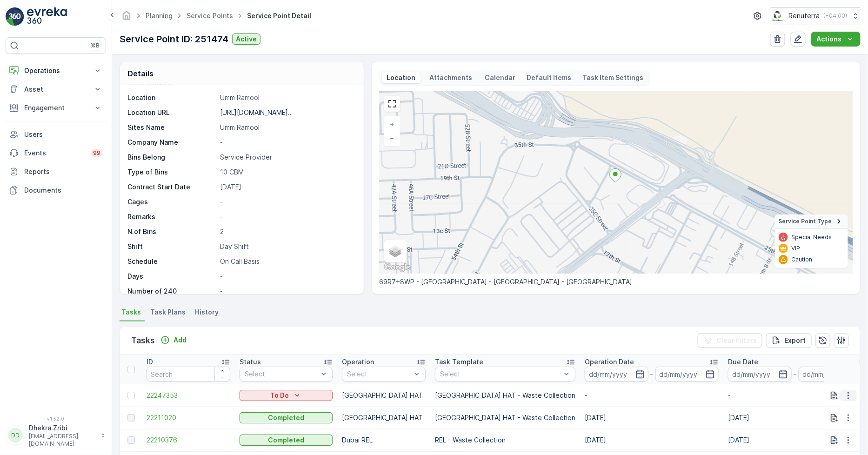
click at [849, 392] on icon "button" at bounding box center [848, 395] width 9 height 9
click at [841, 352] on span "Change Route" at bounding box center [824, 350] width 45 height 9
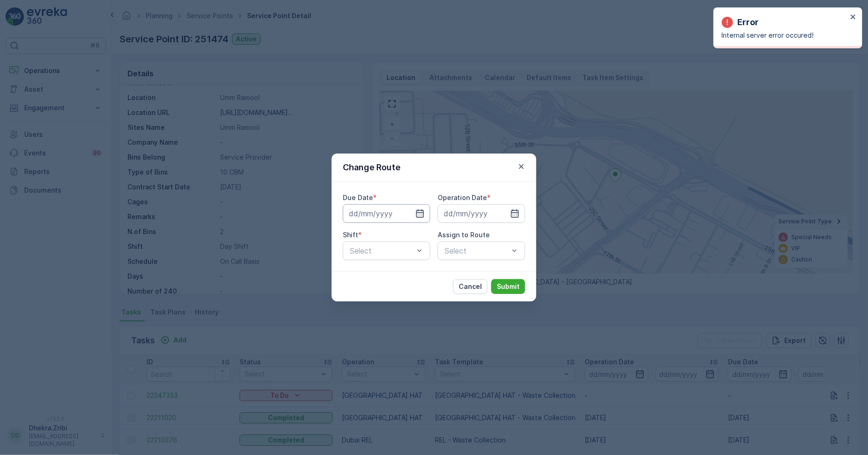
click at [414, 215] on input at bounding box center [386, 213] width 87 height 19
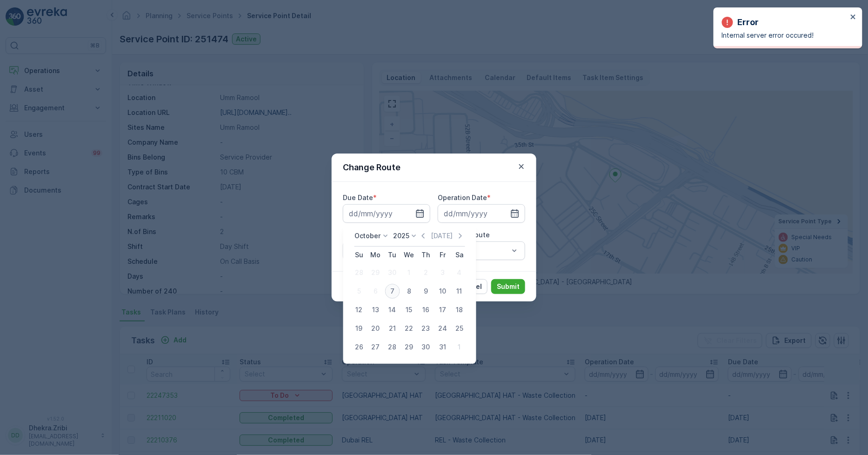
click at [391, 294] on div "7" at bounding box center [392, 291] width 15 height 15
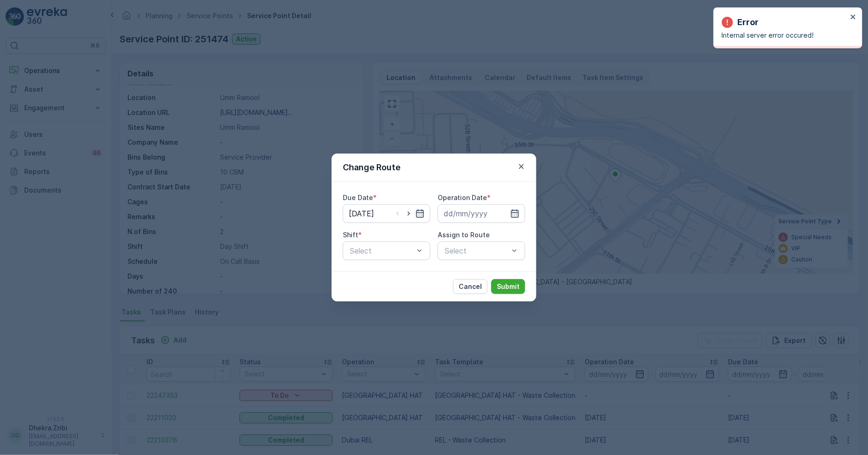
type input "[DATE]"
click at [475, 212] on input at bounding box center [481, 213] width 87 height 19
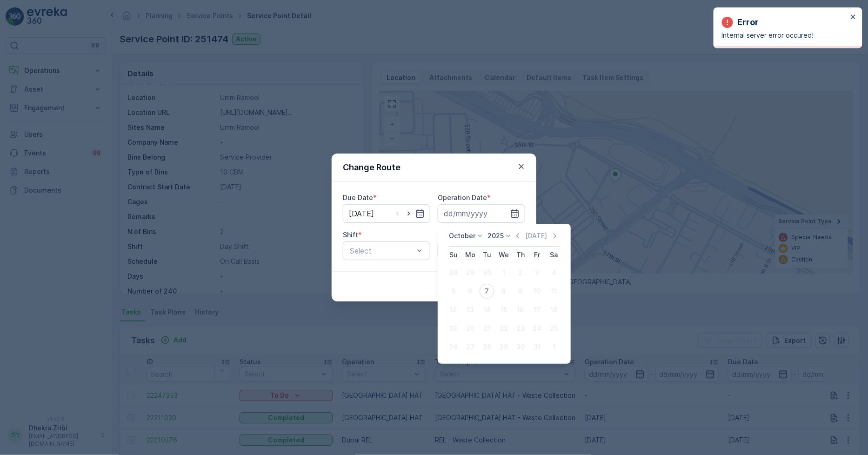
drag, startPoint x: 487, startPoint y: 290, endPoint x: 471, endPoint y: 277, distance: 20.5
click at [489, 290] on div "7" at bounding box center [487, 291] width 15 height 15
type input "[DATE]"
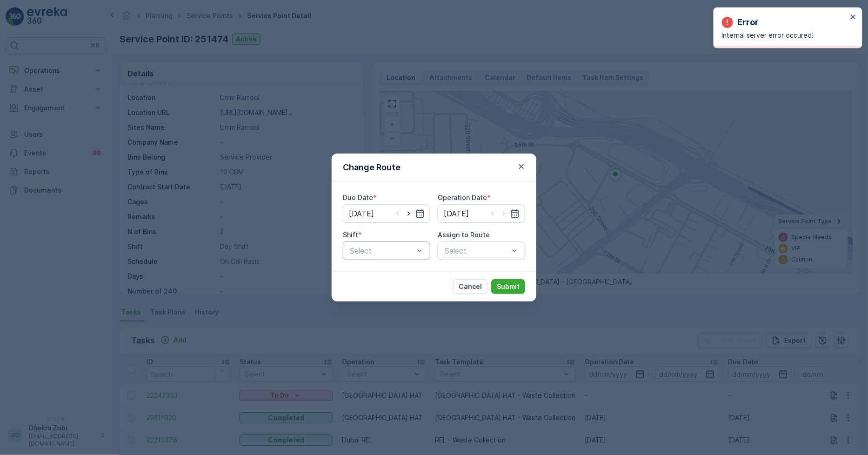
click at [412, 243] on div "Select" at bounding box center [386, 250] width 87 height 19
click at [354, 274] on span "Day Shift" at bounding box center [364, 273] width 33 height 8
click at [473, 254] on div "Select" at bounding box center [481, 250] width 87 height 19
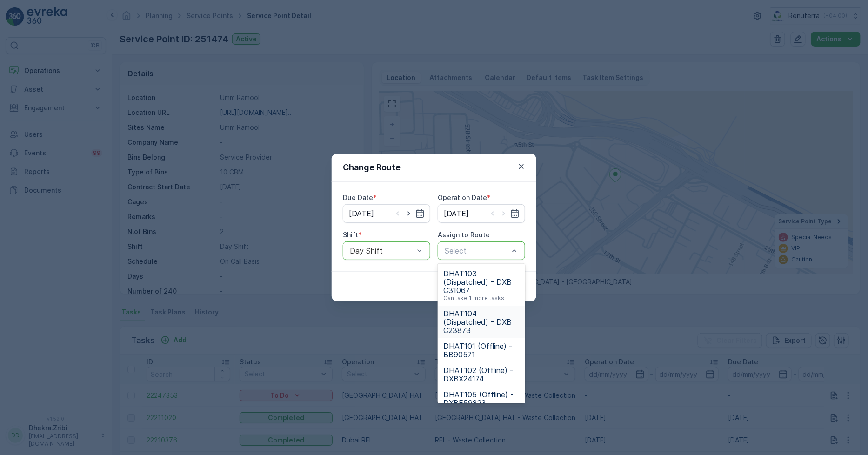
click at [476, 313] on span "DHAT104 (Dispatched) - DXB C23873" at bounding box center [481, 321] width 76 height 25
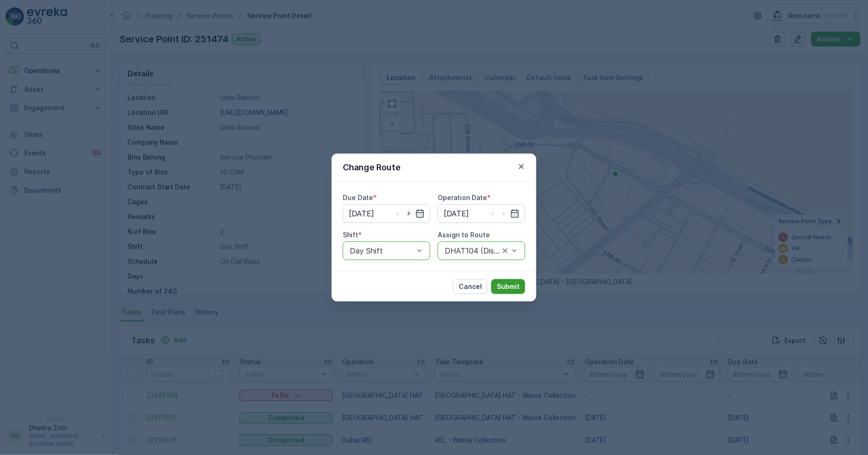
click at [506, 285] on p "Submit" at bounding box center [508, 286] width 23 height 9
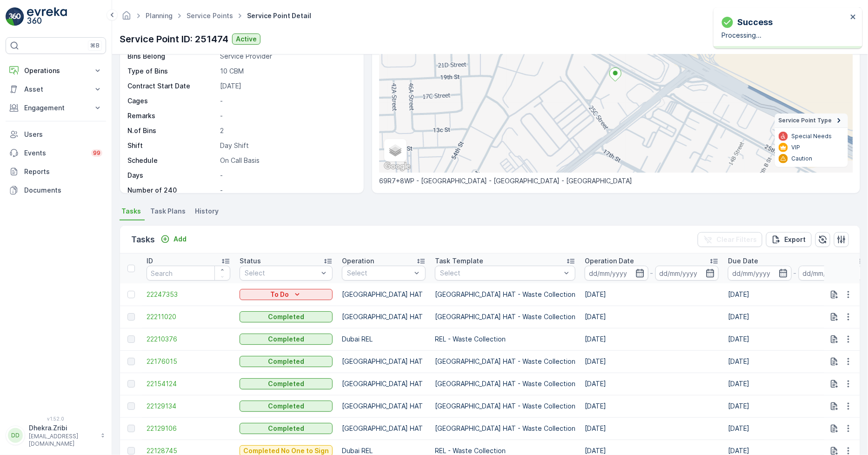
scroll to position [0, 0]
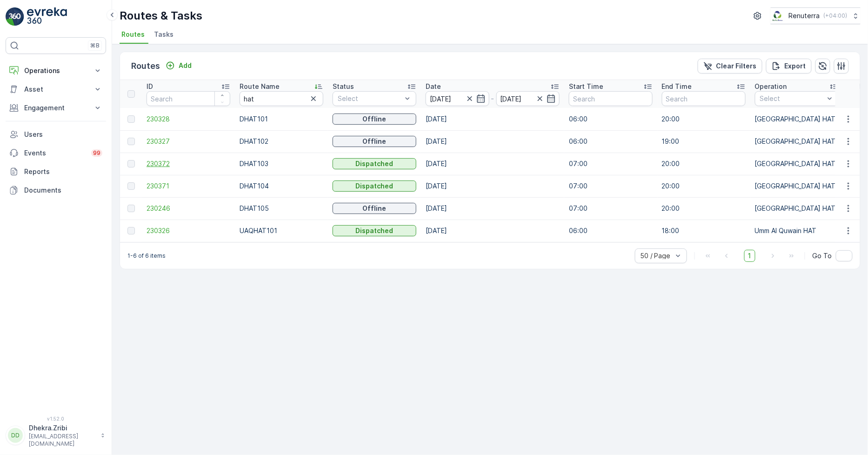
click at [162, 161] on span "230372" at bounding box center [189, 163] width 84 height 9
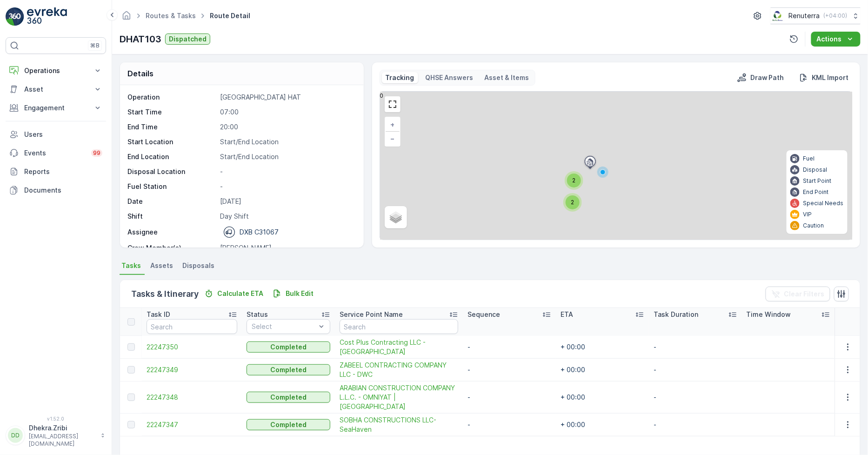
scroll to position [29, 0]
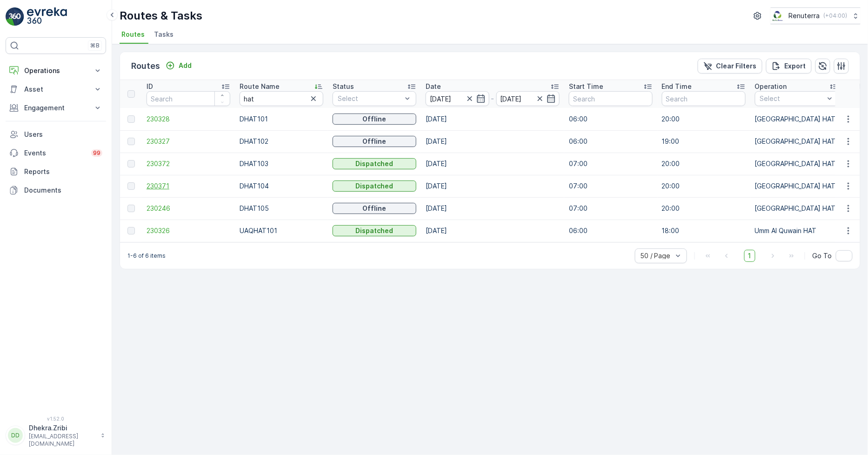
click at [162, 181] on span "230371" at bounding box center [189, 185] width 84 height 9
click at [156, 159] on span "230372" at bounding box center [189, 163] width 84 height 9
click at [161, 213] on td "230246" at bounding box center [188, 208] width 93 height 22
click at [164, 205] on span "230246" at bounding box center [189, 208] width 84 height 9
click at [161, 205] on span "230246" at bounding box center [189, 208] width 84 height 9
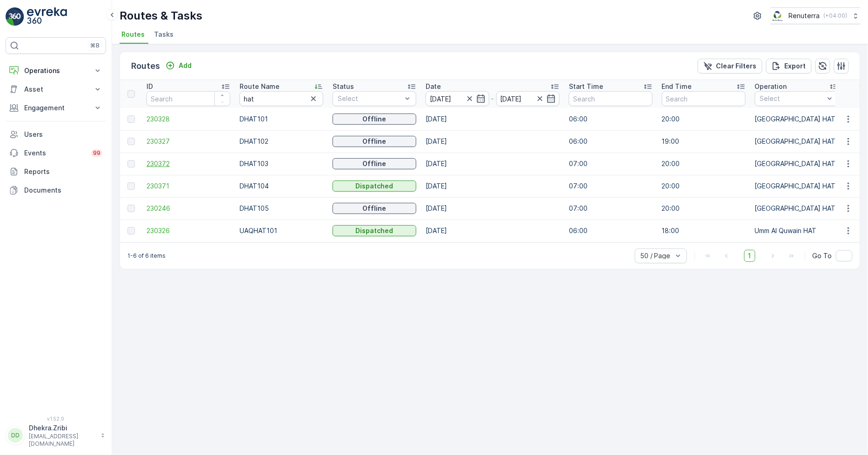
click at [165, 161] on span "230372" at bounding box center [189, 163] width 84 height 9
click at [158, 187] on span "230371" at bounding box center [189, 185] width 84 height 9
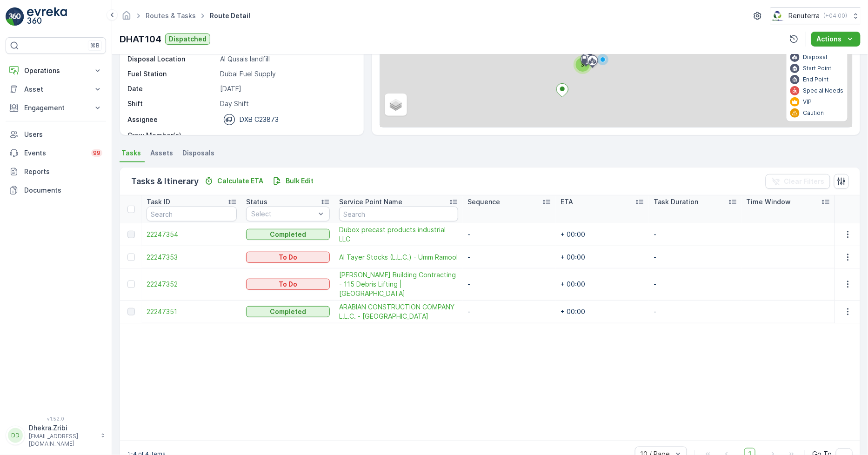
scroll to position [127, 0]
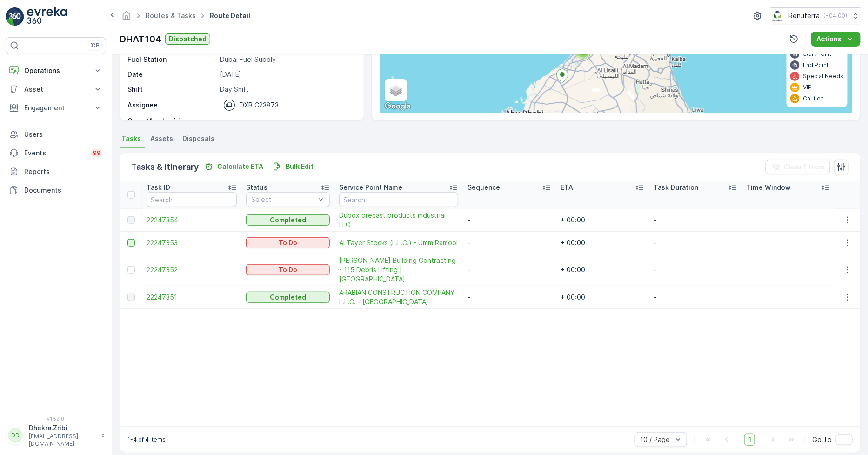
click at [129, 242] on div at bounding box center [130, 242] width 7 height 7
click at [127, 239] on input "checkbox" at bounding box center [127, 239] width 0 height 0
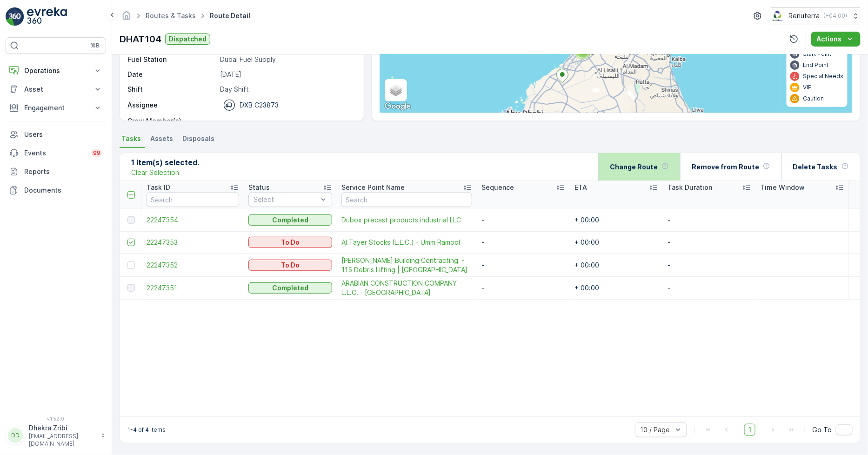
click at [643, 168] on p "Change Route" at bounding box center [634, 166] width 48 height 9
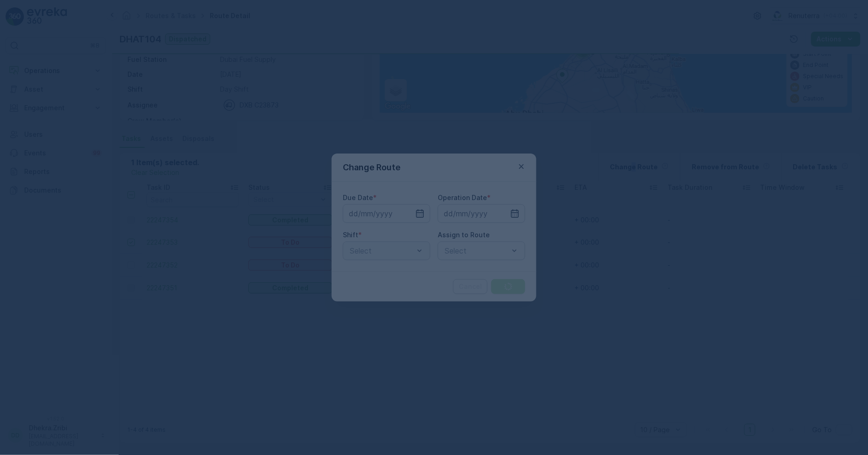
type input "[DATE]"
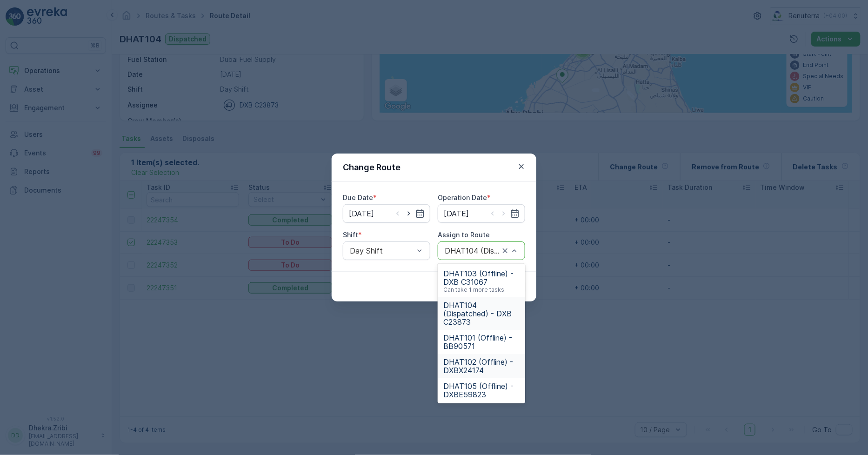
click at [478, 367] on span "DHAT102 (Offline) - DXBX24174" at bounding box center [481, 366] width 76 height 17
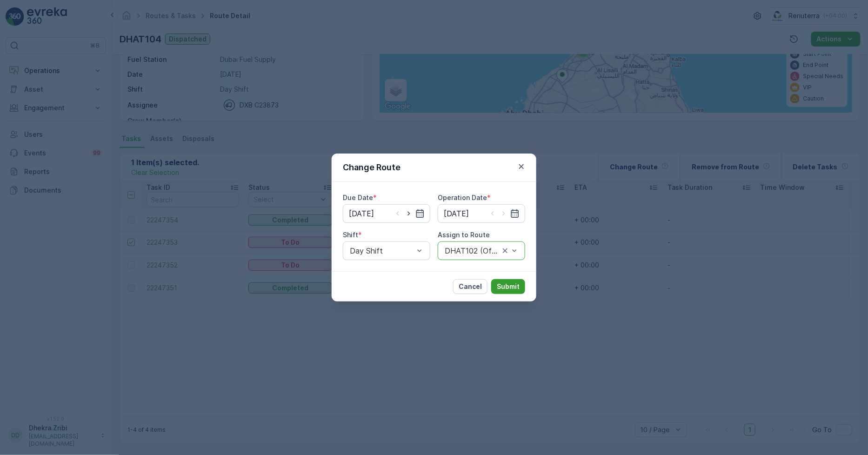
click at [515, 286] on p "Submit" at bounding box center [508, 286] width 23 height 9
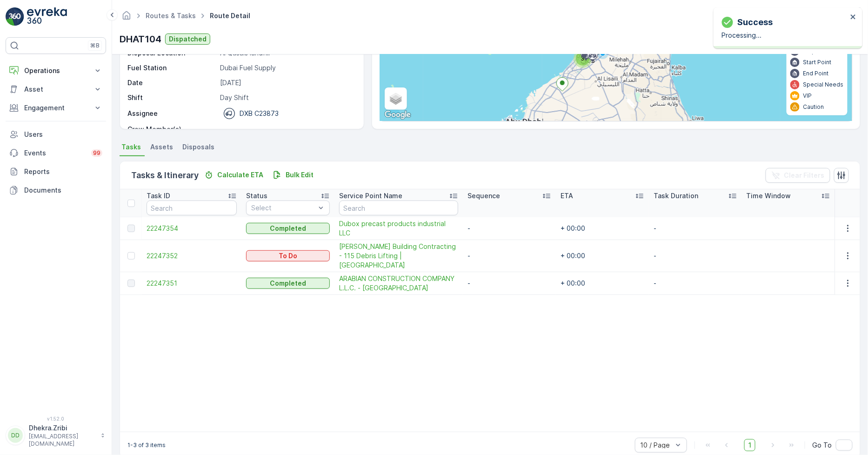
scroll to position [124, 0]
